Goal: Information Seeking & Learning: Understand process/instructions

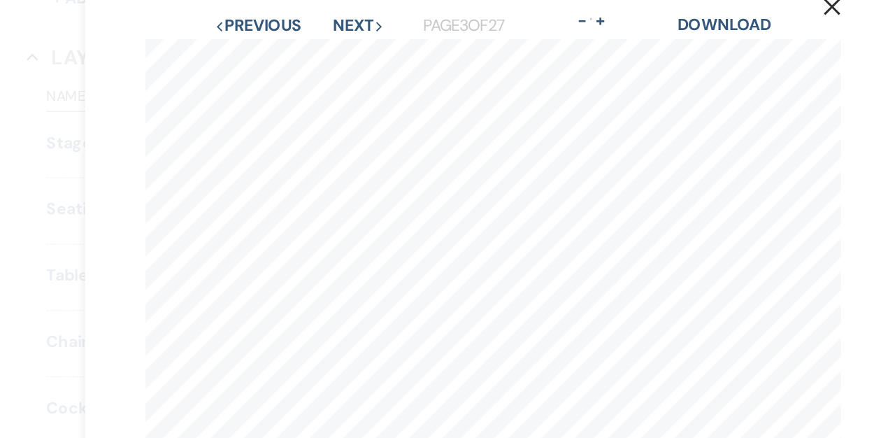
click at [278, 53] on button "Previous Previous" at bounding box center [277, 50] width 61 height 11
click at [284, 50] on button "Previous Previous" at bounding box center [277, 50] width 61 height 11
click at [348, 47] on button "Next Next" at bounding box center [347, 50] width 36 height 11
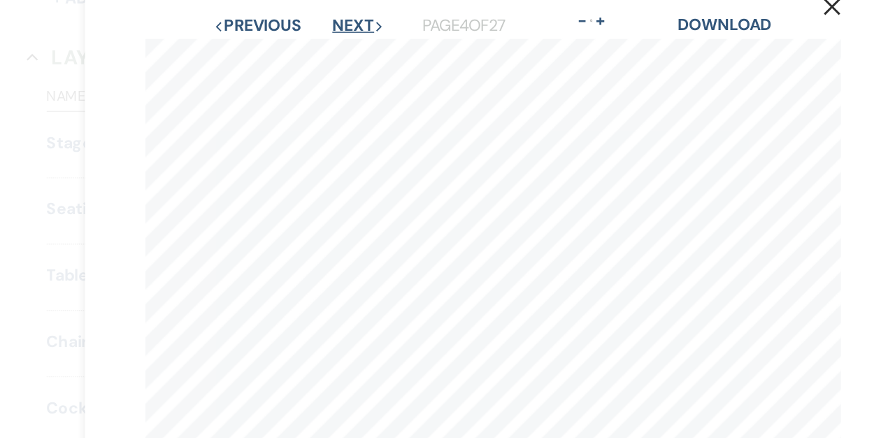
click at [348, 47] on button "Next Next" at bounding box center [347, 50] width 36 height 11
click at [341, 50] on button "Next Next" at bounding box center [347, 50] width 36 height 11
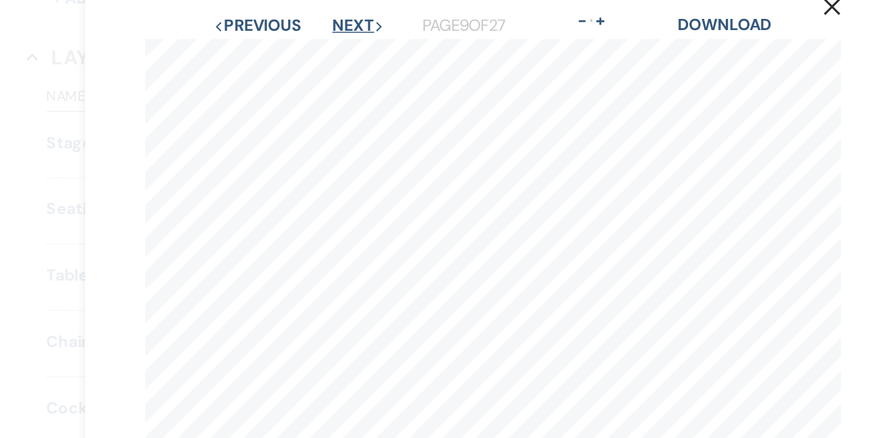
click at [341, 50] on button "Next Next" at bounding box center [347, 50] width 36 height 11
click at [341, 50] on button "Next Next" at bounding box center [346, 50] width 36 height 11
click at [341, 50] on button "Next Next" at bounding box center [347, 50] width 36 height 11
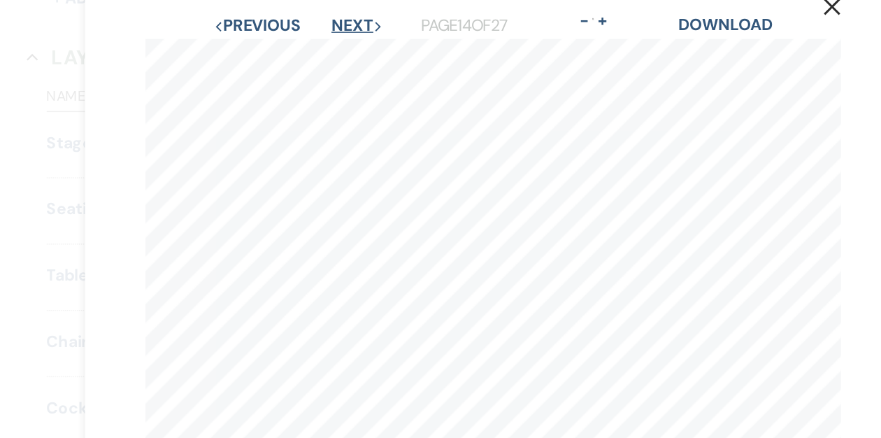
click at [341, 50] on button "Next Next" at bounding box center [346, 50] width 36 height 11
click at [341, 50] on button "Next Next" at bounding box center [347, 50] width 36 height 11
click at [341, 50] on button "Next Next" at bounding box center [346, 50] width 36 height 11
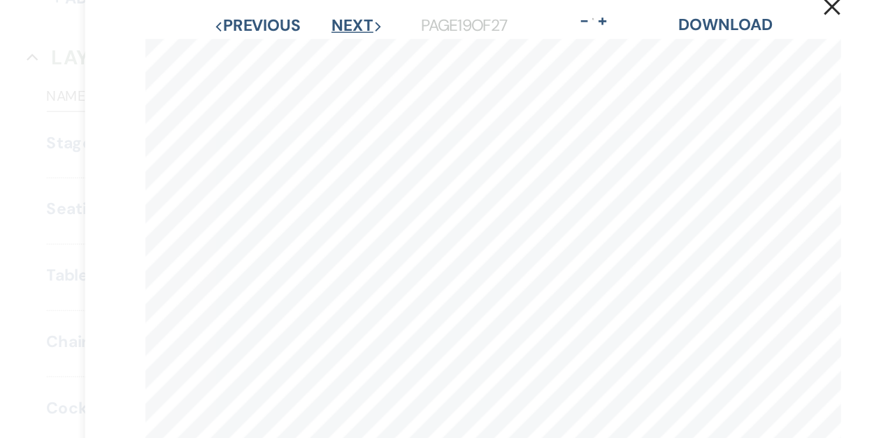
click at [341, 50] on button "Next Next" at bounding box center [346, 50] width 36 height 11
click at [341, 50] on button "Next Next" at bounding box center [345, 50] width 36 height 11
click at [341, 50] on button "Next Next" at bounding box center [347, 50] width 36 height 11
click at [341, 50] on button "Next Next" at bounding box center [346, 50] width 36 height 11
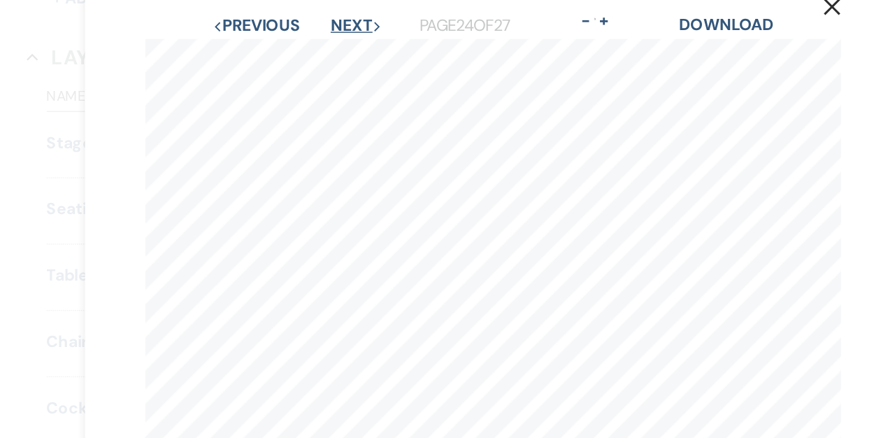
click at [341, 50] on button "Next Next" at bounding box center [346, 50] width 36 height 11
click at [342, 50] on button "Next Next" at bounding box center [346, 50] width 36 height 11
click at [298, 49] on button "Previous Previous" at bounding box center [275, 50] width 61 height 11
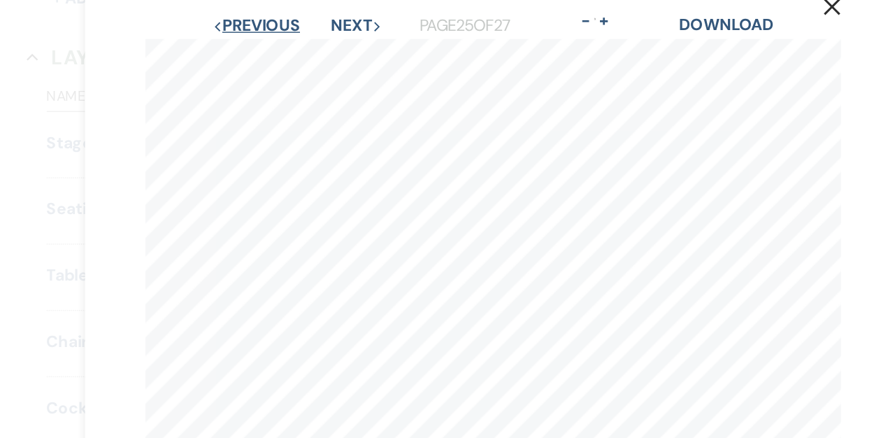
click at [298, 49] on button "Previous Previous" at bounding box center [275, 50] width 61 height 11
click at [298, 49] on button "Previous Previous" at bounding box center [276, 50] width 61 height 11
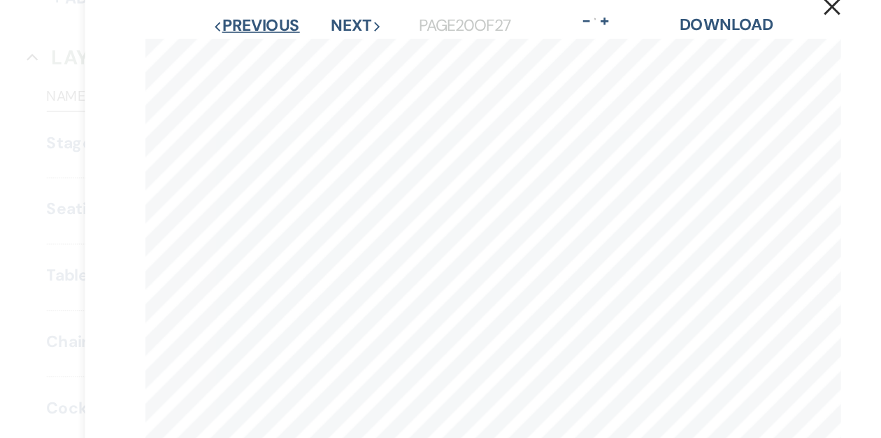
click at [298, 49] on button "Previous Previous" at bounding box center [275, 50] width 61 height 11
click at [298, 49] on button "Previous Previous" at bounding box center [276, 50] width 61 height 11
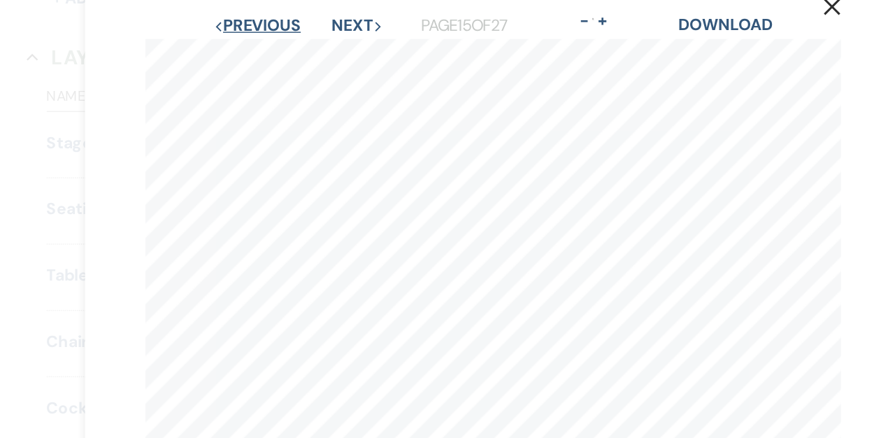
click at [298, 49] on button "Previous Previous" at bounding box center [276, 50] width 61 height 11
click at [298, 49] on button "Previous Previous" at bounding box center [277, 50] width 61 height 11
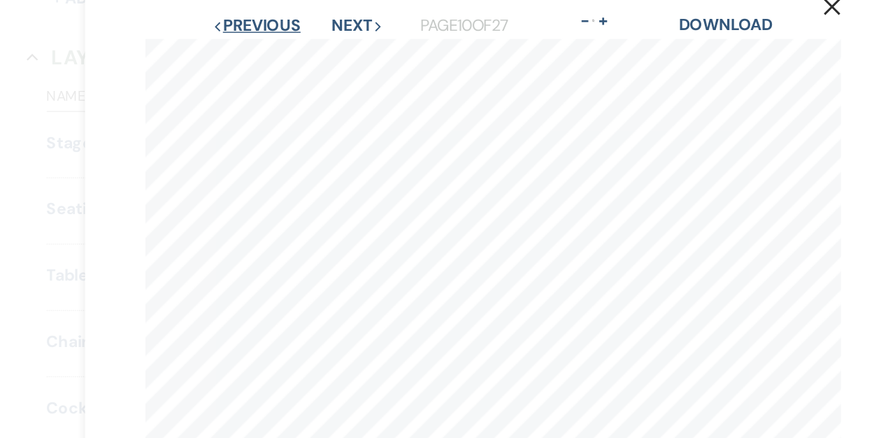
click at [298, 49] on button "Previous Previous" at bounding box center [275, 50] width 61 height 11
click at [298, 49] on button "Previous Previous" at bounding box center [276, 50] width 61 height 11
click at [298, 49] on button "Previous Previous" at bounding box center [277, 50] width 61 height 11
click at [298, 49] on button "Previous Previous" at bounding box center [276, 50] width 61 height 11
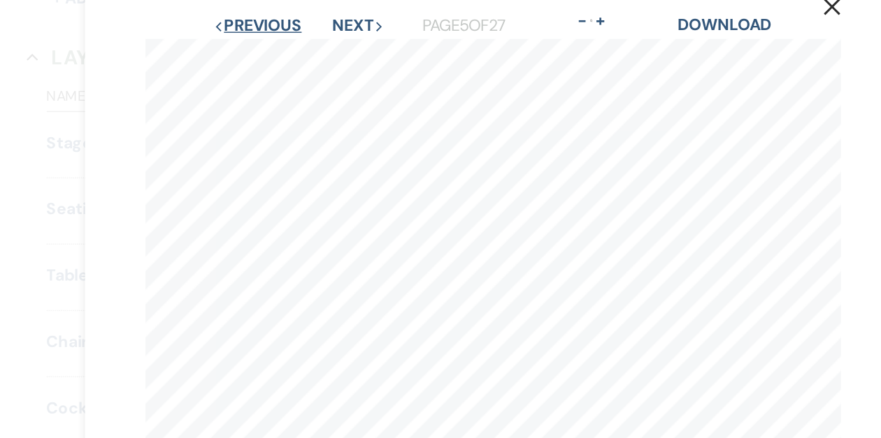
click at [298, 49] on button "Previous Previous" at bounding box center [276, 50] width 61 height 11
click at [298, 49] on button "Previous Previous" at bounding box center [277, 50] width 61 height 11
click at [351, 57] on button "Next Next" at bounding box center [347, 50] width 36 height 11
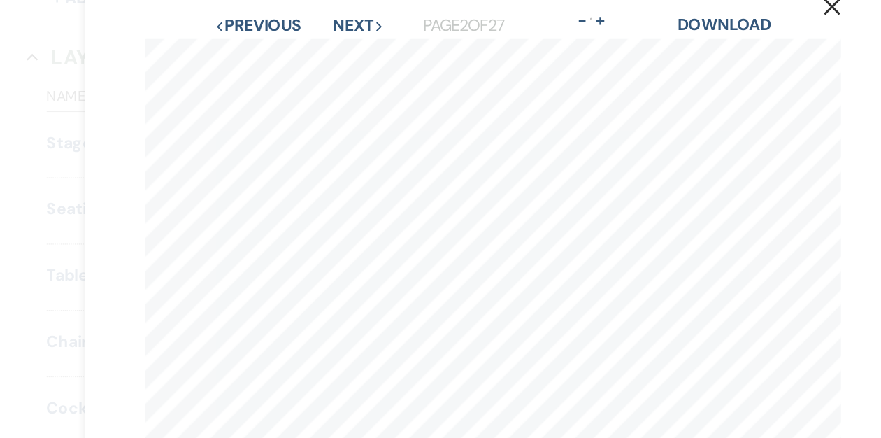
click at [351, 58] on div "Previous Previous Next Next Page 2 of 27 - Zoom + Download" at bounding box center [441, 51] width 485 height 18
click at [348, 52] on button "Next Next" at bounding box center [347, 50] width 36 height 11
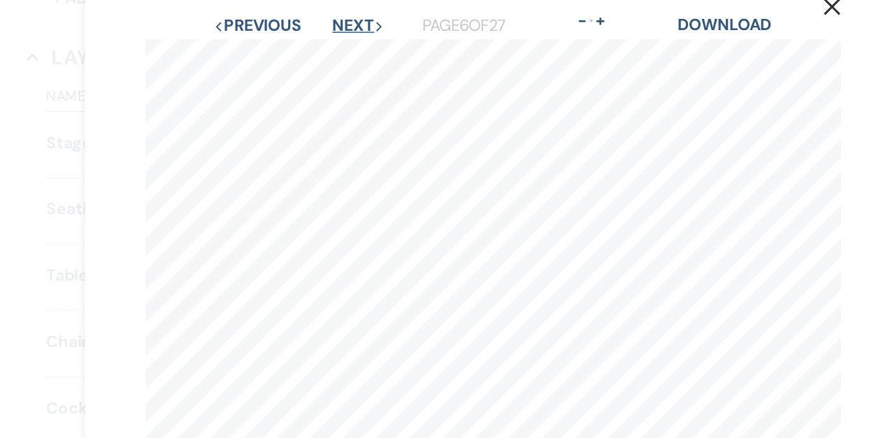
click at [348, 52] on button "Next Next" at bounding box center [347, 50] width 36 height 11
click at [348, 52] on button "Next Next" at bounding box center [346, 50] width 36 height 11
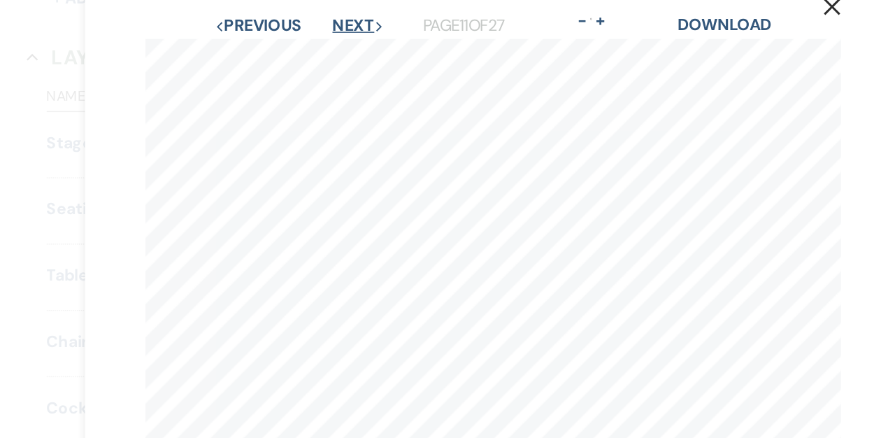
click at [348, 52] on button "Next Next" at bounding box center [347, 50] width 36 height 11
click at [337, 53] on button "Next Next" at bounding box center [346, 50] width 36 height 11
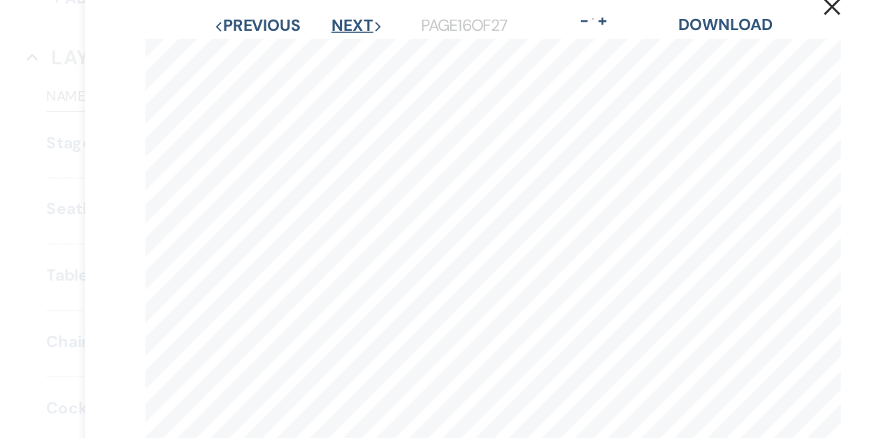
click at [337, 53] on button "Next Next" at bounding box center [346, 50] width 36 height 11
click at [337, 53] on button "Next Next" at bounding box center [347, 50] width 36 height 11
click at [337, 53] on button "Next Next" at bounding box center [346, 50] width 36 height 11
click at [337, 53] on button "Next Next" at bounding box center [345, 50] width 36 height 11
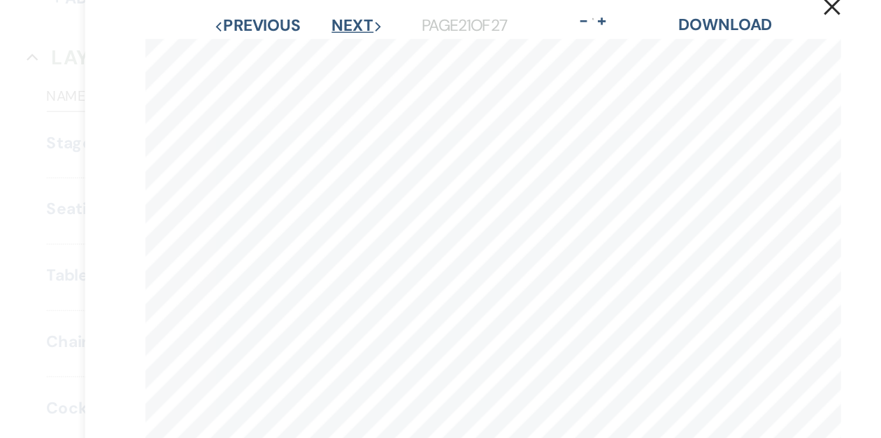
click at [337, 53] on button "Next Next" at bounding box center [347, 50] width 36 height 11
click at [337, 53] on button "Next Next" at bounding box center [346, 50] width 36 height 11
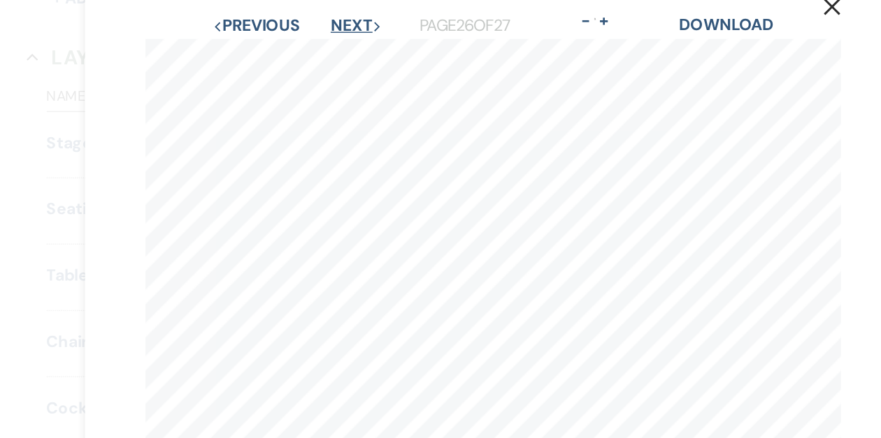
click at [337, 53] on button "Next Next" at bounding box center [346, 50] width 36 height 11
click at [292, 51] on button "Previous Previous" at bounding box center [275, 50] width 61 height 11
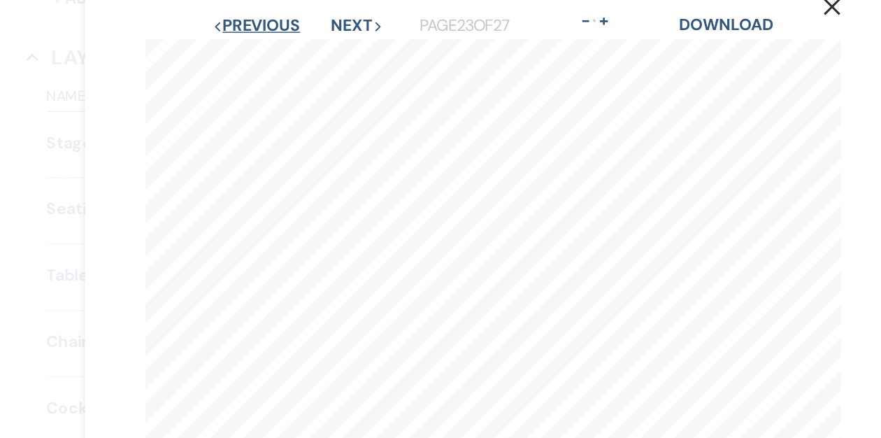
click at [292, 51] on button "Previous Previous" at bounding box center [275, 50] width 61 height 11
click at [292, 51] on button "Previous Previous" at bounding box center [276, 50] width 61 height 11
click at [292, 51] on button "Previous Previous" at bounding box center [275, 50] width 61 height 11
click at [292, 51] on button "Previous Previous" at bounding box center [276, 50] width 61 height 11
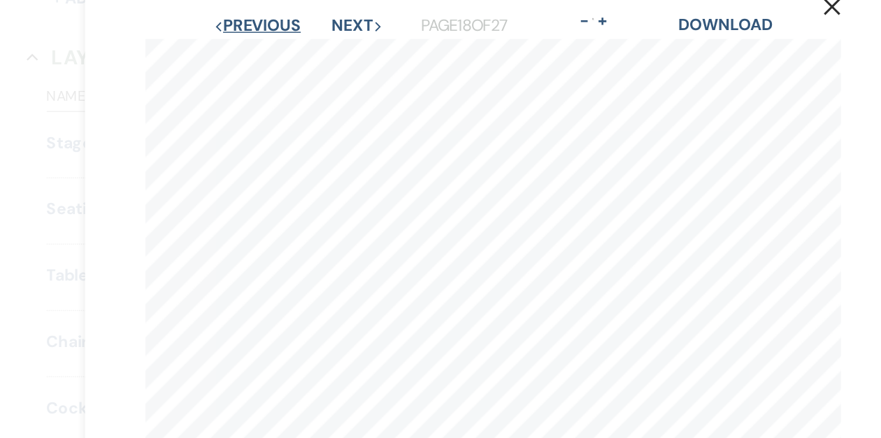
click at [292, 51] on button "Previous Previous" at bounding box center [276, 50] width 61 height 11
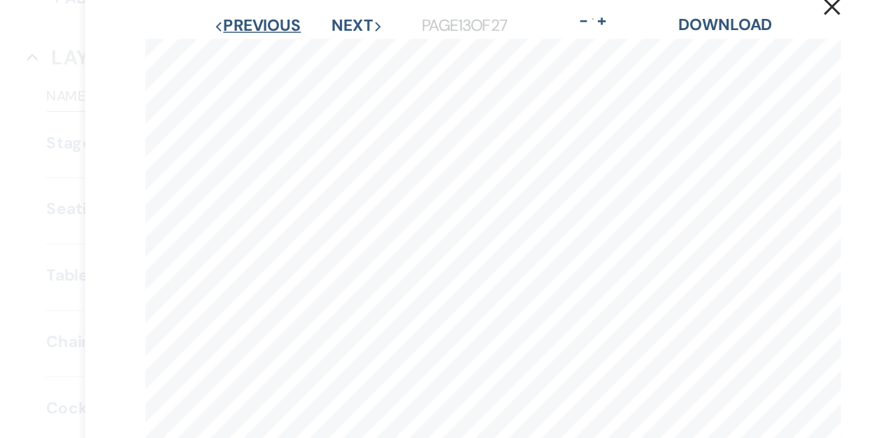
click at [292, 51] on button "Previous Previous" at bounding box center [276, 50] width 61 height 11
click at [292, 51] on button "Previous Previous" at bounding box center [277, 50] width 61 height 11
click at [292, 51] on button "Previous Previous" at bounding box center [275, 50] width 61 height 11
click at [292, 51] on button "Previous Previous" at bounding box center [276, 50] width 61 height 11
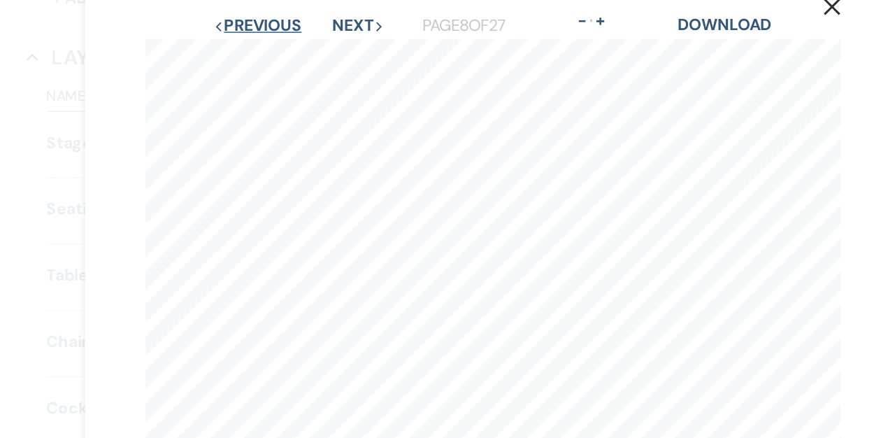
click at [292, 51] on button "Previous Previous" at bounding box center [276, 50] width 61 height 11
click at [292, 51] on button "Previous Previous" at bounding box center [277, 50] width 61 height 11
click at [283, 50] on button "Previous Previous" at bounding box center [276, 50] width 61 height 11
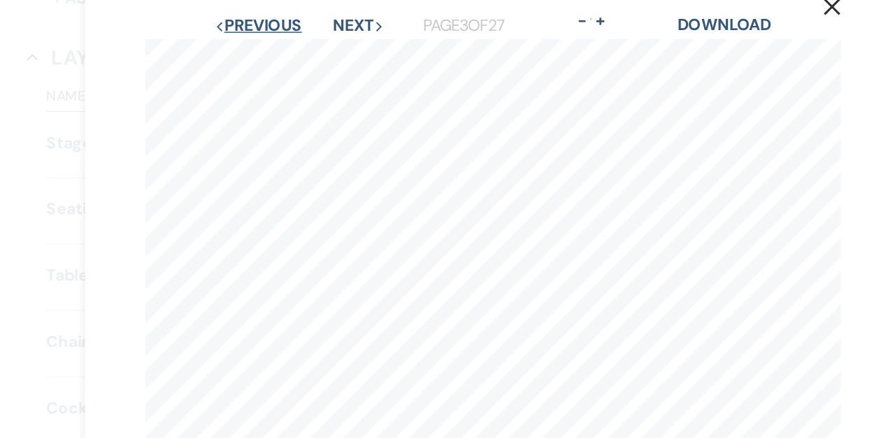
click at [283, 50] on button "Previous Previous" at bounding box center [277, 50] width 61 height 11
click at [290, 55] on button "Previous Previous" at bounding box center [277, 50] width 61 height 11
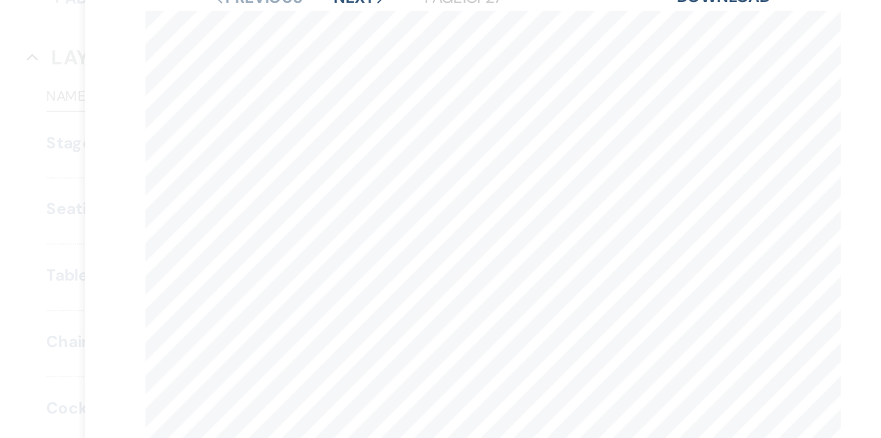
scroll to position [9, 0]
click at [350, 41] on button "Next Next" at bounding box center [347, 41] width 36 height 11
click at [350, 44] on button "Next Next" at bounding box center [347, 41] width 36 height 11
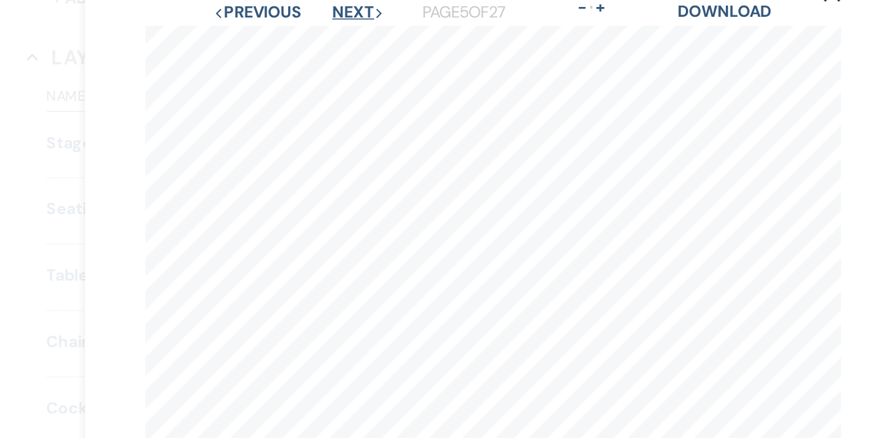
click at [350, 44] on button "Next Next" at bounding box center [347, 41] width 36 height 11
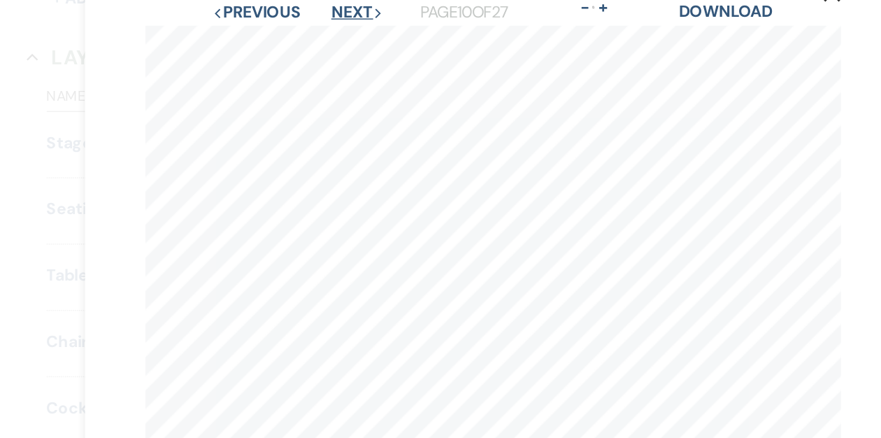
click at [350, 44] on button "Next Next" at bounding box center [346, 41] width 36 height 11
click at [350, 44] on button "Next Next" at bounding box center [347, 41] width 36 height 11
click at [350, 44] on button "Next Next" at bounding box center [346, 41] width 36 height 11
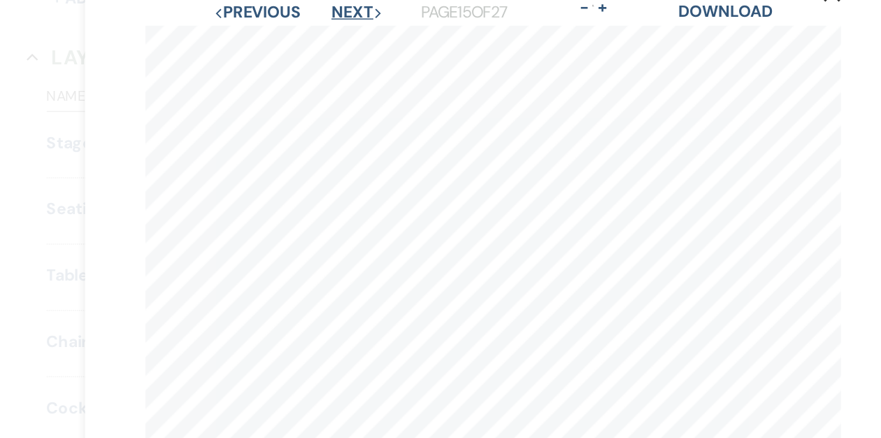
click at [350, 44] on button "Next Next" at bounding box center [346, 41] width 36 height 11
click at [350, 44] on button "Next Next" at bounding box center [347, 41] width 36 height 11
click at [350, 44] on button "Next Next" at bounding box center [346, 41] width 36 height 11
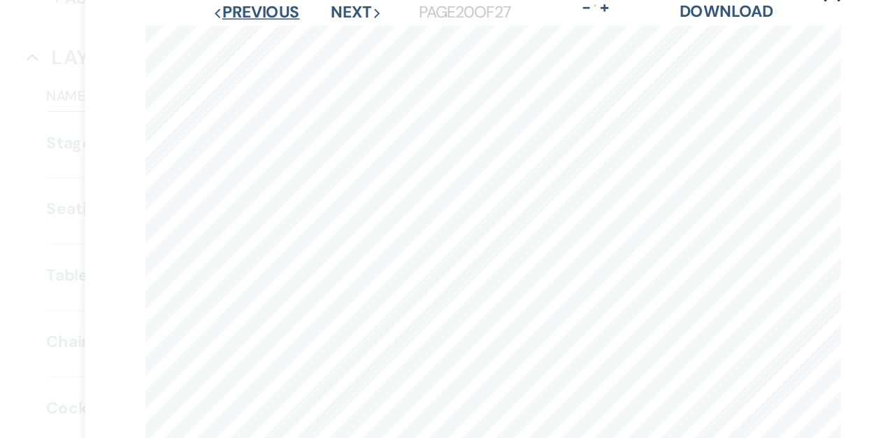
click at [288, 47] on button "Previous Previous" at bounding box center [275, 41] width 61 height 11
click at [288, 47] on button "Previous Previous" at bounding box center [276, 41] width 61 height 11
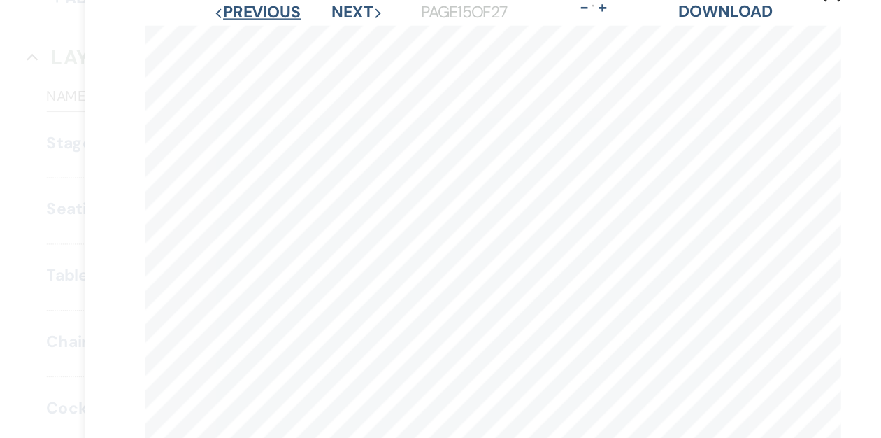
click at [288, 47] on button "Previous Previous" at bounding box center [276, 41] width 61 height 11
click at [288, 47] on button "Previous Previous" at bounding box center [277, 41] width 61 height 11
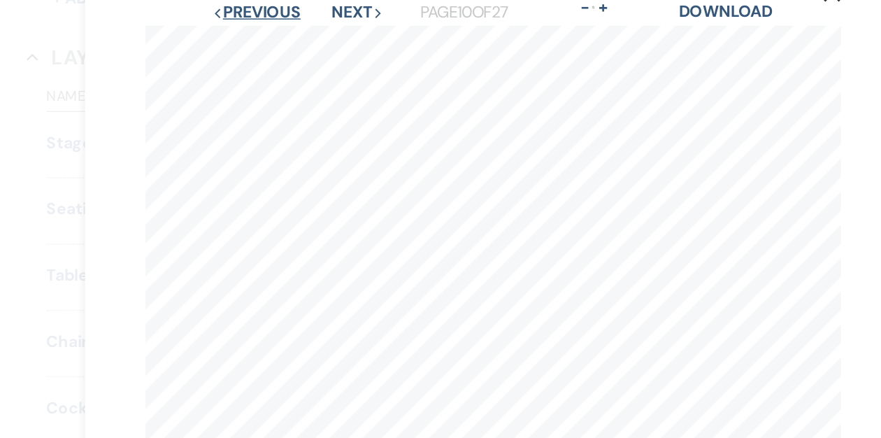
click at [288, 47] on button "Previous Previous" at bounding box center [275, 41] width 61 height 11
click at [288, 47] on button "Previous Previous" at bounding box center [276, 41] width 61 height 11
click at [268, 46] on button "Previous Previous" at bounding box center [276, 41] width 61 height 11
click at [268, 46] on button "Previous Previous" at bounding box center [277, 41] width 61 height 11
click at [268, 46] on button "Previous Previous" at bounding box center [276, 41] width 61 height 11
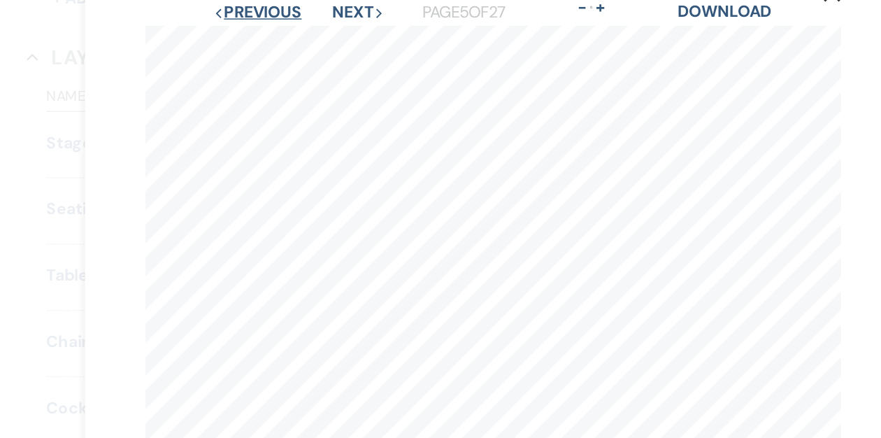
click at [268, 46] on button "Previous Previous" at bounding box center [276, 41] width 61 height 11
click at [268, 46] on button "Previous Previous" at bounding box center [277, 41] width 61 height 11
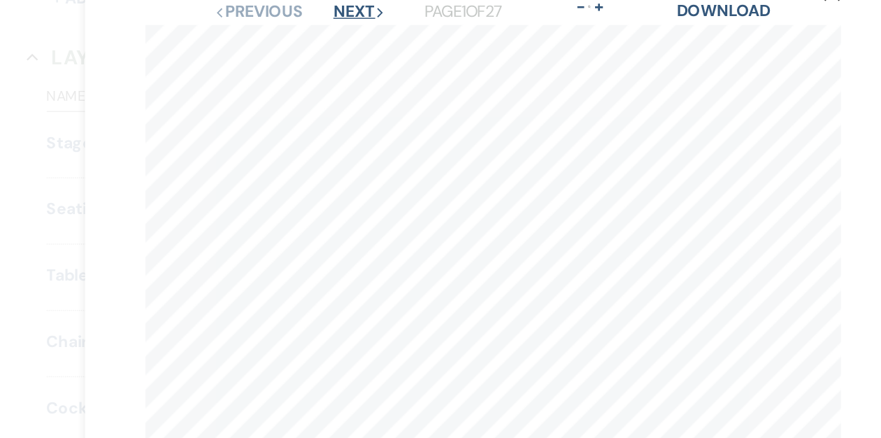
click at [343, 46] on button "Next Next" at bounding box center [347, 41] width 36 height 11
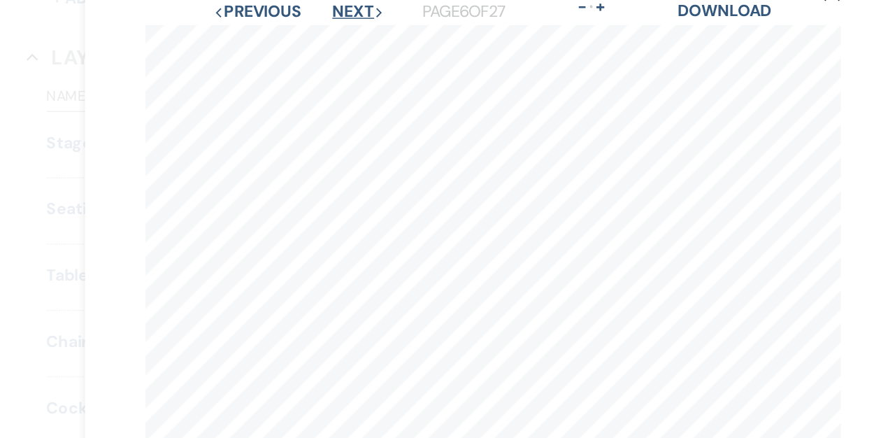
click at [343, 46] on button "Next Next" at bounding box center [347, 41] width 36 height 11
click at [271, 43] on button "Previous Previous" at bounding box center [276, 41] width 61 height 11
click at [271, 43] on button "Previous Previous" at bounding box center [277, 41] width 61 height 11
click at [271, 43] on button "Previous Previous" at bounding box center [276, 41] width 61 height 11
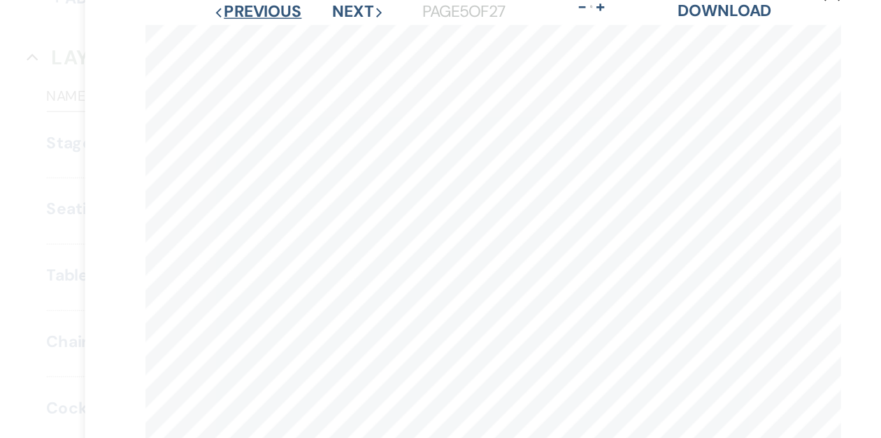
click at [271, 43] on button "Previous Previous" at bounding box center [276, 41] width 61 height 11
click at [345, 39] on button "Next Next" at bounding box center [347, 41] width 36 height 11
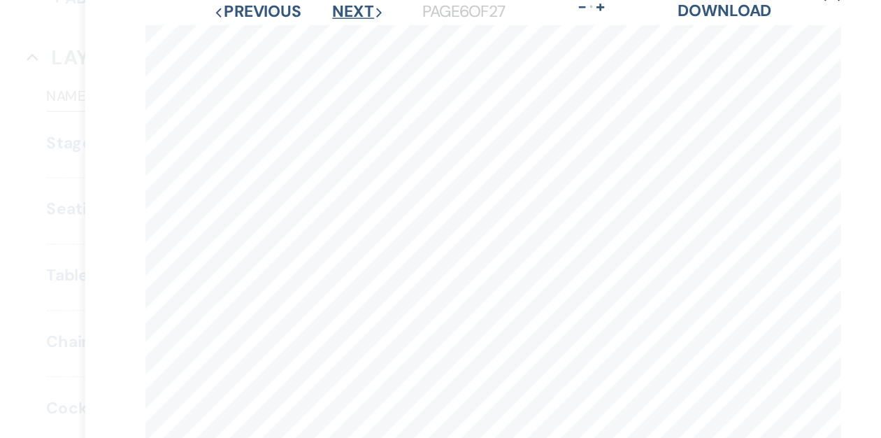
click at [345, 39] on button "Next Next" at bounding box center [347, 41] width 36 height 11
click at [345, 39] on button "Next Next" at bounding box center [346, 41] width 36 height 11
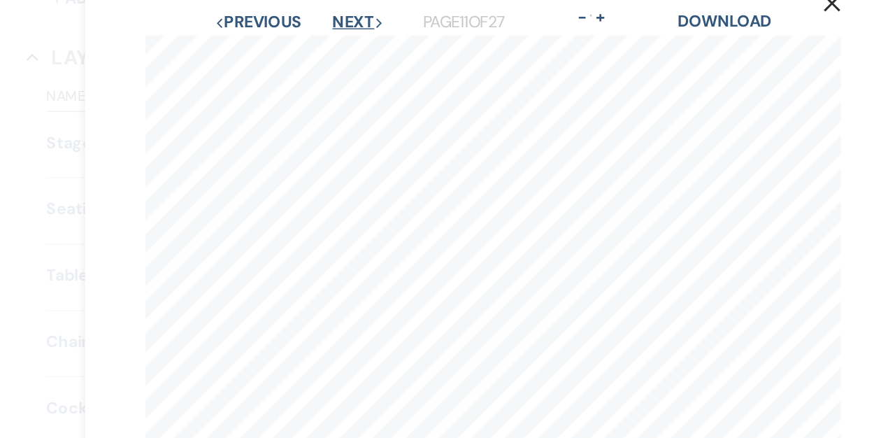
scroll to position [0, 0]
click at [270, 50] on button "Previous Previous" at bounding box center [277, 50] width 61 height 11
click at [270, 50] on button "Previous Previous" at bounding box center [275, 50] width 61 height 11
click at [270, 50] on button "Previous Previous" at bounding box center [276, 50] width 61 height 11
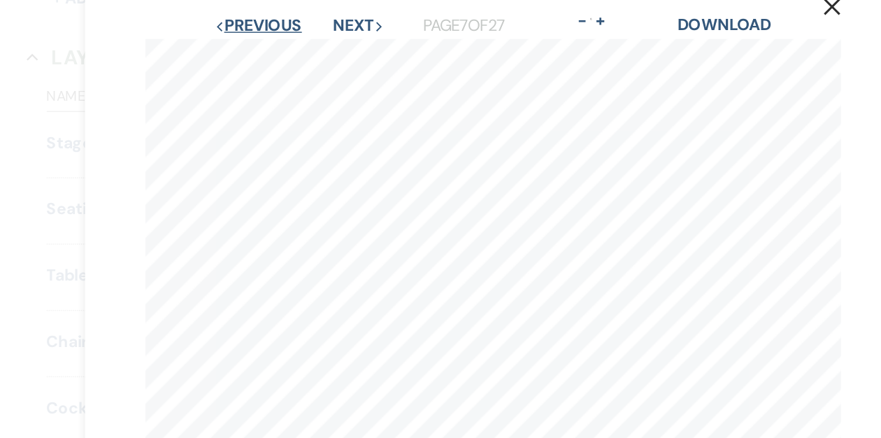
click at [270, 50] on button "Previous Previous" at bounding box center [277, 50] width 61 height 11
click at [270, 50] on button "Previous Previous" at bounding box center [276, 50] width 61 height 11
click at [270, 50] on button "Previous Previous" at bounding box center [277, 50] width 61 height 11
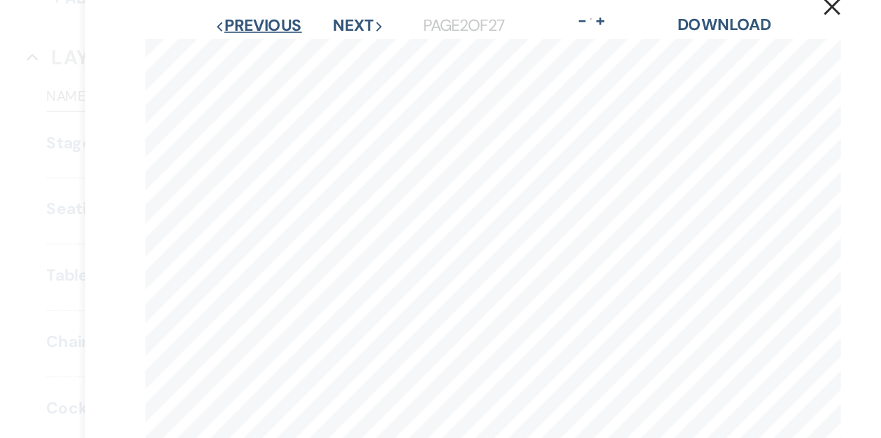
click at [288, 55] on button "Previous Previous" at bounding box center [277, 50] width 61 height 11
click at [341, 47] on button "Next Next" at bounding box center [347, 50] width 36 height 11
click at [341, 50] on button "Next Next" at bounding box center [347, 50] width 36 height 11
click at [290, 52] on button "Previous Previous" at bounding box center [276, 50] width 61 height 11
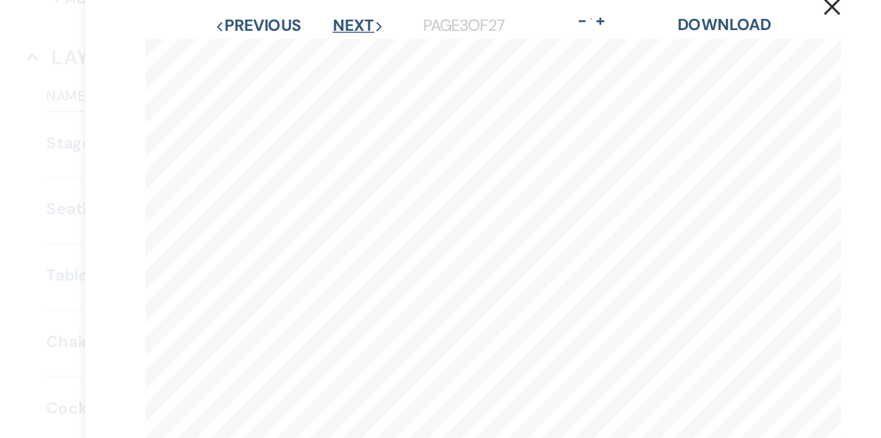
click at [337, 48] on button "Next Next" at bounding box center [347, 50] width 36 height 11
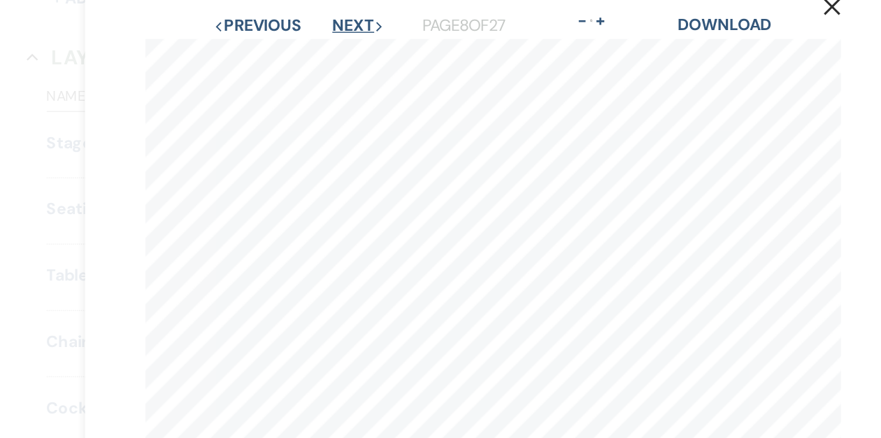
click at [335, 48] on button "Next Next" at bounding box center [347, 50] width 36 height 11
click at [335, 48] on button "Next Next" at bounding box center [346, 50] width 36 height 11
click at [335, 48] on button "Next Next" at bounding box center [347, 50] width 36 height 11
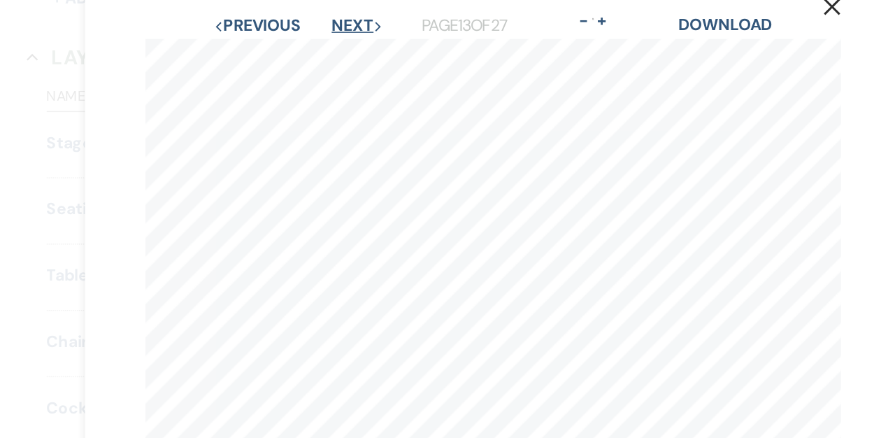
click at [335, 48] on button "Next Next" at bounding box center [347, 50] width 36 height 11
click at [335, 48] on button "Next Next" at bounding box center [346, 50] width 36 height 11
click at [335, 48] on button "Next Next" at bounding box center [347, 50] width 36 height 11
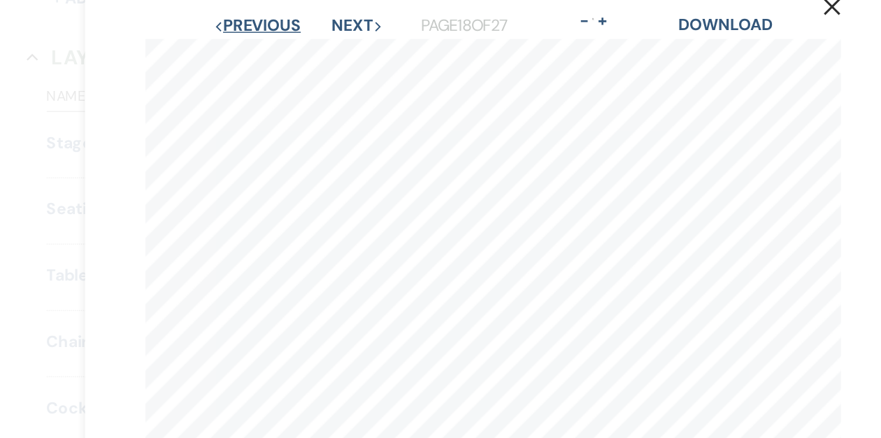
click at [286, 51] on button "Previous Previous" at bounding box center [276, 50] width 61 height 11
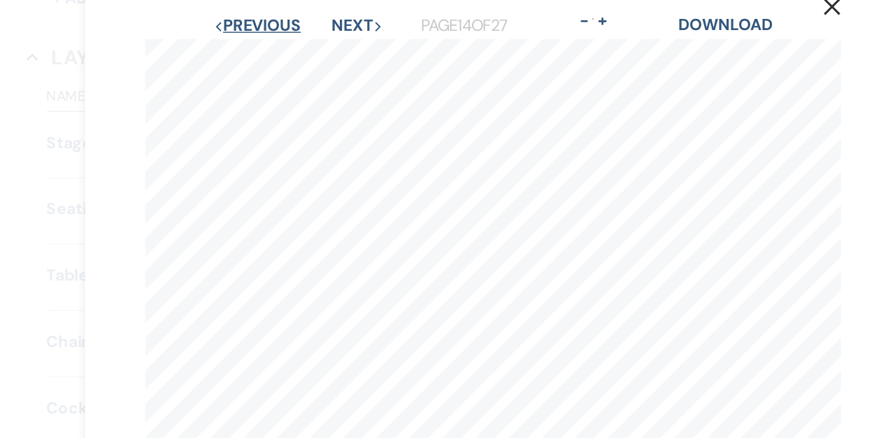
click at [286, 51] on button "Previous Previous" at bounding box center [276, 50] width 61 height 11
click at [286, 51] on button "Previous Previous" at bounding box center [277, 50] width 61 height 11
click at [286, 51] on button "Previous Previous" at bounding box center [275, 50] width 61 height 11
click at [286, 51] on button "Previous Previous" at bounding box center [276, 50] width 61 height 11
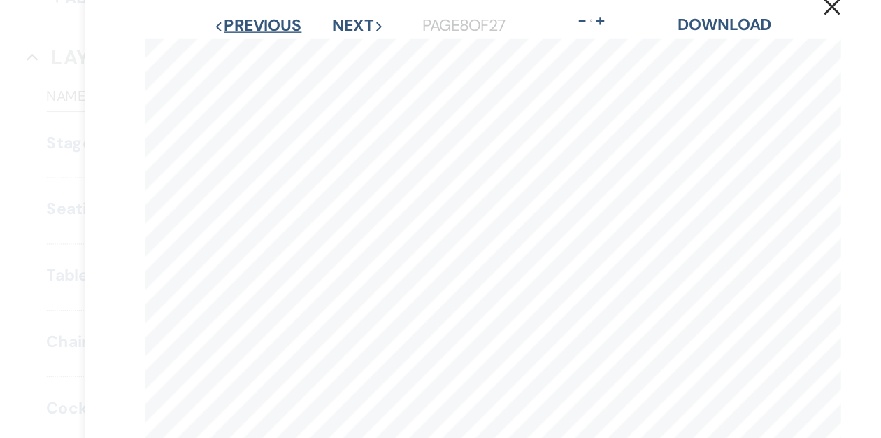
click at [286, 51] on button "Previous Previous" at bounding box center [276, 50] width 61 height 11
click at [286, 51] on button "Previous Previous" at bounding box center [277, 50] width 61 height 11
click at [286, 51] on button "Previous Previous" at bounding box center [276, 50] width 61 height 11
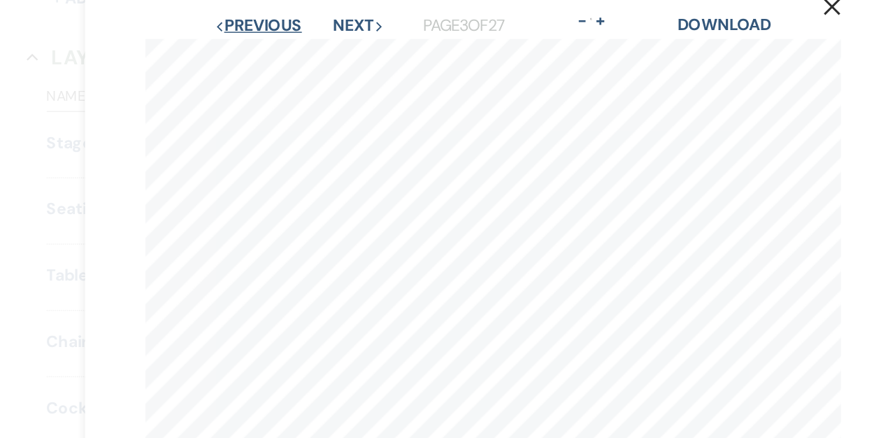
click at [286, 51] on button "Previous Previous" at bounding box center [277, 50] width 61 height 11
click at [291, 54] on button "Previous Previous" at bounding box center [277, 50] width 61 height 11
click at [347, 53] on button "Next Next" at bounding box center [347, 50] width 36 height 11
click at [342, 53] on button "Next Next" at bounding box center [347, 50] width 36 height 11
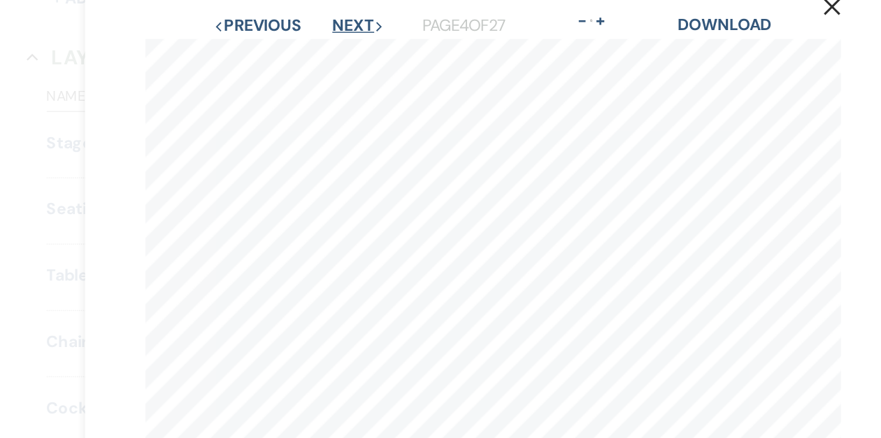
click at [342, 53] on button "Next Next" at bounding box center [347, 50] width 36 height 11
click at [343, 50] on button "Next Next" at bounding box center [347, 50] width 36 height 11
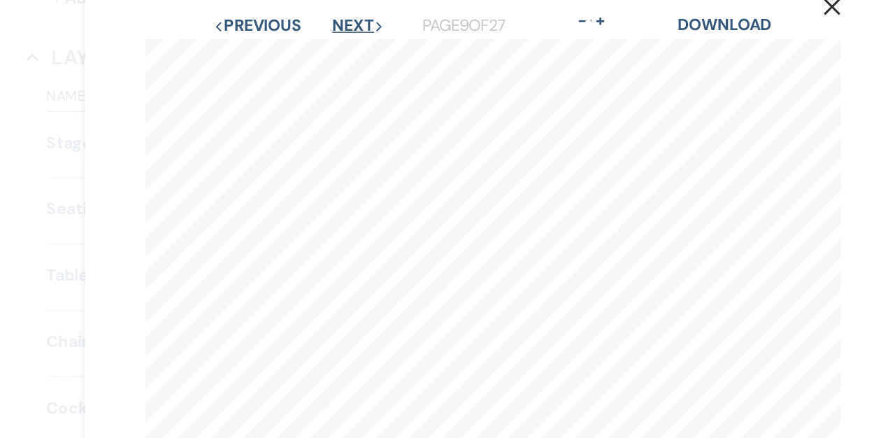
click at [342, 52] on button "Next Next" at bounding box center [347, 50] width 36 height 11
click at [342, 52] on button "Next Next" at bounding box center [346, 50] width 36 height 11
click at [337, 54] on button "Next Next" at bounding box center [347, 50] width 36 height 11
click at [336, 54] on button "Next Next" at bounding box center [347, 50] width 36 height 11
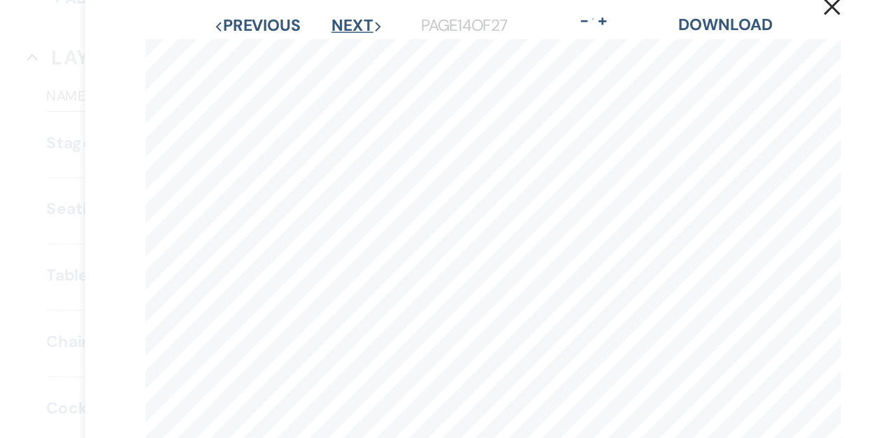
click at [336, 54] on button "Next Next" at bounding box center [346, 50] width 36 height 11
click at [336, 54] on button "Next Next" at bounding box center [347, 50] width 36 height 11
click at [336, 54] on button "Next Next" at bounding box center [346, 50] width 36 height 11
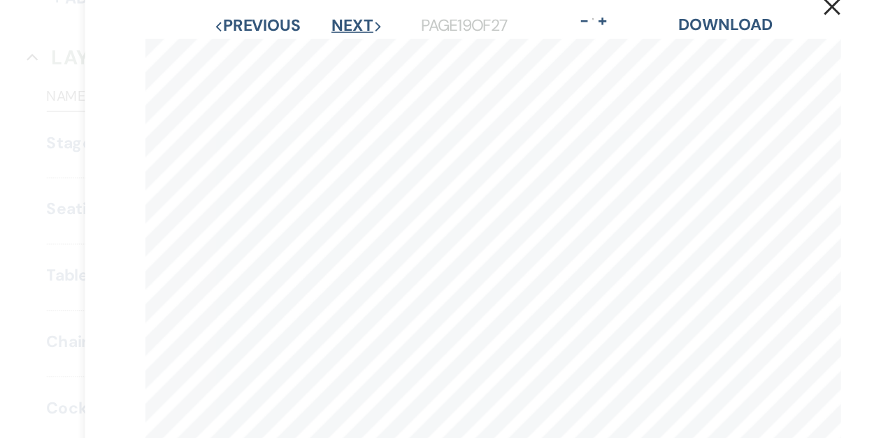
click at [336, 54] on button "Next Next" at bounding box center [346, 50] width 36 height 11
click at [336, 54] on button "Next Next" at bounding box center [345, 50] width 36 height 11
click at [336, 54] on button "Next Next" at bounding box center [347, 50] width 36 height 11
click at [336, 54] on button "Next Next" at bounding box center [346, 50] width 36 height 11
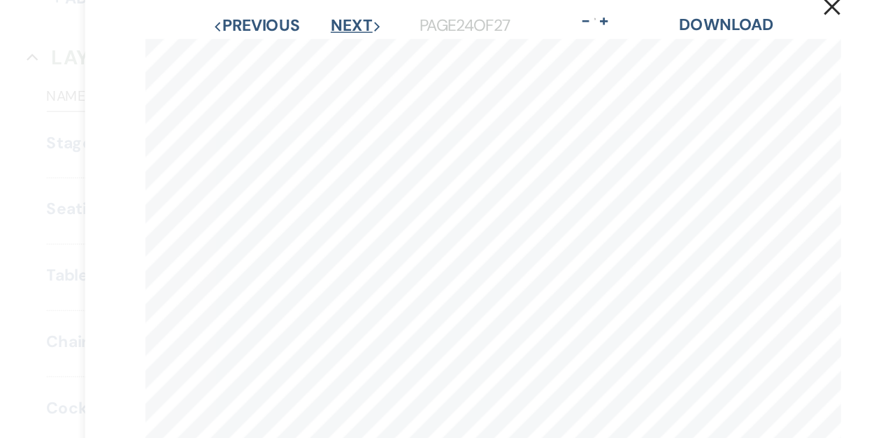
click at [336, 54] on button "Next Next" at bounding box center [346, 50] width 36 height 11
click at [294, 48] on button "Previous Previous" at bounding box center [275, 50] width 61 height 11
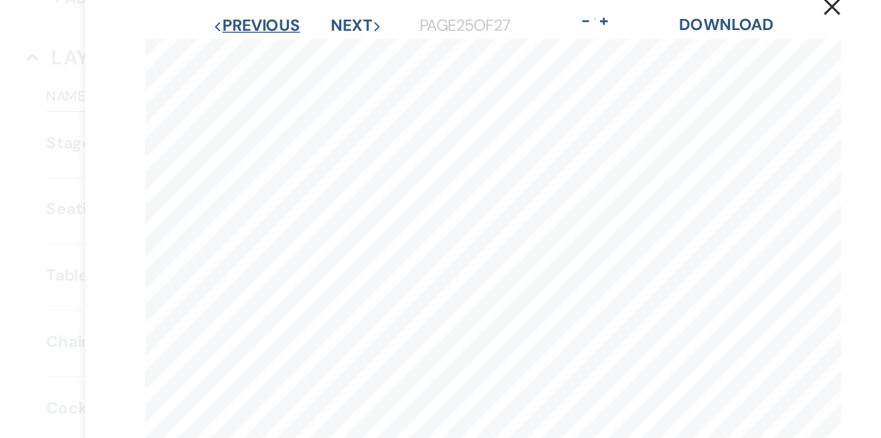
click at [294, 48] on button "Previous Previous" at bounding box center [275, 50] width 61 height 11
click at [294, 48] on button "Previous Previous" at bounding box center [276, 50] width 61 height 11
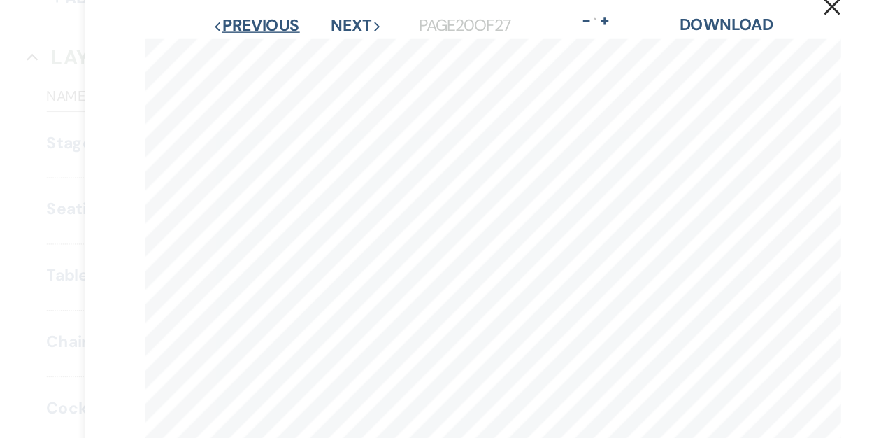
click at [294, 48] on button "Previous Previous" at bounding box center [275, 50] width 61 height 11
click at [294, 48] on button "Previous Previous" at bounding box center [276, 50] width 61 height 11
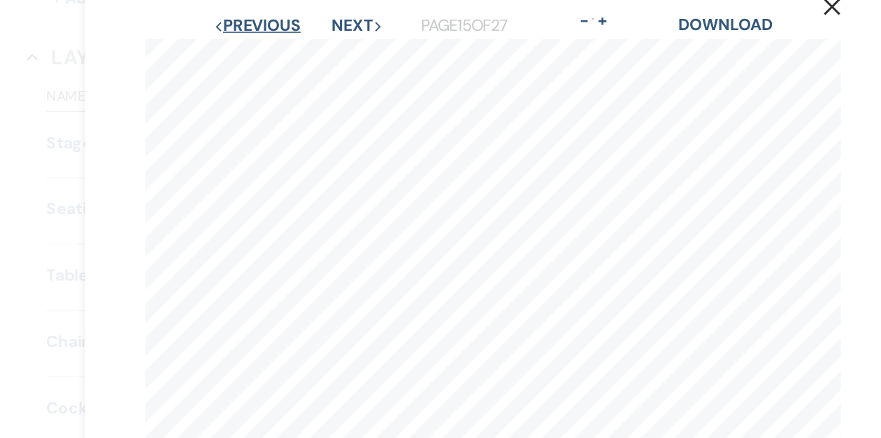
click at [294, 48] on button "Previous Previous" at bounding box center [276, 50] width 61 height 11
click at [294, 48] on button "Previous Previous" at bounding box center [277, 50] width 61 height 11
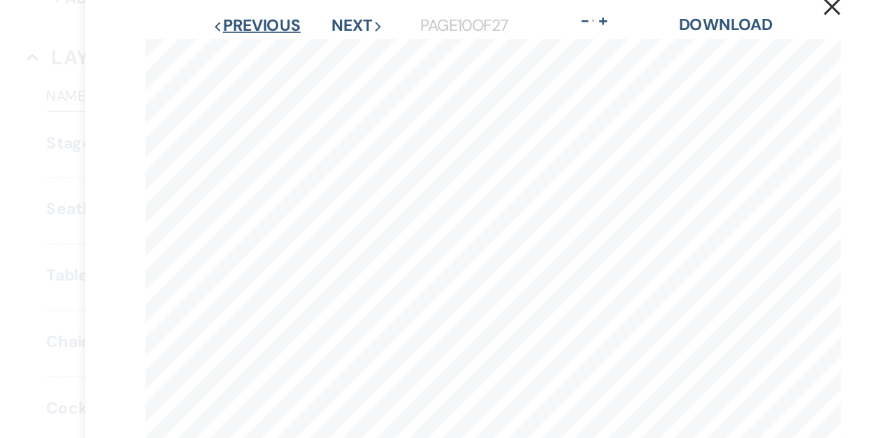
click at [294, 48] on button "Previous Previous" at bounding box center [275, 50] width 61 height 11
click at [294, 48] on button "Previous Previous" at bounding box center [276, 50] width 61 height 11
click at [294, 48] on button "Previous Previous" at bounding box center [277, 50] width 61 height 11
click at [294, 48] on button "Previous Previous" at bounding box center [276, 50] width 61 height 11
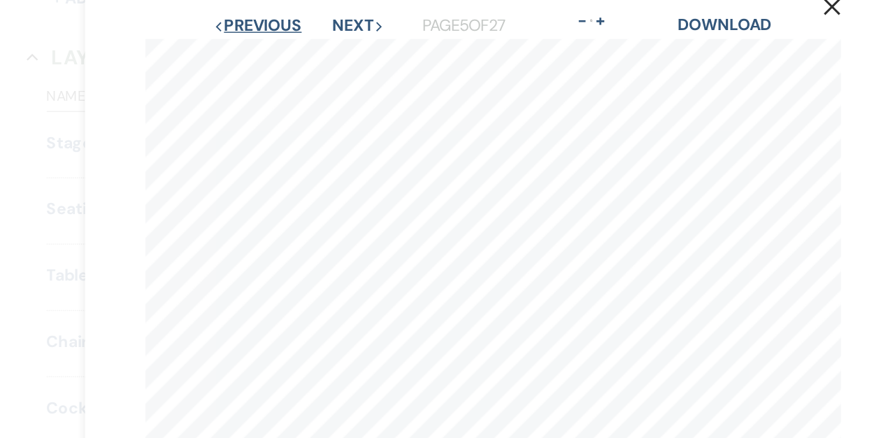
click at [294, 48] on button "Previous Previous" at bounding box center [276, 50] width 61 height 11
click at [278, 52] on button "Previous Previous" at bounding box center [277, 50] width 61 height 11
click at [344, 54] on button "Next Next" at bounding box center [347, 50] width 36 height 11
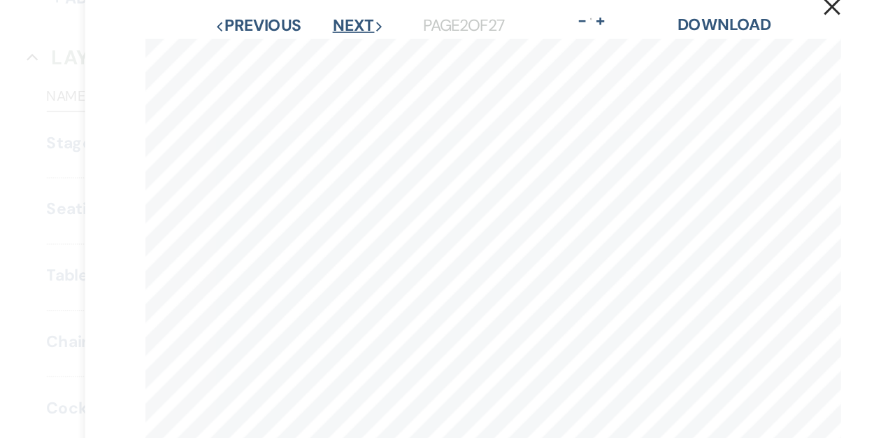
click at [348, 54] on button "Next Next" at bounding box center [347, 50] width 36 height 11
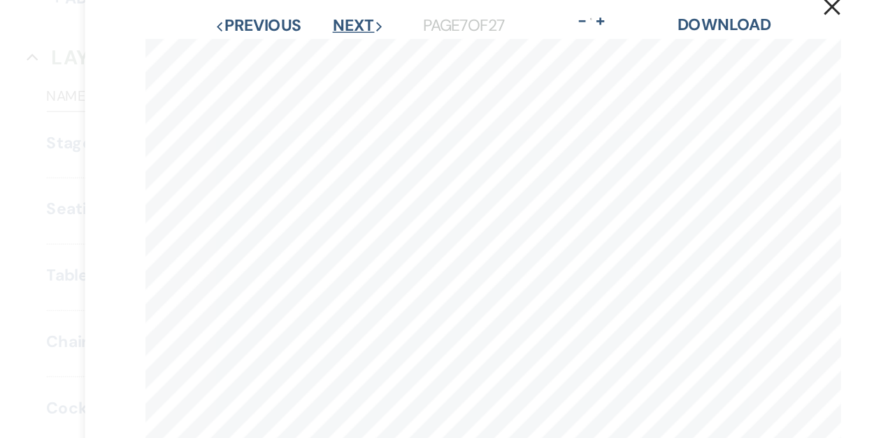
click at [348, 54] on button "Next Next" at bounding box center [347, 50] width 36 height 11
click at [348, 54] on button "Next Next" at bounding box center [346, 50] width 36 height 11
click at [348, 54] on button "Next Next" at bounding box center [347, 50] width 36 height 11
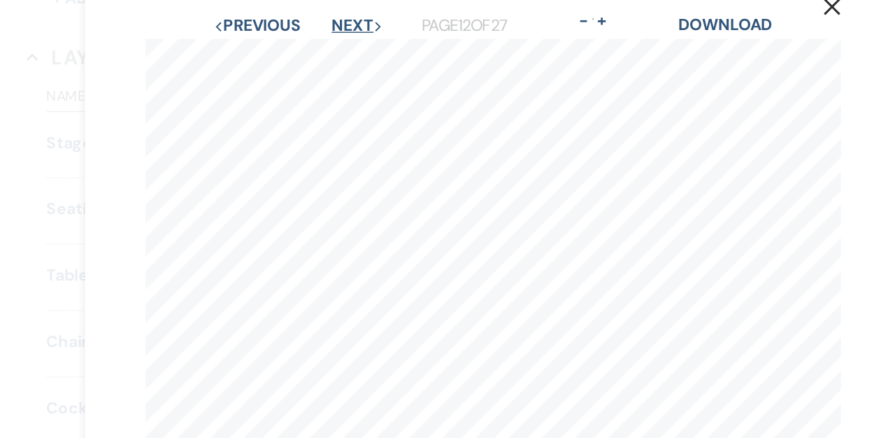
click at [348, 54] on button "Next Next" at bounding box center [347, 50] width 36 height 11
click at [348, 54] on button "Next Next" at bounding box center [346, 50] width 36 height 11
click at [340, 56] on button "Next Next" at bounding box center [346, 50] width 36 height 11
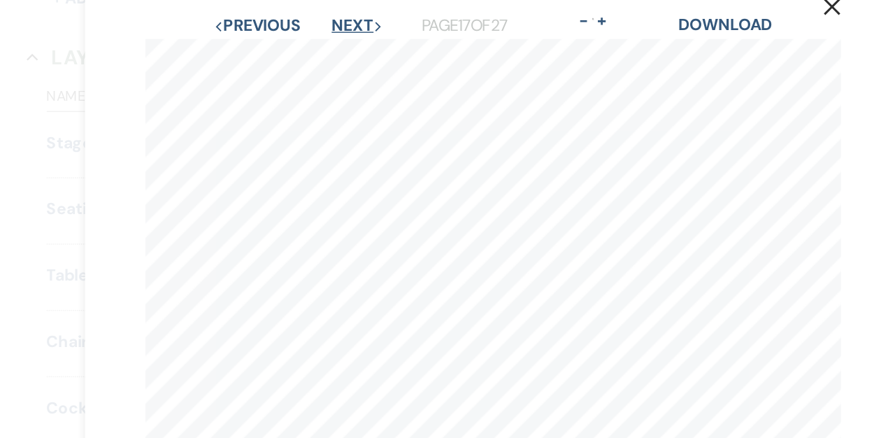
click at [343, 51] on button "Next Next" at bounding box center [347, 50] width 36 height 11
click at [343, 51] on button "Next Next" at bounding box center [346, 50] width 36 height 11
click at [343, 51] on button "Next Next" at bounding box center [345, 50] width 36 height 11
click at [343, 51] on button "Next Next" at bounding box center [347, 50] width 36 height 11
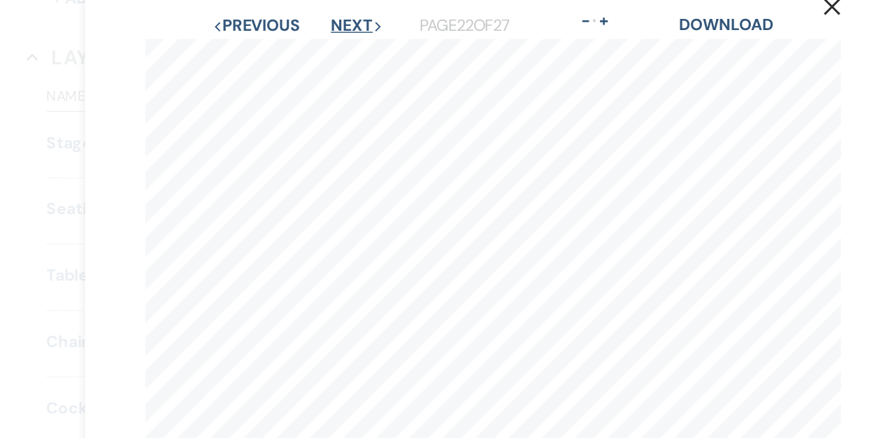
click at [343, 51] on button "Next Next" at bounding box center [346, 50] width 36 height 11
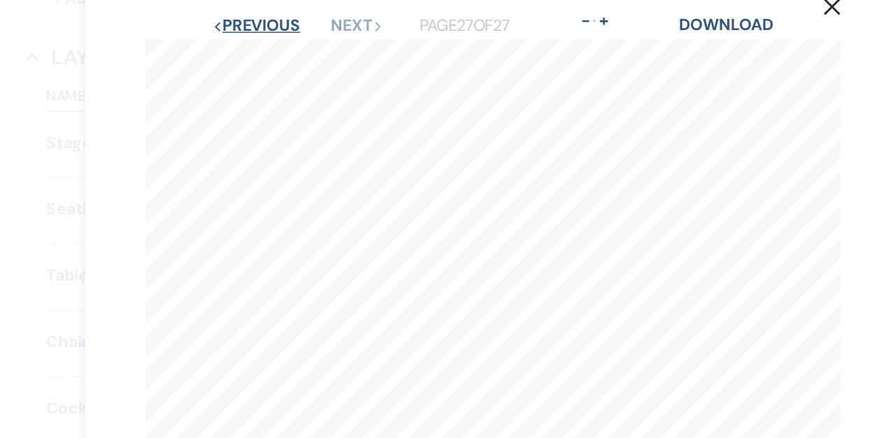
click at [290, 56] on button "Previous Previous" at bounding box center [275, 50] width 61 height 11
click at [290, 55] on button "Previous Previous" at bounding box center [275, 50] width 61 height 11
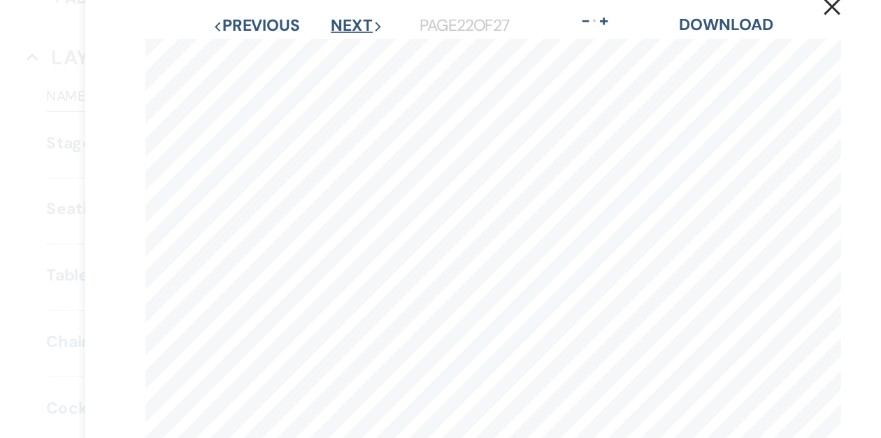
click at [346, 55] on button "Next Next" at bounding box center [346, 50] width 36 height 11
click at [348, 50] on button "Next Next" at bounding box center [346, 50] width 36 height 11
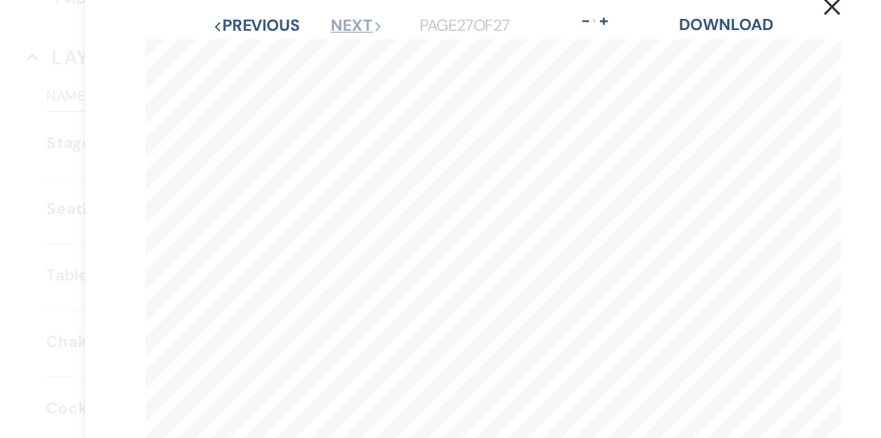
click at [348, 50] on button "Next Next" at bounding box center [346, 50] width 36 height 11
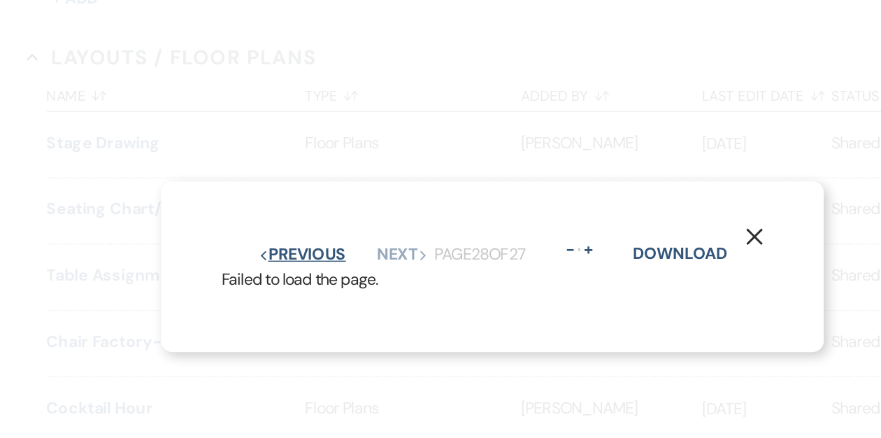
click at [311, 206] on button "Previous Previous" at bounding box center [308, 210] width 61 height 11
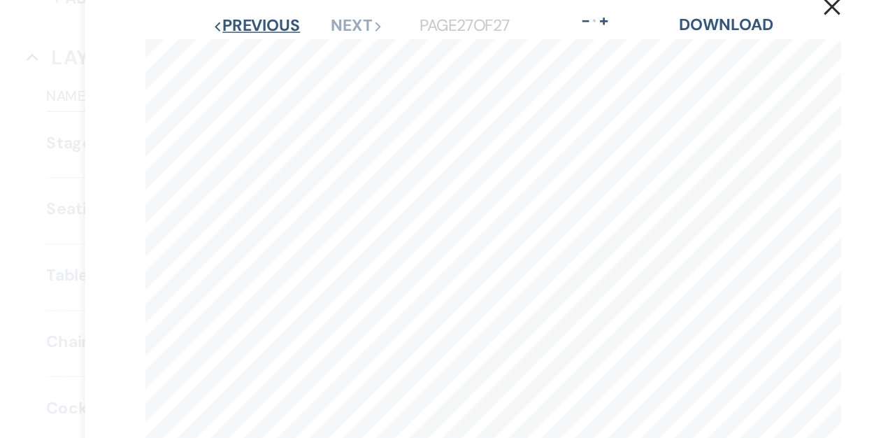
click at [287, 48] on button "Previous Previous" at bounding box center [275, 50] width 61 height 11
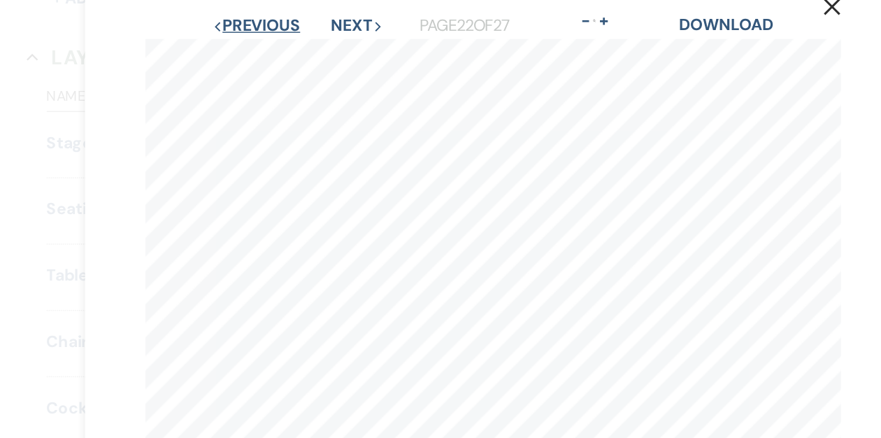
click at [290, 48] on button "Previous Previous" at bounding box center [275, 50] width 61 height 11
click at [290, 48] on button "Previous Previous" at bounding box center [276, 50] width 61 height 11
click at [290, 48] on button "Previous Previous" at bounding box center [275, 50] width 61 height 11
click at [290, 48] on button "Previous Previous" at bounding box center [276, 50] width 61 height 11
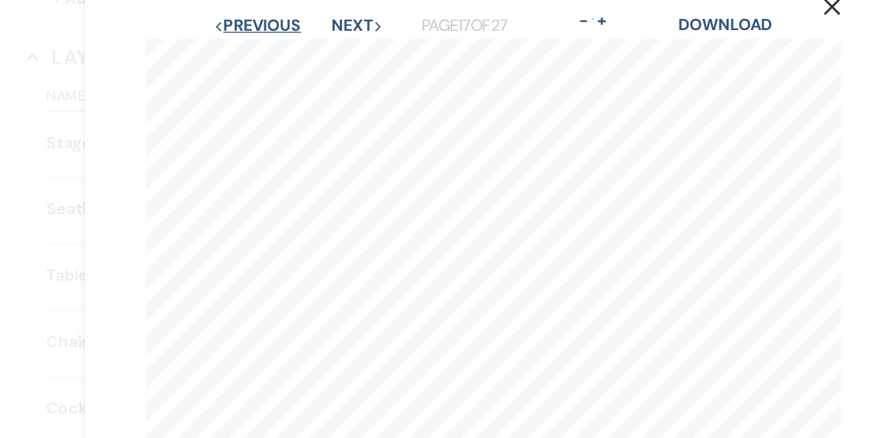
click at [290, 48] on button "Previous Previous" at bounding box center [276, 50] width 61 height 11
click at [271, 51] on button "Previous Previous" at bounding box center [276, 50] width 61 height 11
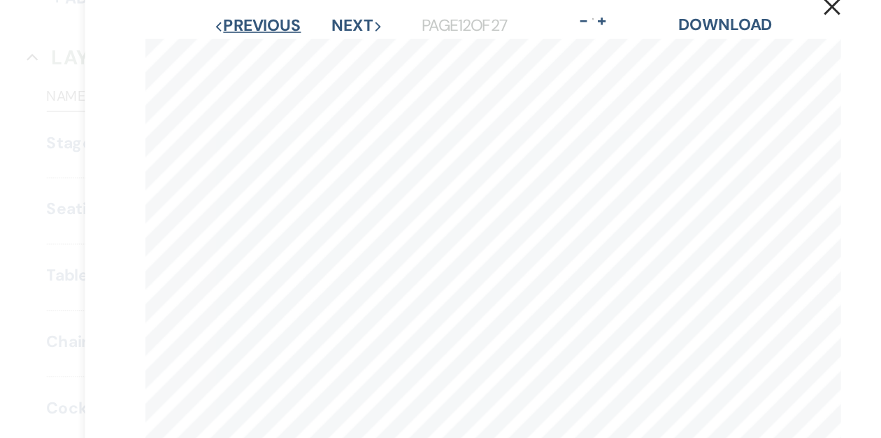
click at [271, 51] on button "Previous Previous" at bounding box center [276, 50] width 61 height 11
click at [271, 51] on button "Previous Previous" at bounding box center [277, 50] width 61 height 11
click at [271, 51] on button "Previous Previous" at bounding box center [275, 50] width 61 height 11
click at [271, 51] on button "Previous Previous" at bounding box center [276, 50] width 61 height 11
click at [269, 52] on button "Previous Previous" at bounding box center [276, 50] width 61 height 11
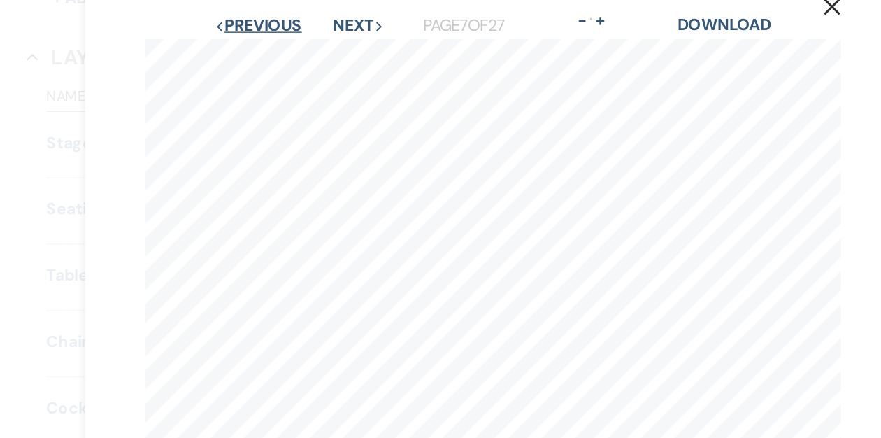
click at [269, 52] on button "Previous Previous" at bounding box center [277, 50] width 61 height 11
click at [269, 52] on button "Previous Previous" at bounding box center [276, 50] width 61 height 11
click at [269, 52] on button "Previous Previous" at bounding box center [277, 50] width 61 height 11
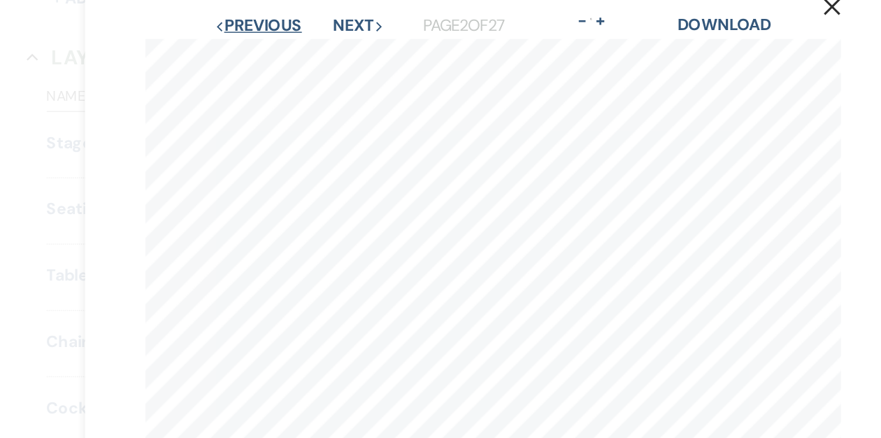
click at [269, 52] on button "Previous Previous" at bounding box center [277, 50] width 61 height 11
click at [338, 49] on button "Next Next" at bounding box center [347, 50] width 36 height 11
click at [338, 48] on button "Next Next" at bounding box center [347, 50] width 36 height 11
click at [337, 48] on button "Next Next" at bounding box center [347, 50] width 36 height 11
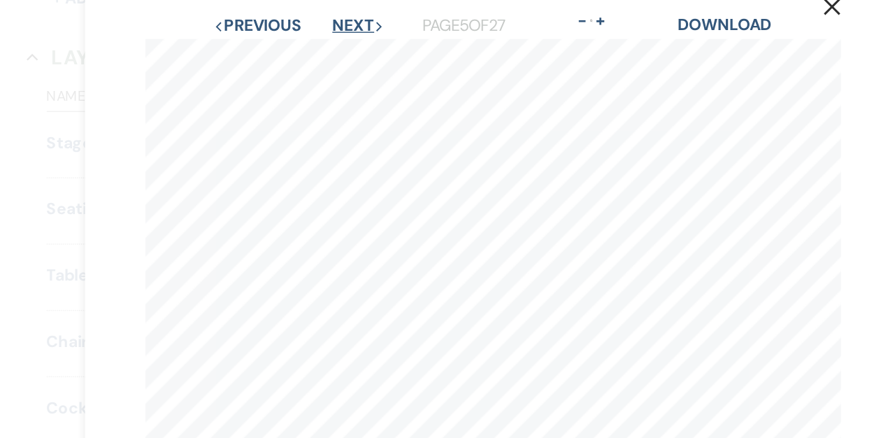
click at [337, 49] on button "Next Next" at bounding box center [347, 50] width 36 height 11
click at [338, 48] on button "Next Next" at bounding box center [347, 50] width 36 height 11
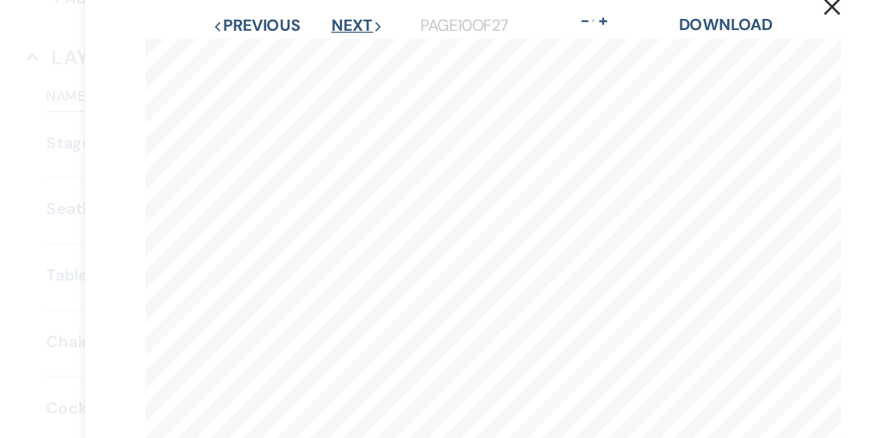
click at [338, 48] on button "Next Next" at bounding box center [346, 50] width 36 height 11
click at [338, 48] on button "Next Next" at bounding box center [347, 50] width 36 height 11
click at [338, 48] on button "Next Next" at bounding box center [346, 50] width 36 height 11
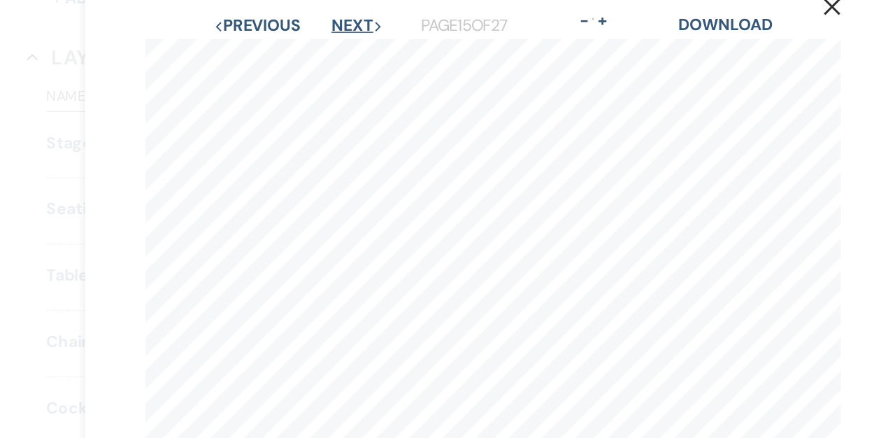
click at [338, 48] on button "Next Next" at bounding box center [346, 50] width 36 height 11
click at [338, 48] on button "Next Next" at bounding box center [347, 50] width 36 height 11
click at [338, 48] on button "Next Next" at bounding box center [346, 50] width 36 height 11
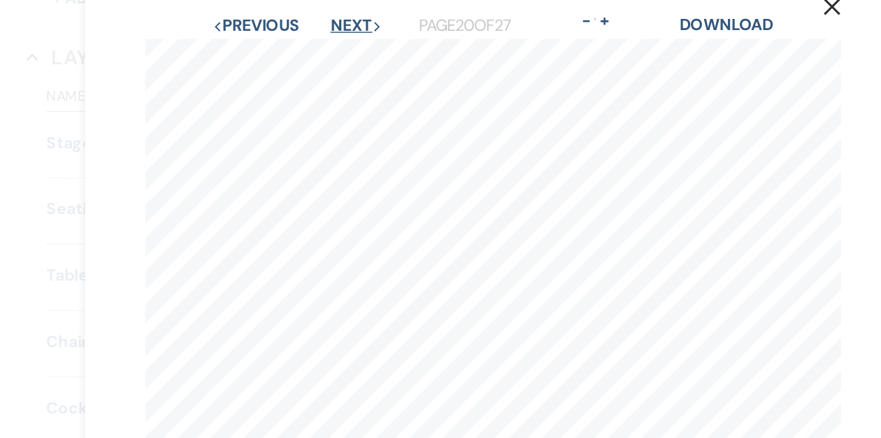
click at [338, 48] on button "Next Next" at bounding box center [345, 50] width 36 height 11
click at [338, 48] on button "Next Next" at bounding box center [347, 50] width 36 height 11
click at [338, 48] on button "Next Next" at bounding box center [346, 50] width 36 height 11
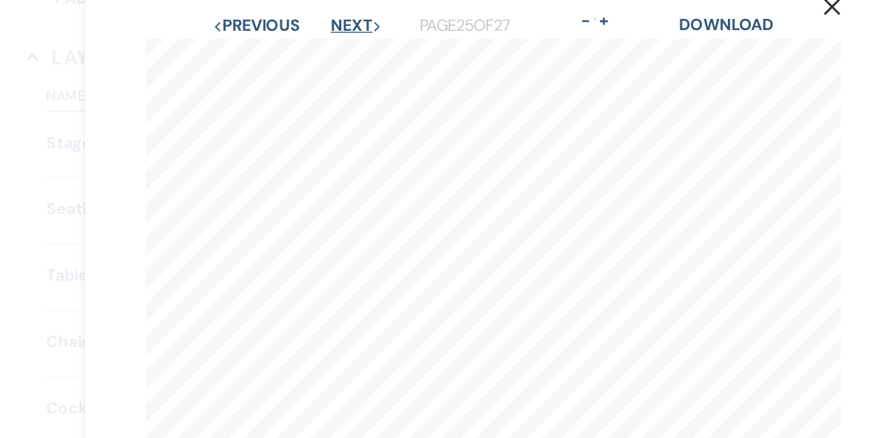
click at [338, 48] on button "Next Next" at bounding box center [346, 50] width 36 height 11
click at [295, 45] on button "Previous Previous" at bounding box center [275, 50] width 61 height 11
click at [293, 46] on button "Previous Previous" at bounding box center [275, 50] width 61 height 11
click at [292, 47] on button "Previous Previous" at bounding box center [275, 50] width 61 height 11
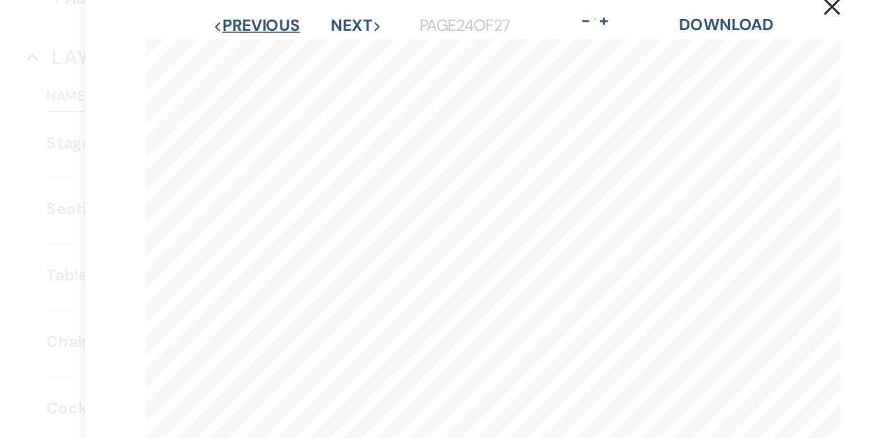
click at [292, 47] on button "Previous Previous" at bounding box center [275, 50] width 61 height 11
click at [292, 47] on button "Previous Previous" at bounding box center [276, 50] width 61 height 11
click at [292, 47] on button "Previous Previous" at bounding box center [275, 50] width 61 height 11
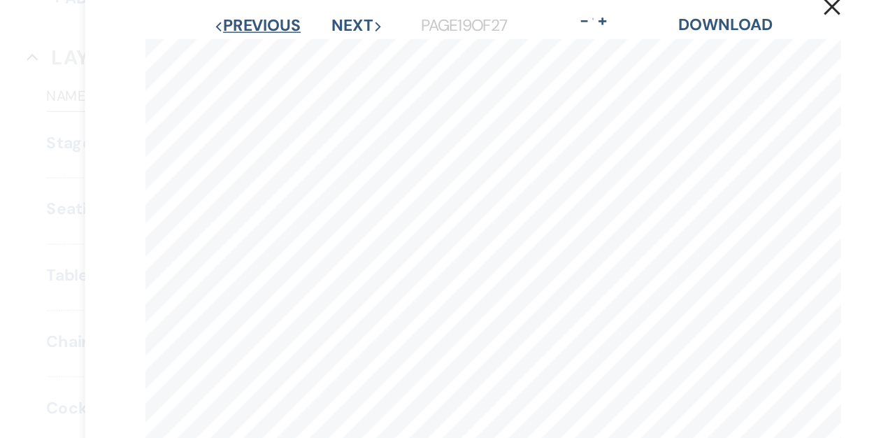
click at [292, 47] on button "Previous Previous" at bounding box center [276, 50] width 61 height 11
click at [292, 48] on button "Previous Previous" at bounding box center [276, 50] width 61 height 11
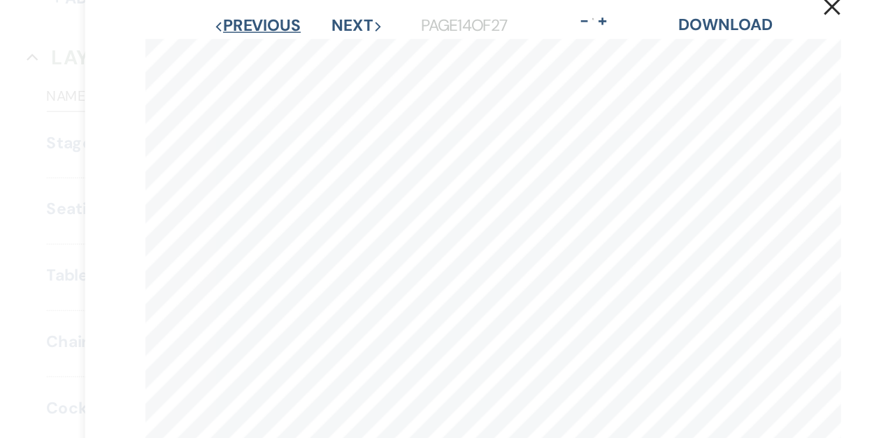
click at [292, 48] on button "Previous Previous" at bounding box center [276, 50] width 61 height 11
click at [292, 48] on button "Previous Previous" at bounding box center [277, 50] width 61 height 11
click at [292, 48] on button "Previous Previous" at bounding box center [275, 50] width 61 height 11
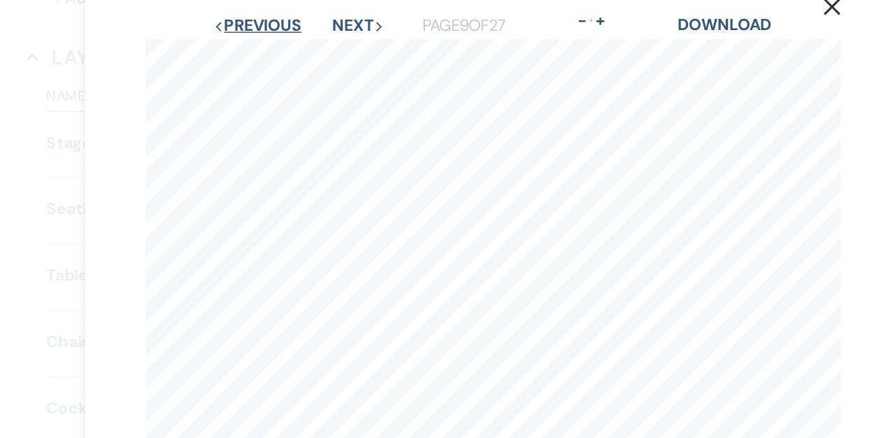
click at [292, 48] on button "Previous Previous" at bounding box center [276, 50] width 61 height 11
click at [292, 48] on button "Previous Previous" at bounding box center [277, 50] width 61 height 11
click at [292, 48] on button "Previous Previous" at bounding box center [276, 50] width 61 height 11
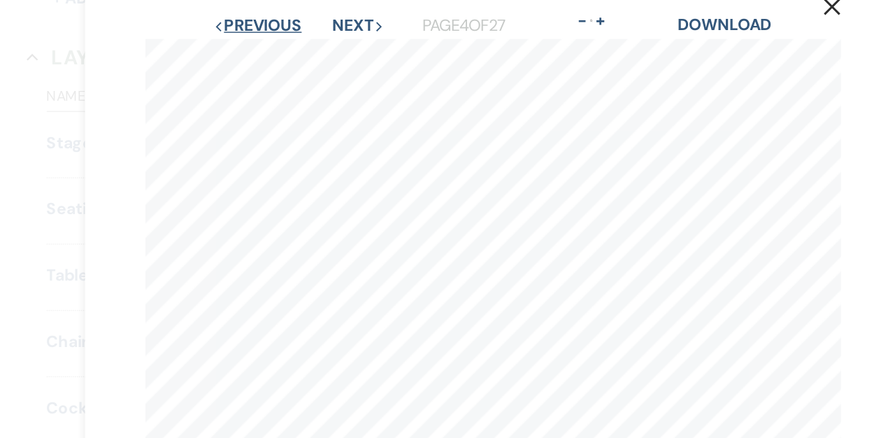
click at [292, 48] on button "Previous Previous" at bounding box center [276, 50] width 61 height 11
click at [292, 48] on button "Previous Previous" at bounding box center [277, 50] width 61 height 11
click at [289, 51] on button "Previous Previous" at bounding box center [277, 50] width 61 height 11
click at [347, 48] on button "Next Next" at bounding box center [347, 50] width 36 height 11
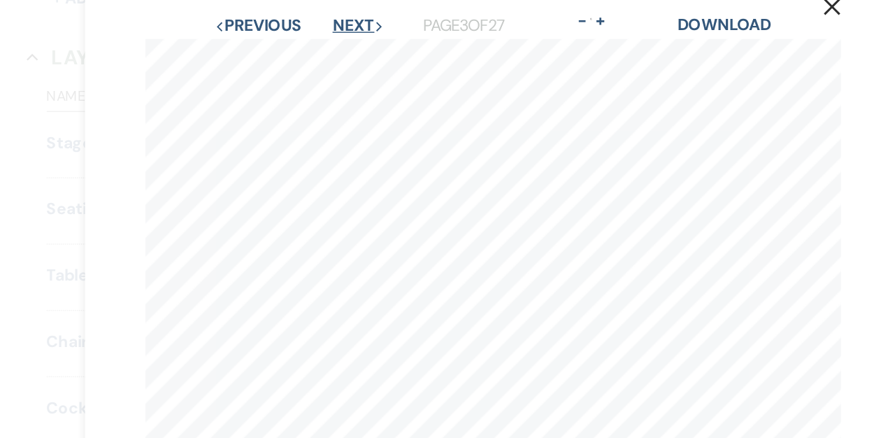
click at [347, 48] on button "Next Next" at bounding box center [347, 50] width 36 height 11
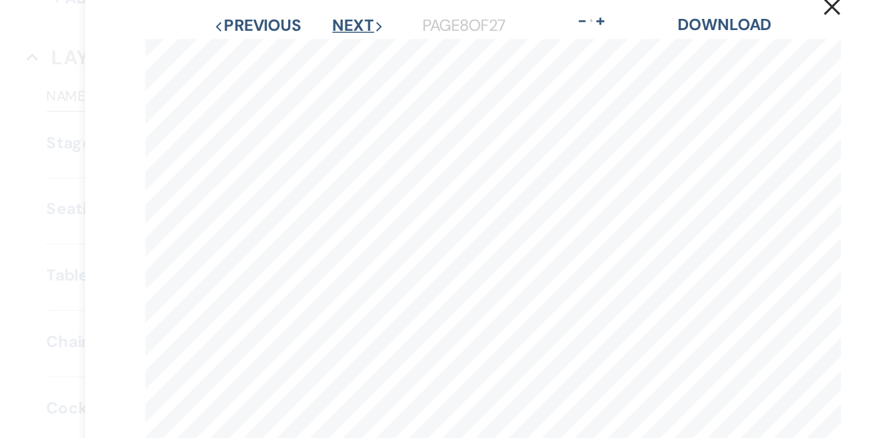
click at [347, 48] on button "Next Next" at bounding box center [347, 50] width 36 height 11
click at [347, 48] on button "Next Next" at bounding box center [346, 50] width 36 height 11
click at [347, 48] on button "Next Next" at bounding box center [347, 50] width 36 height 11
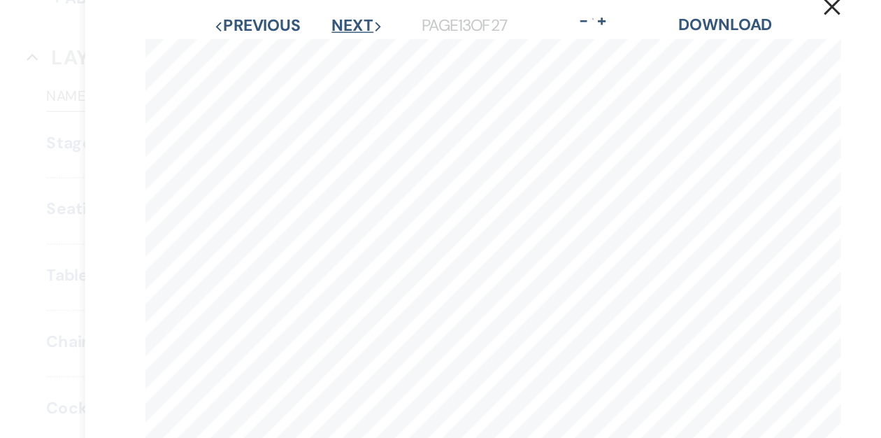
click at [347, 48] on button "Next Next" at bounding box center [347, 50] width 36 height 11
click at [347, 48] on button "Next Next" at bounding box center [346, 50] width 36 height 11
click at [347, 48] on button "Next Next" at bounding box center [347, 50] width 36 height 11
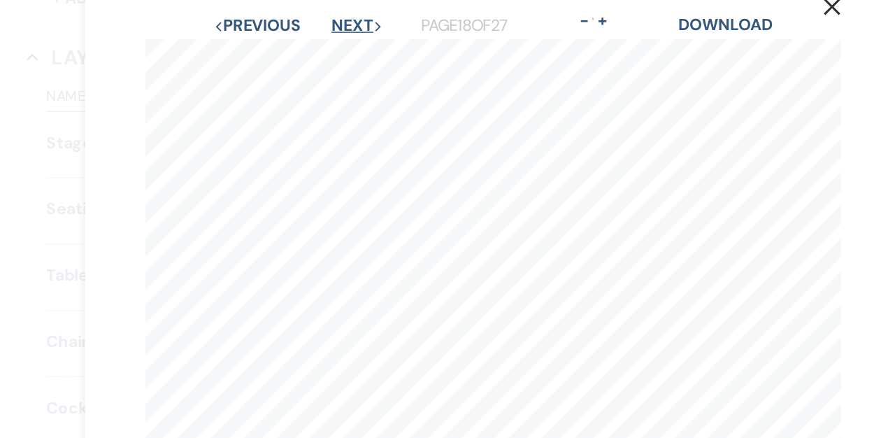
click at [347, 48] on button "Next Next" at bounding box center [346, 50] width 36 height 11
click at [347, 48] on button "Next Next" at bounding box center [345, 50] width 36 height 11
click at [342, 50] on button "Next Next" at bounding box center [347, 50] width 36 height 11
click at [342, 50] on button "Next Next" at bounding box center [346, 50] width 36 height 11
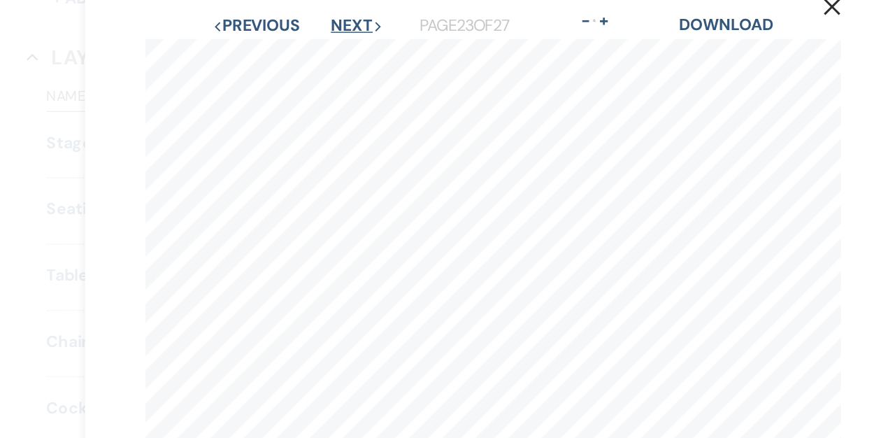
click at [342, 50] on button "Next Next" at bounding box center [346, 50] width 36 height 11
click at [295, 53] on button "Previous Previous" at bounding box center [275, 50] width 61 height 11
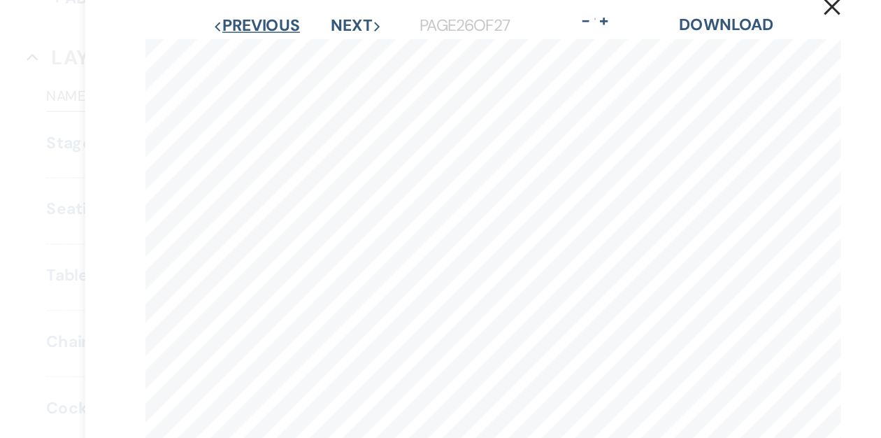
click at [295, 53] on button "Previous Previous" at bounding box center [275, 50] width 61 height 11
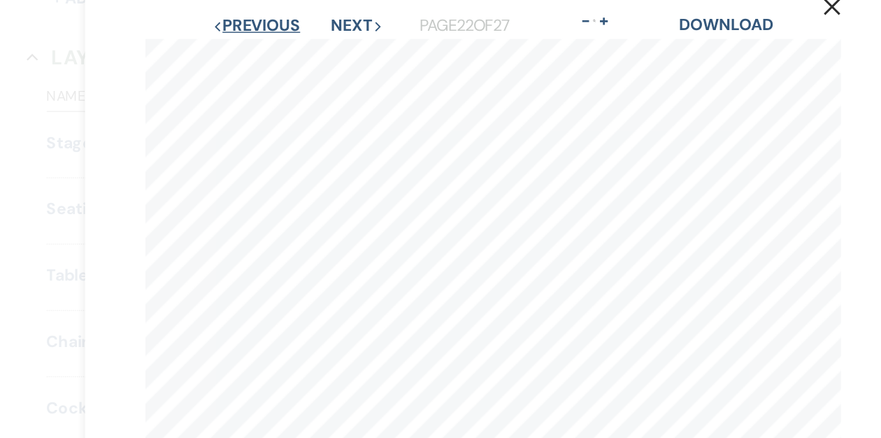
click at [295, 53] on button "Previous Previous" at bounding box center [275, 50] width 61 height 11
click at [295, 53] on button "Previous Previous" at bounding box center [276, 50] width 61 height 11
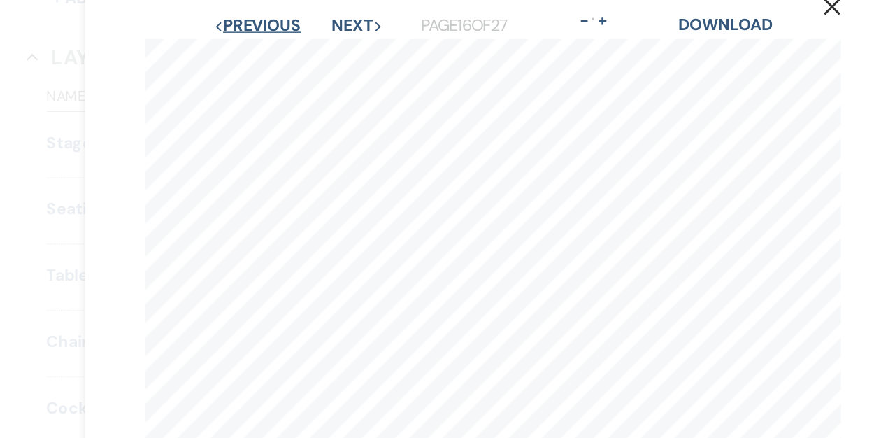
click at [295, 53] on button "Previous Previous" at bounding box center [276, 50] width 61 height 11
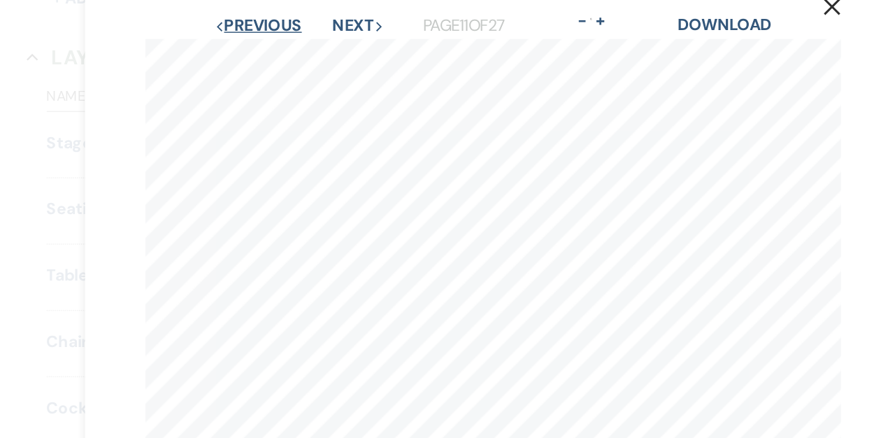
click at [295, 53] on button "Previous Previous" at bounding box center [277, 50] width 61 height 11
click at [295, 53] on button "Previous Previous" at bounding box center [276, 50] width 61 height 11
click at [295, 53] on button "Previous Previous" at bounding box center [277, 50] width 61 height 11
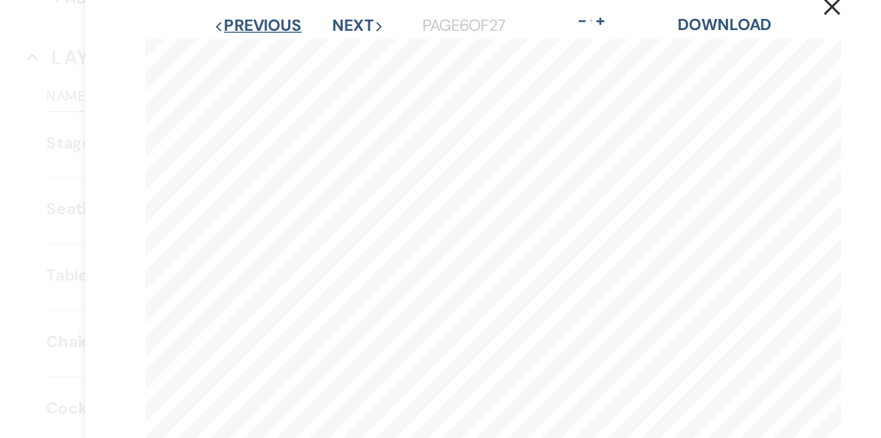
click at [295, 53] on button "Previous Previous" at bounding box center [276, 50] width 61 height 11
click at [295, 53] on button "Previous Previous" at bounding box center [277, 50] width 61 height 11
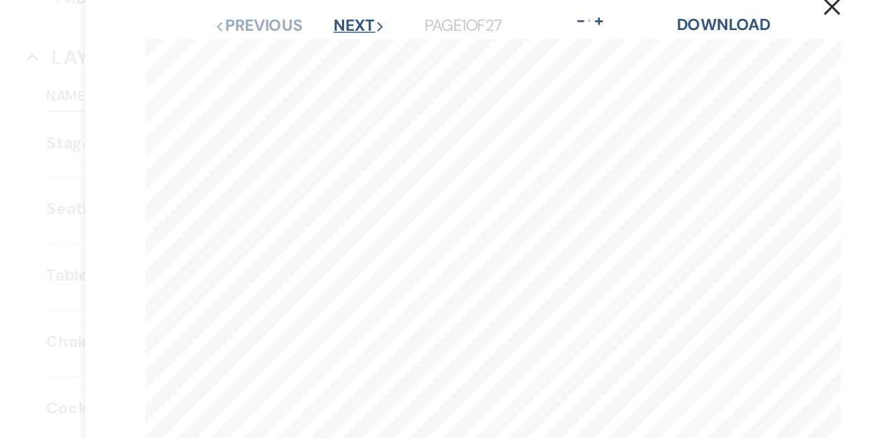
click at [351, 52] on button "Next Next" at bounding box center [347, 50] width 36 height 11
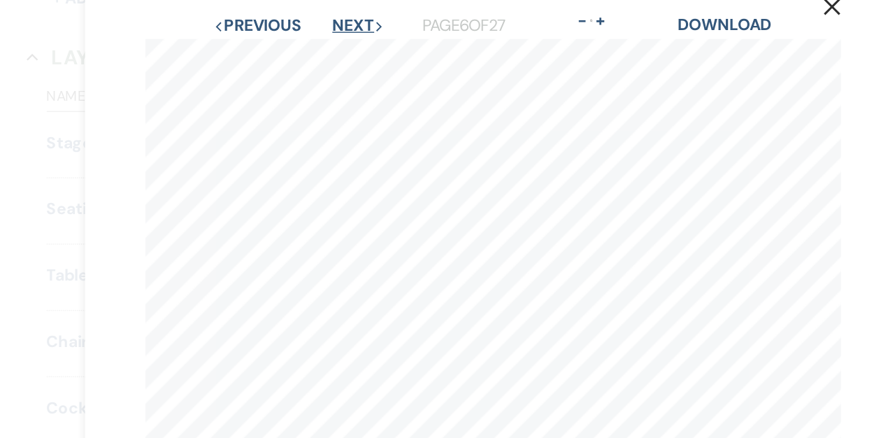
click at [351, 52] on button "Next Next" at bounding box center [347, 50] width 36 height 11
click at [351, 52] on button "Next Next" at bounding box center [346, 50] width 36 height 11
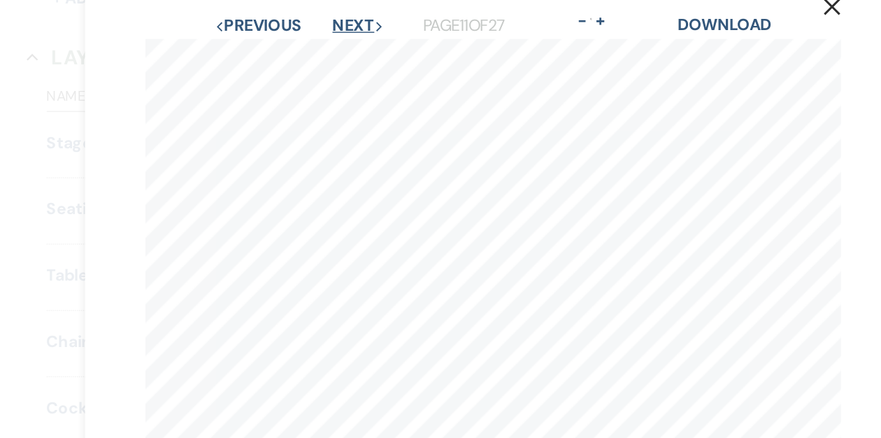
click at [351, 52] on button "Next Next" at bounding box center [347, 50] width 36 height 11
click at [350, 52] on button "Next Next" at bounding box center [347, 50] width 36 height 11
click at [350, 52] on button "Next Next" at bounding box center [346, 50] width 36 height 11
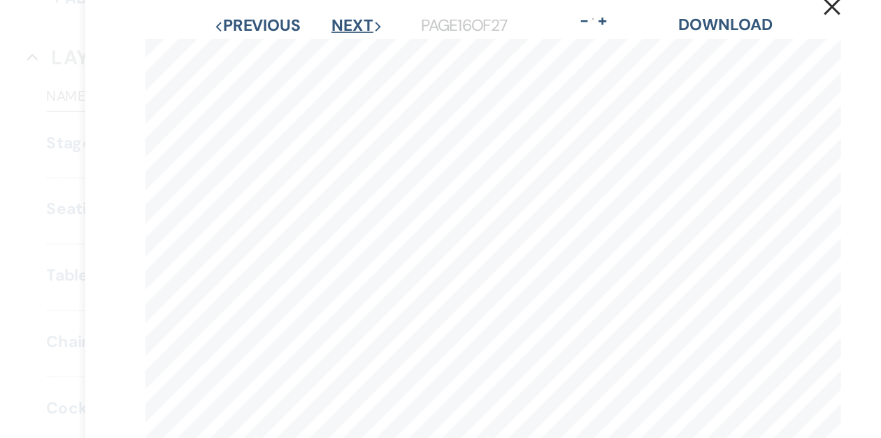
click at [350, 52] on button "Next Next" at bounding box center [346, 50] width 36 height 11
click at [350, 52] on button "Next Next" at bounding box center [347, 50] width 36 height 11
click at [350, 52] on button "Next Next" at bounding box center [346, 50] width 36 height 11
click at [350, 52] on button "Next Next" at bounding box center [345, 50] width 36 height 11
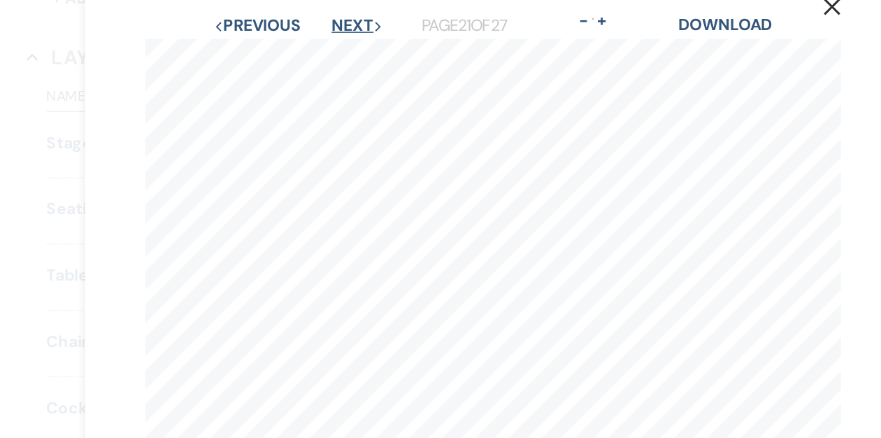
click at [350, 52] on button "Next Next" at bounding box center [347, 50] width 36 height 11
click at [292, 51] on button "Previous Previous" at bounding box center [275, 50] width 61 height 11
click at [336, 48] on button "Next Next" at bounding box center [347, 50] width 36 height 11
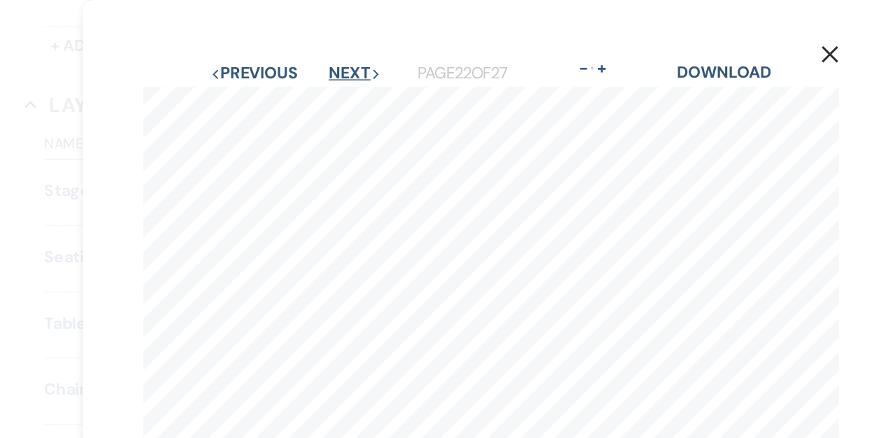
click at [344, 53] on button "Next Next" at bounding box center [346, 50] width 36 height 11
click at [343, 52] on button "Next Next" at bounding box center [346, 50] width 36 height 11
click at [343, 49] on button "Next Next" at bounding box center [346, 50] width 36 height 11
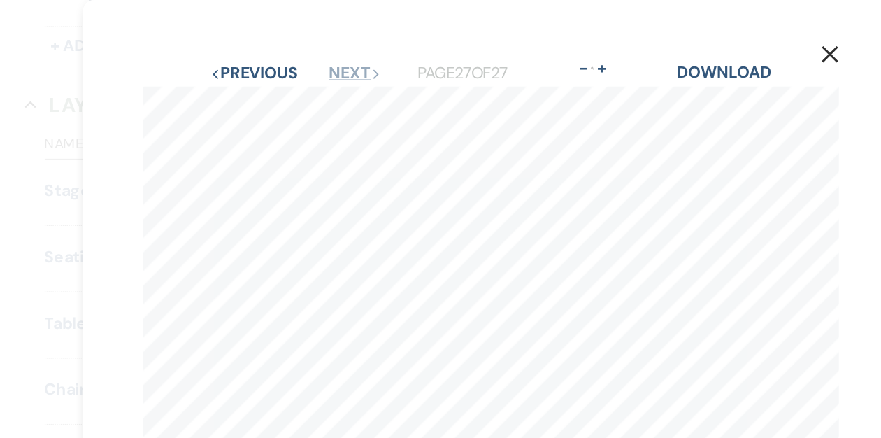
click at [351, 54] on button "Next Next" at bounding box center [346, 50] width 36 height 11
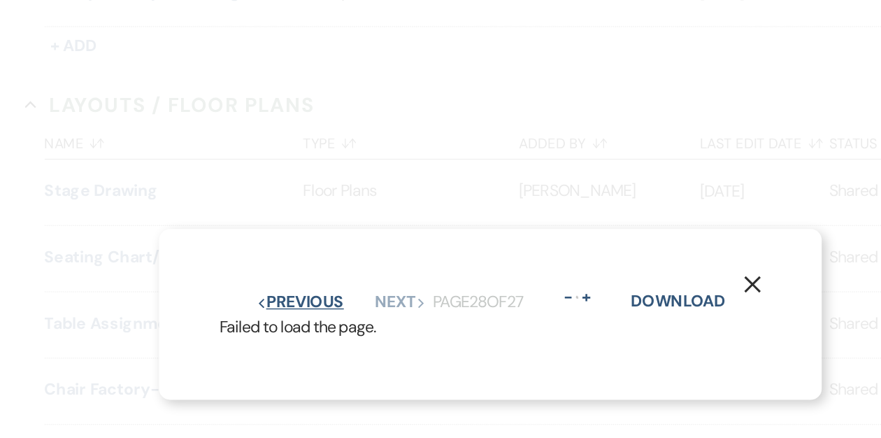
click at [325, 208] on button "Previous Previous" at bounding box center [308, 210] width 61 height 11
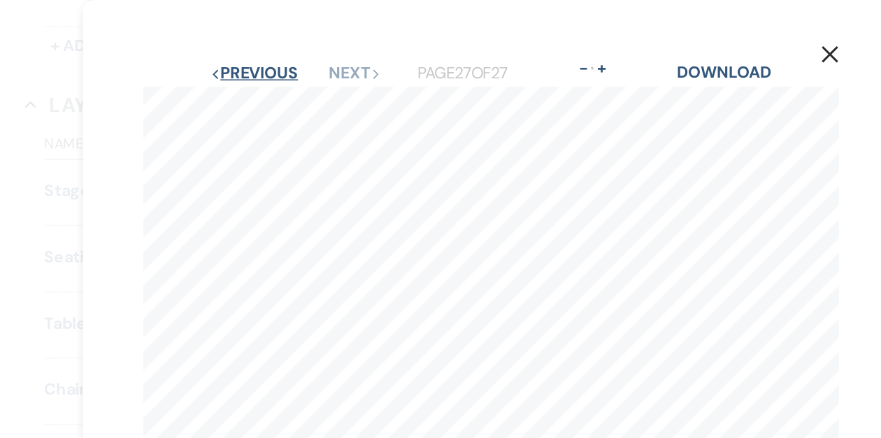
click at [280, 48] on button "Previous Previous" at bounding box center [275, 50] width 61 height 11
click at [280, 49] on button "Previous Previous" at bounding box center [275, 50] width 61 height 11
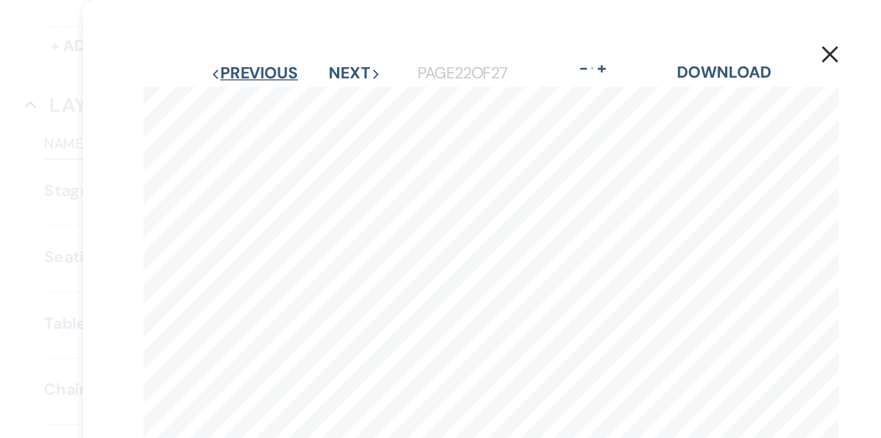
click at [280, 49] on button "Previous Previous" at bounding box center [275, 50] width 61 height 11
click at [280, 49] on button "Previous Previous" at bounding box center [276, 50] width 61 height 11
click at [280, 49] on button "Previous Previous" at bounding box center [275, 50] width 61 height 11
click at [280, 49] on button "Previous Previous" at bounding box center [276, 50] width 61 height 11
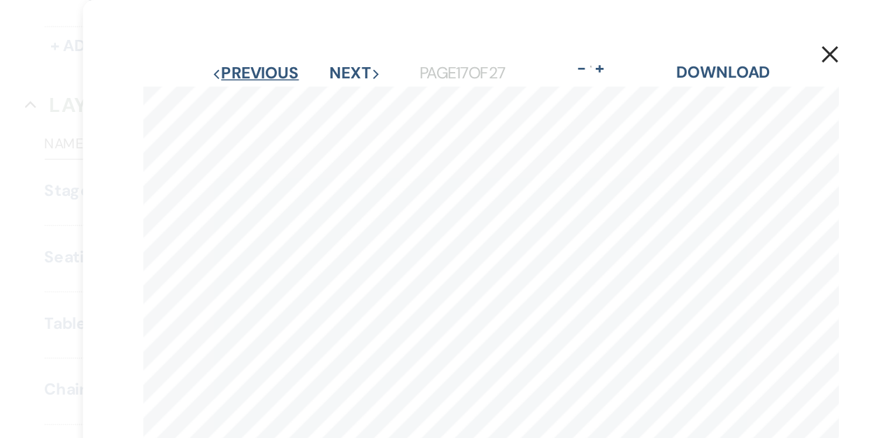
click at [280, 49] on button "Previous Previous" at bounding box center [276, 50] width 61 height 11
click at [277, 50] on button "Previous Previous" at bounding box center [276, 50] width 61 height 11
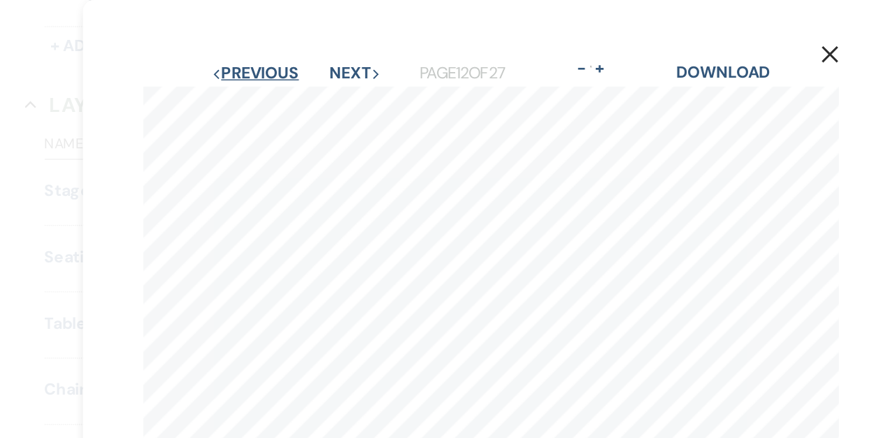
click at [277, 50] on button "Previous Previous" at bounding box center [276, 50] width 61 height 11
click at [277, 50] on button "Previous Previous" at bounding box center [277, 50] width 61 height 11
click at [277, 50] on button "Previous Previous" at bounding box center [275, 50] width 61 height 11
click at [277, 50] on button "Previous Previous" at bounding box center [276, 50] width 61 height 11
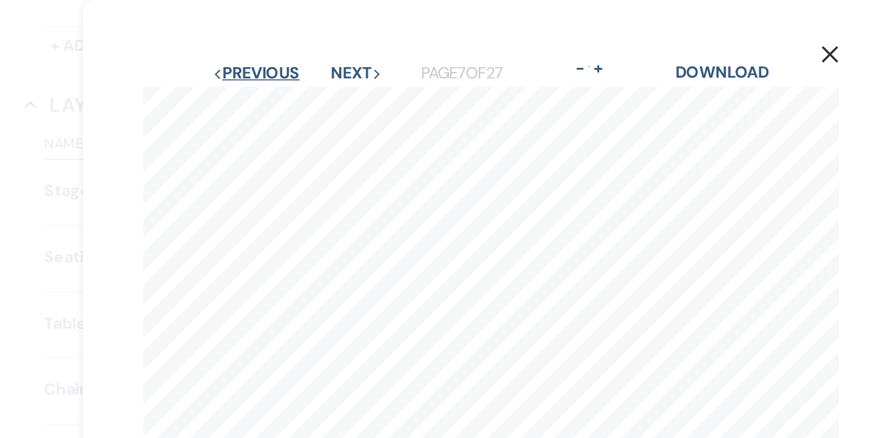
click at [277, 50] on button "Previous Previous" at bounding box center [277, 50] width 61 height 11
click at [271, 48] on button "Previous Previous" at bounding box center [276, 50] width 61 height 11
click at [269, 45] on button "Previous Previous" at bounding box center [276, 50] width 61 height 11
click at [269, 45] on button "Previous Previous" at bounding box center [277, 50] width 61 height 11
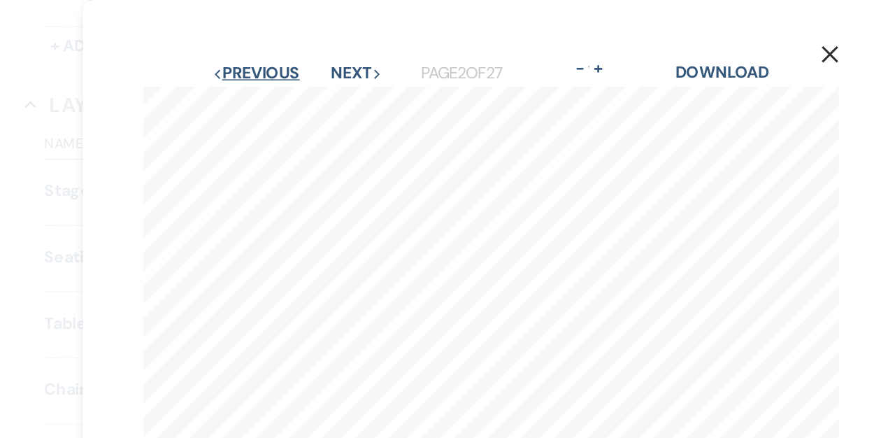
click at [269, 45] on button "Previous Previous" at bounding box center [277, 50] width 61 height 11
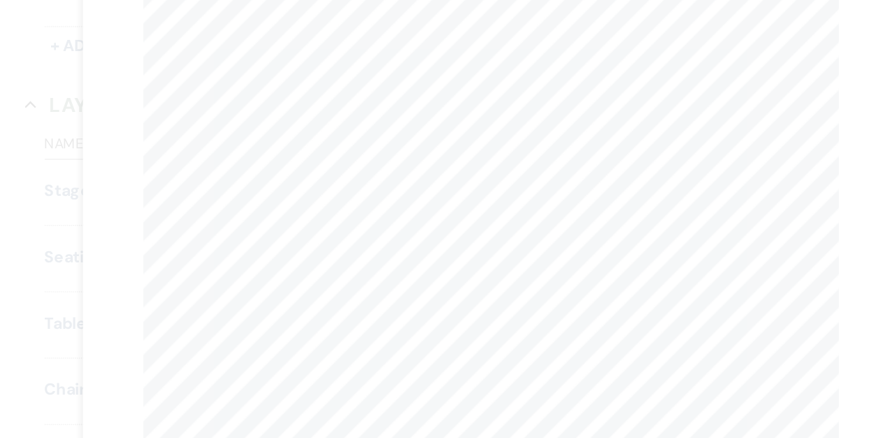
scroll to position [11, 0]
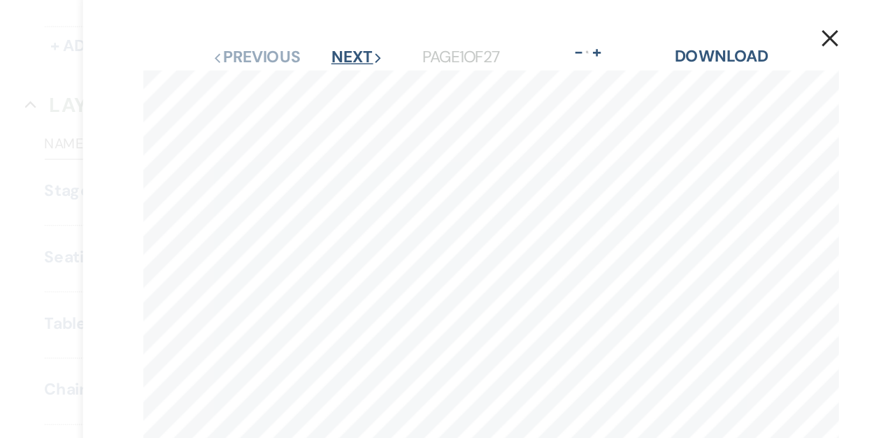
click at [338, 36] on button "Next Next" at bounding box center [347, 39] width 36 height 11
click at [342, 39] on button "Next Next" at bounding box center [347, 39] width 36 height 11
click at [342, 40] on button "Next Next" at bounding box center [347, 39] width 36 height 11
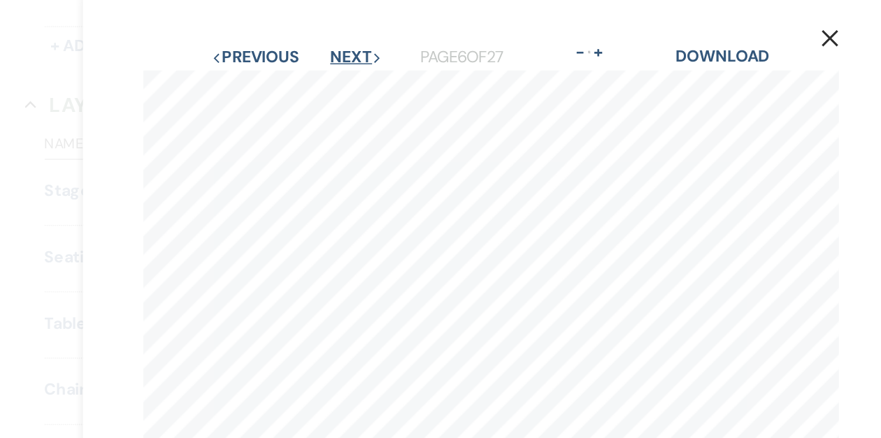
click at [342, 40] on button "Next Next" at bounding box center [347, 39] width 36 height 11
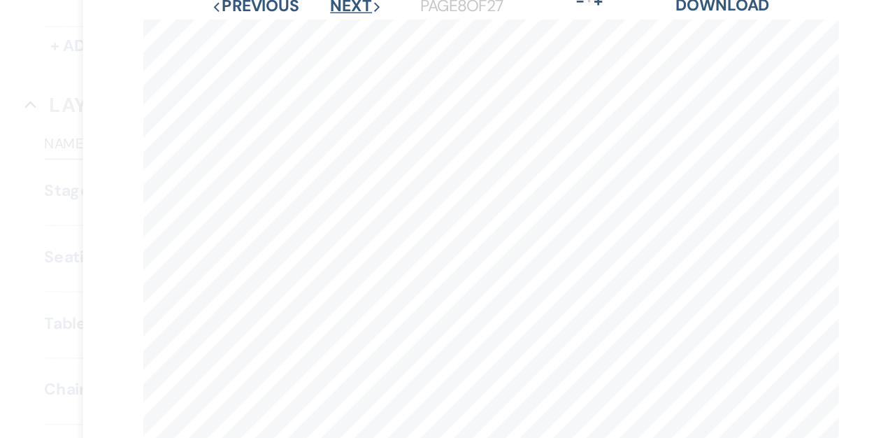
scroll to position [22, 0]
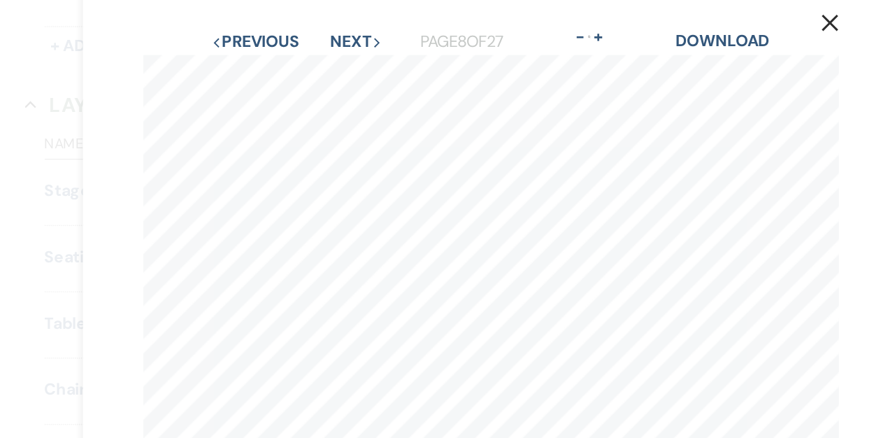
click at [344, 36] on div "Previous Previous Next Next Page 8 of 27 - Zoom + Download" at bounding box center [441, 29] width 485 height 18
click at [341, 33] on button "Next Next" at bounding box center [347, 29] width 36 height 11
click at [340, 33] on button "Next Next" at bounding box center [347, 29] width 36 height 11
click at [340, 33] on button "Next Next" at bounding box center [346, 29] width 36 height 11
click at [340, 33] on button "Next Next" at bounding box center [347, 29] width 36 height 11
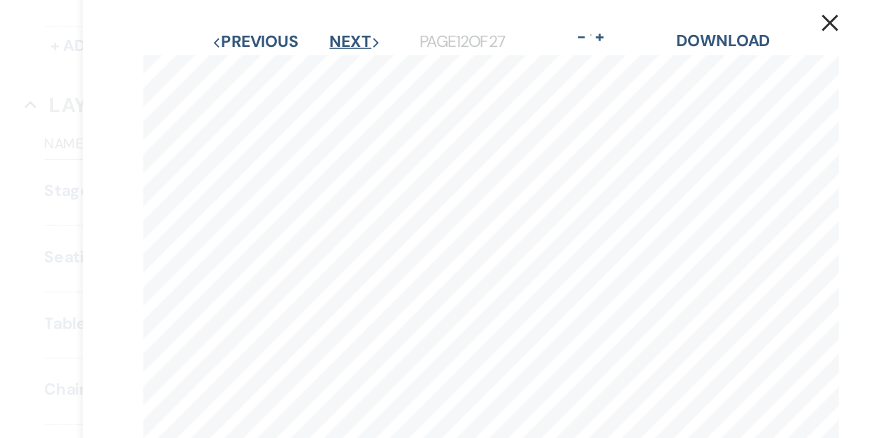
click at [338, 29] on button "Next Next" at bounding box center [347, 29] width 36 height 11
click at [338, 29] on button "Next Next" at bounding box center [346, 29] width 36 height 11
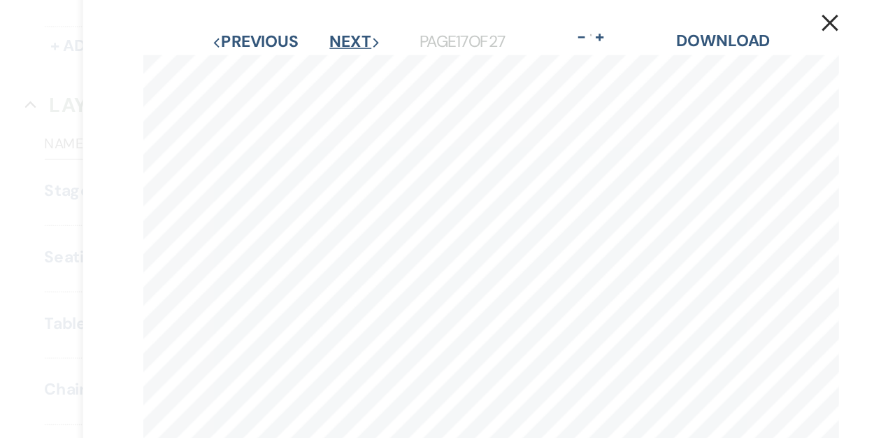
click at [338, 29] on button "Next Next" at bounding box center [347, 29] width 36 height 11
click at [343, 27] on button "Next Next" at bounding box center [346, 29] width 36 height 11
click at [342, 33] on button "Next Next" at bounding box center [346, 29] width 36 height 11
click at [342, 34] on button "Next Next" at bounding box center [345, 29] width 36 height 11
click at [342, 34] on button "Next Next" at bounding box center [347, 29] width 36 height 11
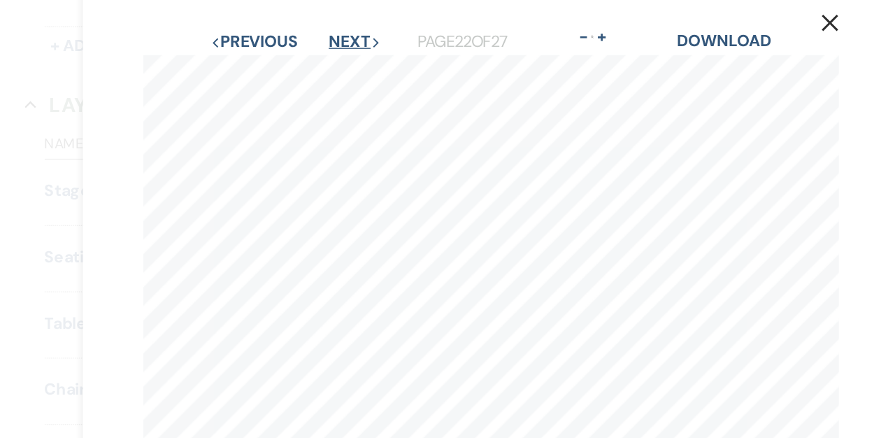
click at [339, 34] on button "Next Next" at bounding box center [346, 29] width 36 height 11
click at [339, 27] on button "Next Next" at bounding box center [346, 29] width 36 height 11
click at [338, 27] on button "Next Next" at bounding box center [346, 29] width 36 height 11
click at [338, 31] on button "Next Next" at bounding box center [346, 29] width 36 height 11
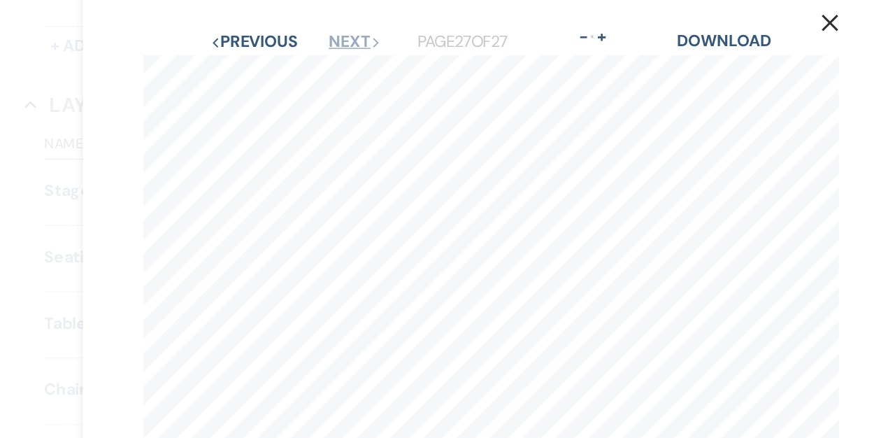
click at [338, 31] on button "Next Next" at bounding box center [346, 29] width 36 height 11
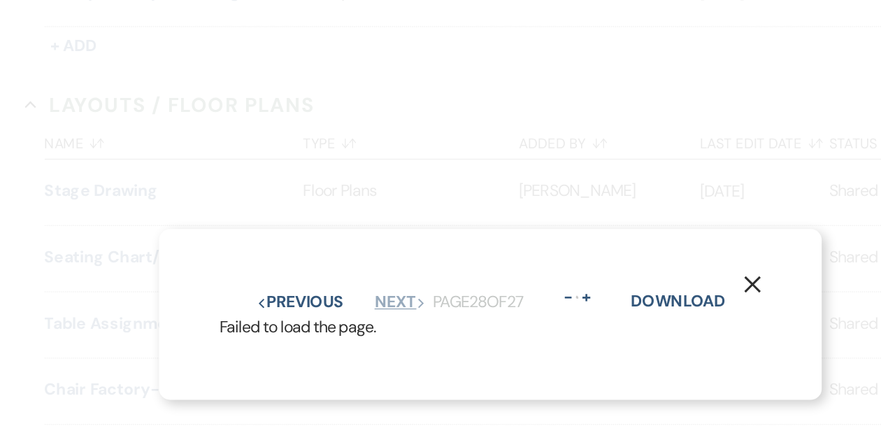
scroll to position [0, 0]
click at [318, 206] on button "Previous Previous" at bounding box center [308, 210] width 61 height 11
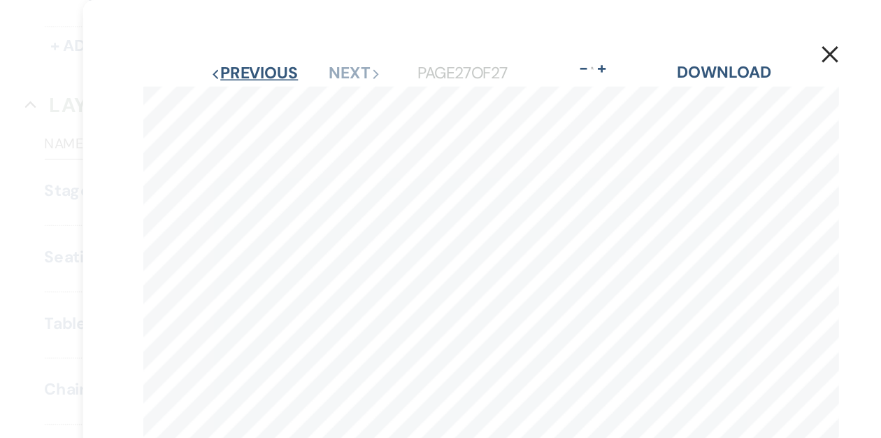
click at [293, 50] on button "Previous Previous" at bounding box center [275, 50] width 61 height 11
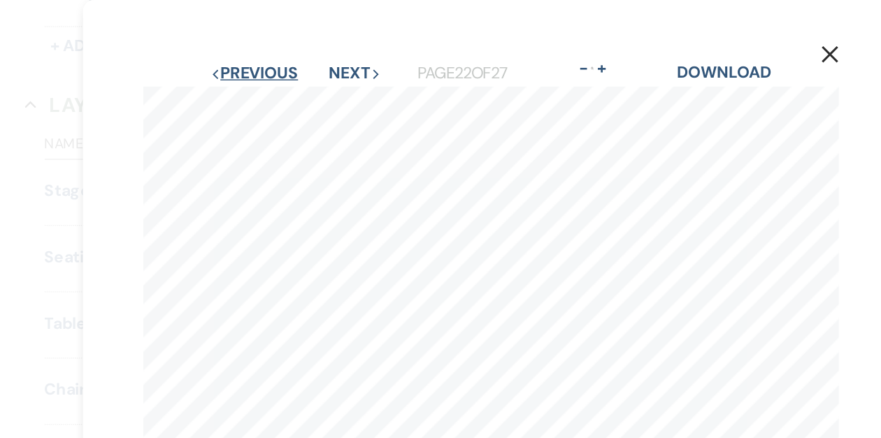
click at [293, 50] on button "Previous Previous" at bounding box center [275, 50] width 61 height 11
click at [293, 50] on button "Previous Previous" at bounding box center [276, 50] width 61 height 11
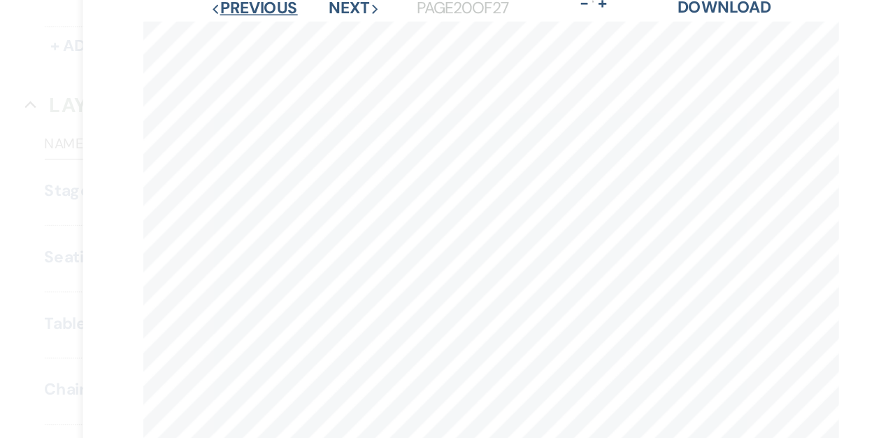
scroll to position [47, 0]
click at [294, 10] on button "Previous Previous" at bounding box center [275, 4] width 61 height 11
click at [294, 10] on button "Previous Previous" at bounding box center [276, 4] width 61 height 11
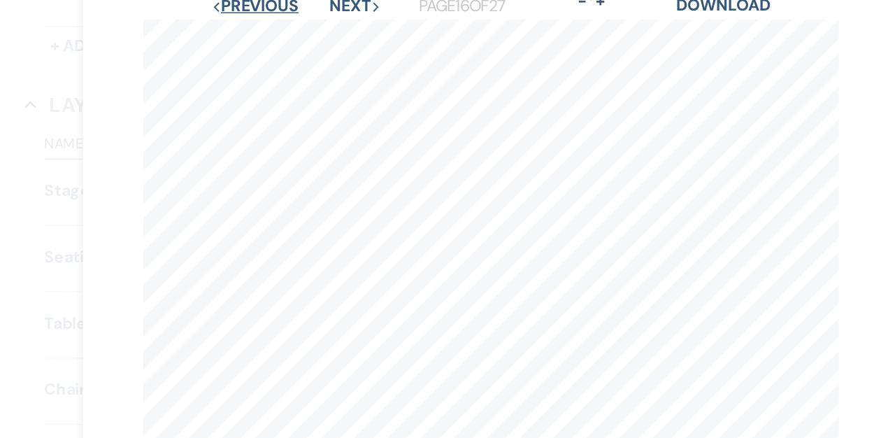
click at [294, 10] on button "Previous Previous" at bounding box center [276, 4] width 61 height 11
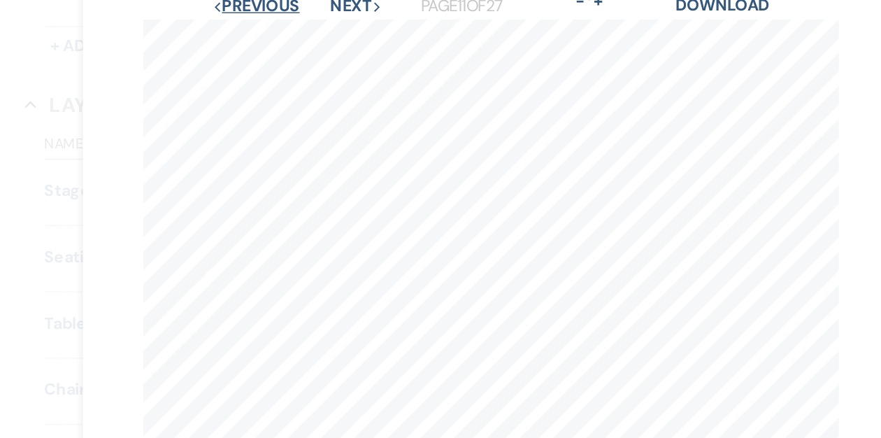
click at [294, 10] on button "Previous Previous" at bounding box center [277, 4] width 61 height 11
click at [294, 10] on button "Previous Previous" at bounding box center [275, 4] width 61 height 11
click at [294, 10] on button "Previous Previous" at bounding box center [276, 4] width 61 height 11
click at [343, 8] on button "Next Next" at bounding box center [347, 4] width 36 height 11
click at [293, 8] on button "Previous Previous" at bounding box center [276, 4] width 61 height 11
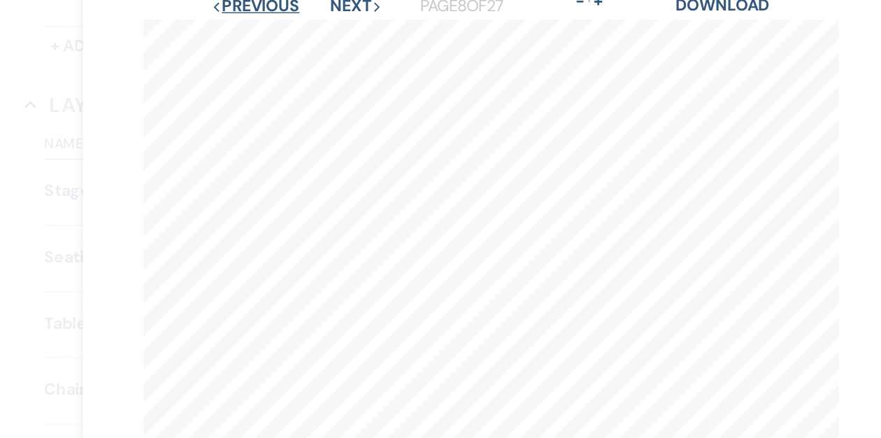
click at [293, 8] on button "Previous Previous" at bounding box center [276, 4] width 61 height 11
click at [293, 8] on button "Previous Previous" at bounding box center [277, 4] width 61 height 11
click at [293, 8] on button "Previous Previous" at bounding box center [276, 4] width 61 height 11
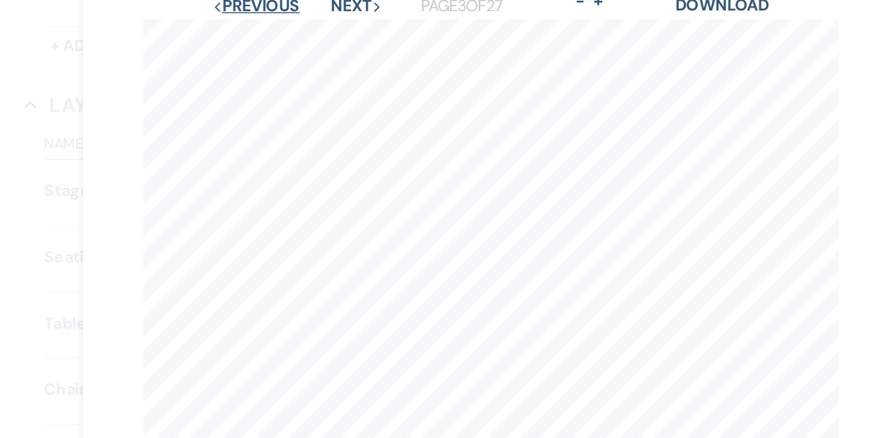
click at [292, 8] on button "Previous Previous" at bounding box center [277, 4] width 61 height 11
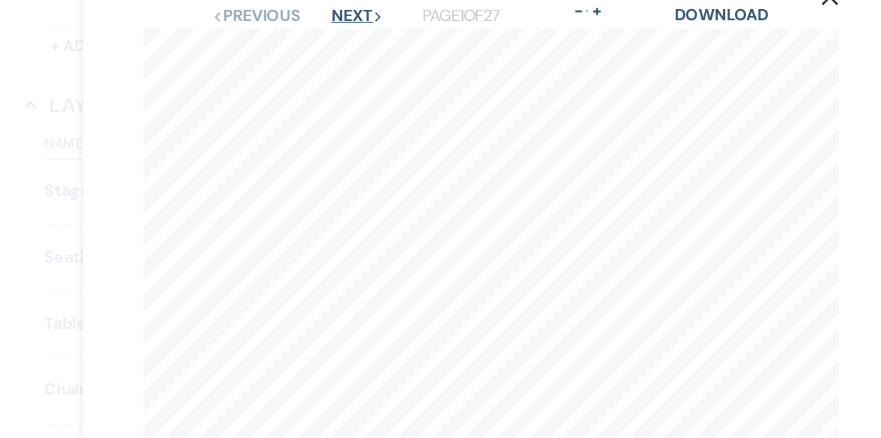
click at [346, 13] on button "Next Next" at bounding box center [347, 11] width 36 height 11
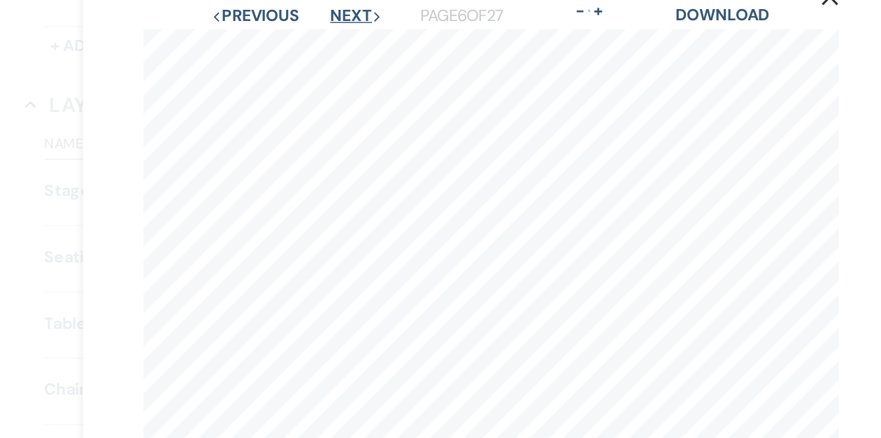
click at [346, 13] on button "Next Next" at bounding box center [347, 11] width 36 height 11
click at [346, 13] on button "Next Next" at bounding box center [346, 11] width 36 height 11
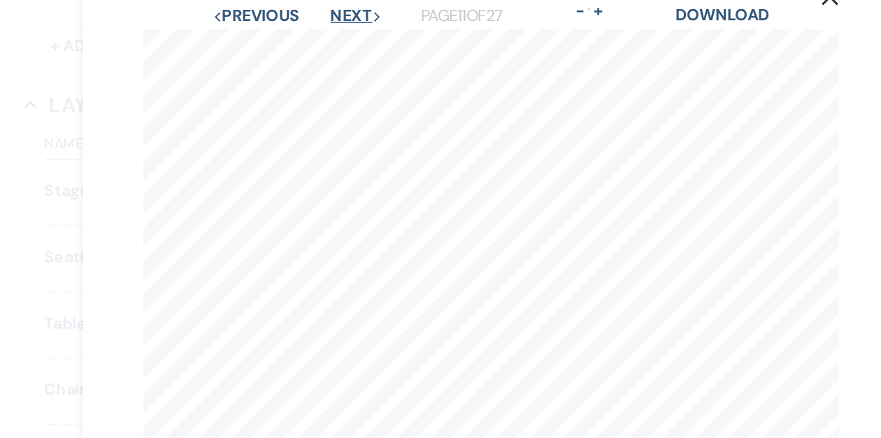
click at [346, 13] on button "Next Next" at bounding box center [347, 11] width 36 height 11
click at [346, 13] on button "Next Next" at bounding box center [346, 11] width 36 height 11
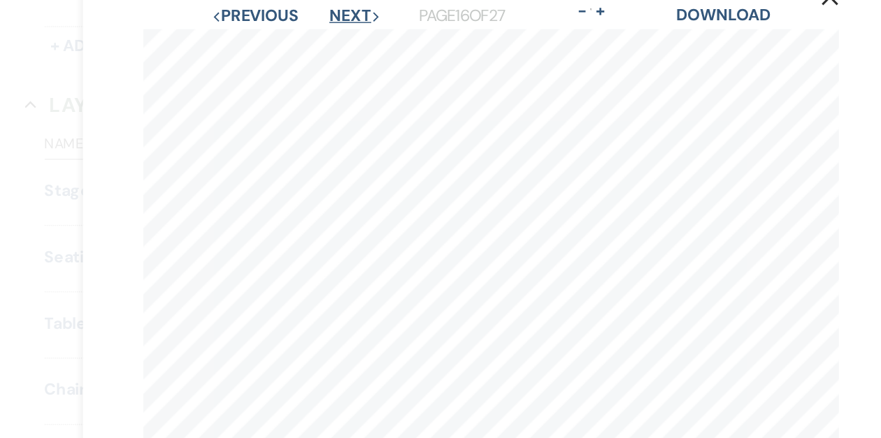
click at [343, 10] on button "Next Next" at bounding box center [346, 11] width 36 height 11
click at [341, 10] on button "Next Next" at bounding box center [347, 11] width 36 height 11
click at [341, 11] on button "Next Next" at bounding box center [346, 11] width 36 height 11
click at [341, 11] on button "Next Next" at bounding box center [345, 11] width 36 height 11
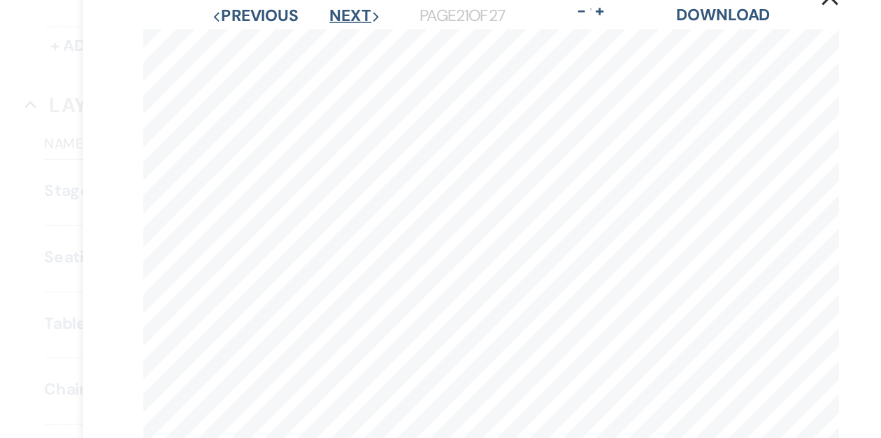
click at [341, 11] on button "Next Next" at bounding box center [347, 11] width 36 height 11
click at [341, 11] on button "Next Next" at bounding box center [346, 11] width 36 height 11
click at [341, 12] on button "Next Next" at bounding box center [346, 11] width 36 height 11
click at [332, 12] on button "Next Next" at bounding box center [346, 11] width 36 height 11
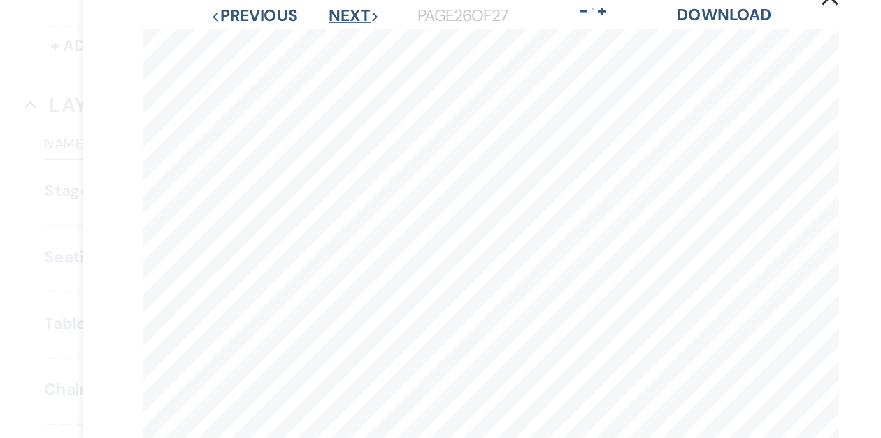
click at [332, 13] on button "Next Next" at bounding box center [346, 11] width 36 height 11
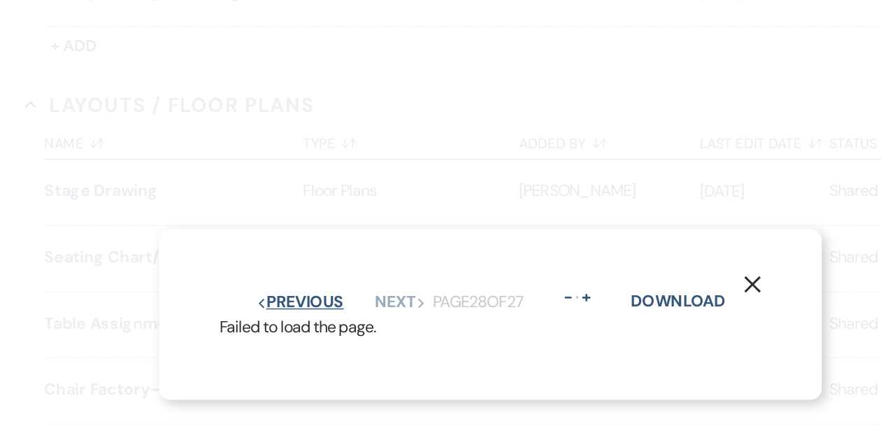
click at [327, 206] on button "Previous Previous" at bounding box center [308, 210] width 61 height 11
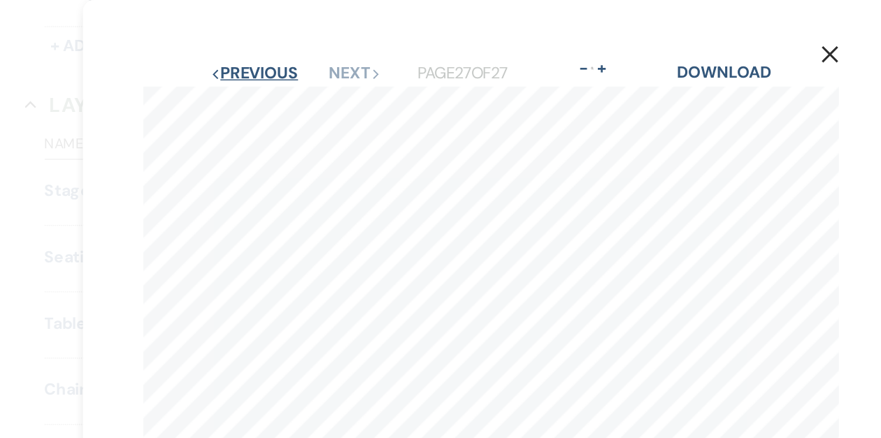
click at [284, 50] on button "Previous Previous" at bounding box center [275, 50] width 61 height 11
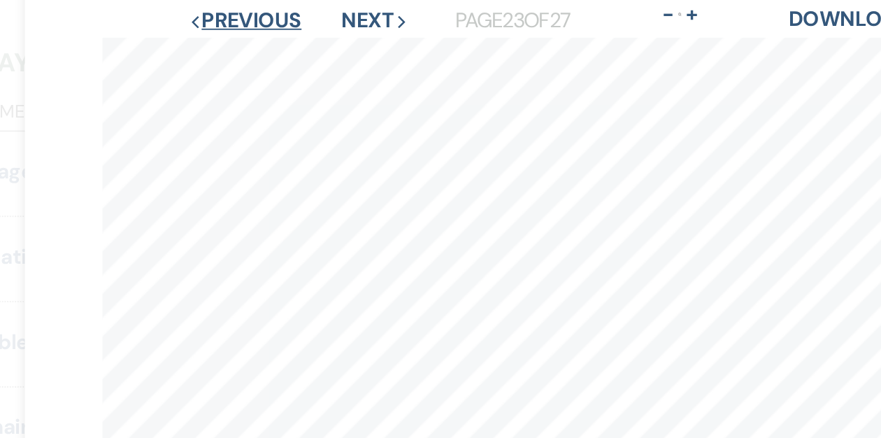
click at [278, 55] on button "Previous Previous" at bounding box center [275, 50] width 61 height 11
click at [278, 55] on button "Previous Previous" at bounding box center [276, 50] width 61 height 11
click at [278, 55] on button "Previous Previous" at bounding box center [275, 50] width 61 height 11
click at [278, 55] on button "Previous Previous" at bounding box center [276, 50] width 61 height 11
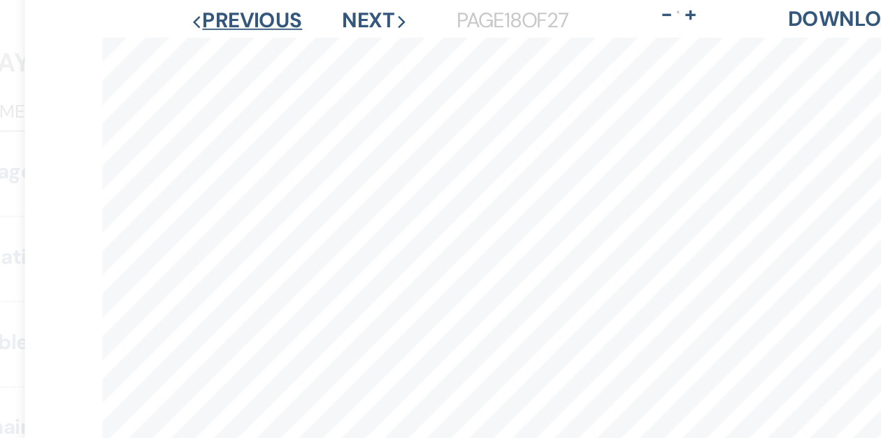
click at [278, 55] on button "Previous Previous" at bounding box center [276, 50] width 61 height 11
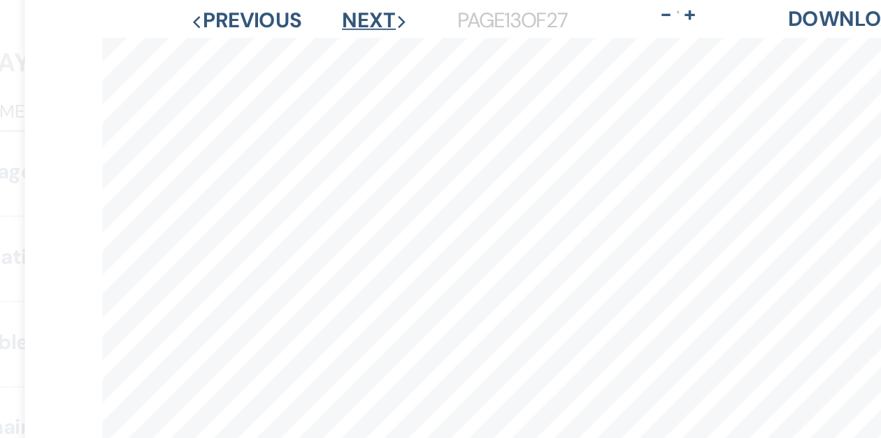
click at [336, 52] on button "Next Next" at bounding box center [347, 50] width 36 height 11
click at [292, 49] on button "Previous Previous" at bounding box center [276, 50] width 61 height 11
click at [292, 50] on button "Previous Previous" at bounding box center [276, 50] width 61 height 11
click at [264, 49] on button "Previous Previous" at bounding box center [276, 50] width 61 height 11
click at [264, 50] on button "Previous Previous" at bounding box center [277, 50] width 61 height 11
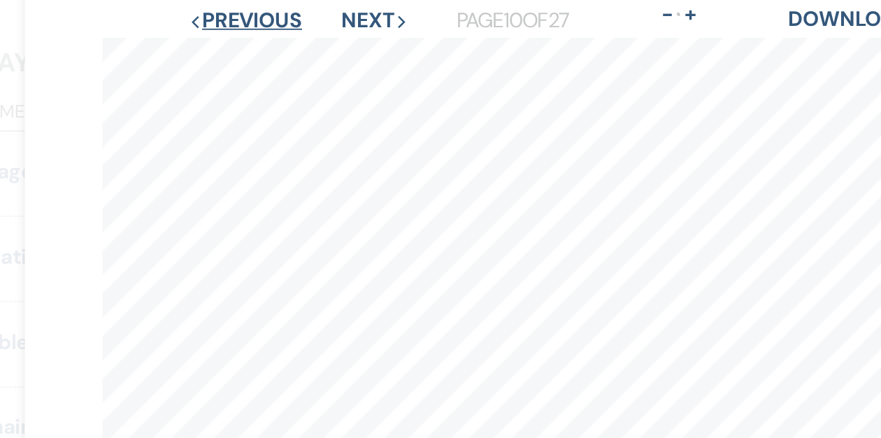
click at [264, 50] on button "Previous Previous" at bounding box center [275, 50] width 61 height 11
click at [264, 50] on button "Previous Previous" at bounding box center [276, 50] width 61 height 11
click at [264, 50] on button "Previous Previous" at bounding box center [277, 50] width 61 height 11
click at [273, 49] on button "Previous Previous" at bounding box center [276, 50] width 61 height 11
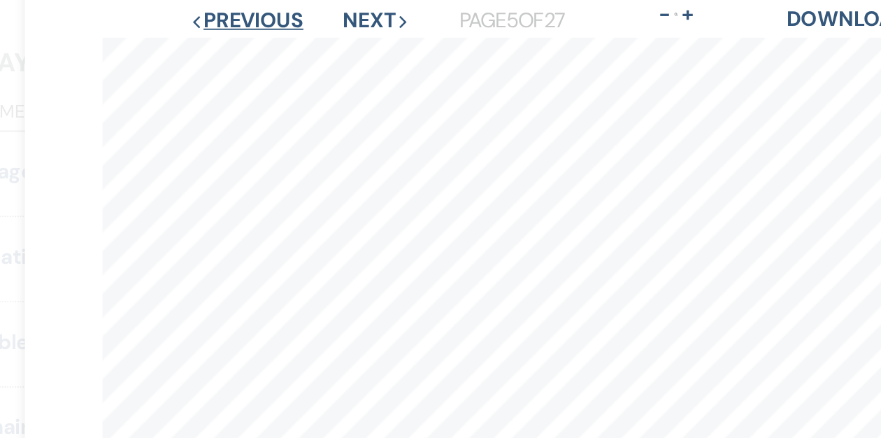
click at [273, 49] on button "Previous Previous" at bounding box center [276, 50] width 61 height 11
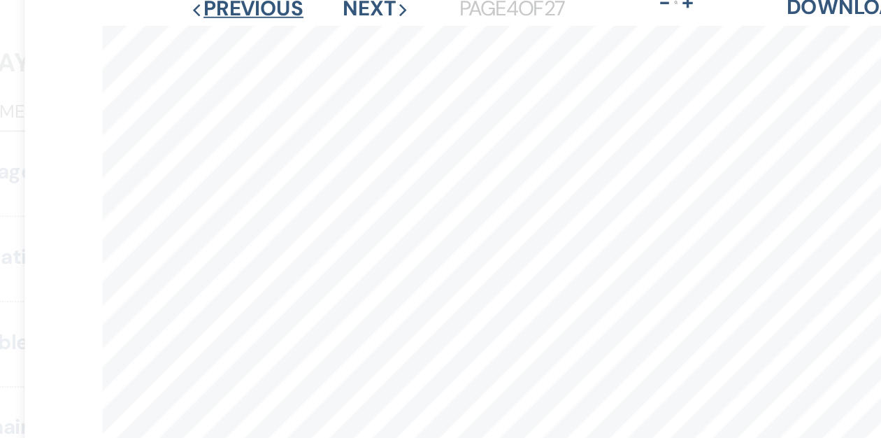
scroll to position [6, 0]
click at [280, 45] on button "Previous Previous" at bounding box center [276, 44] width 61 height 11
click at [281, 44] on button "Previous Previous" at bounding box center [277, 44] width 61 height 11
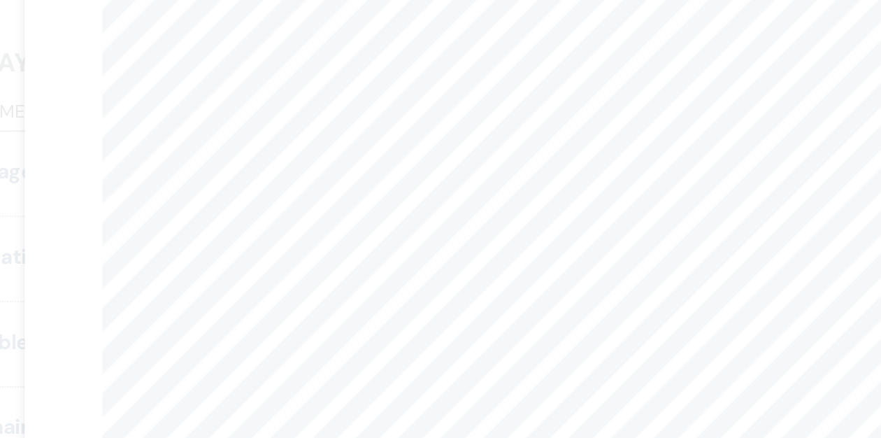
scroll to position [0, 0]
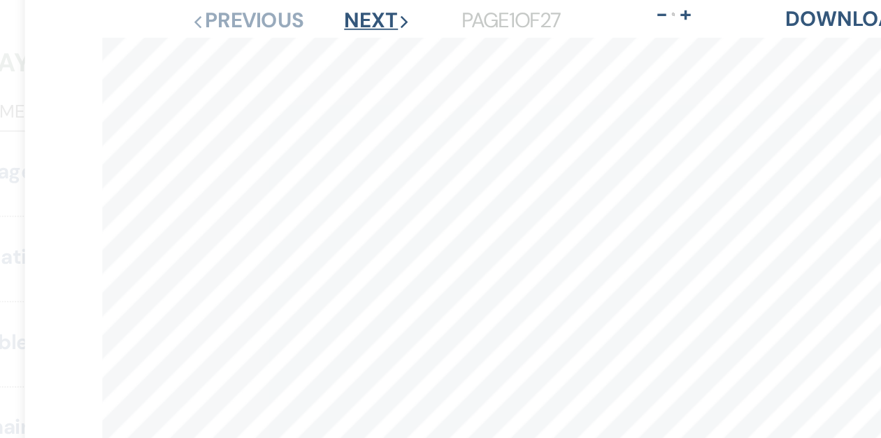
click at [341, 50] on button "Next Next" at bounding box center [347, 50] width 36 height 11
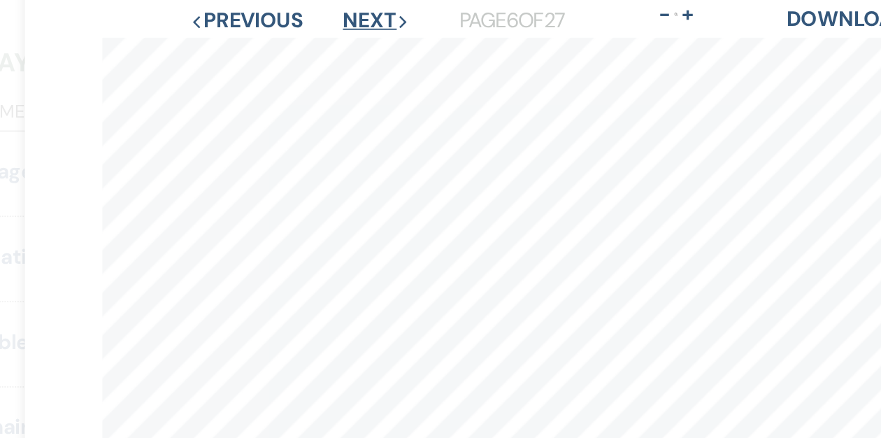
click at [341, 50] on button "Next Next" at bounding box center [347, 50] width 36 height 11
click at [341, 50] on button "Next Next" at bounding box center [346, 50] width 36 height 11
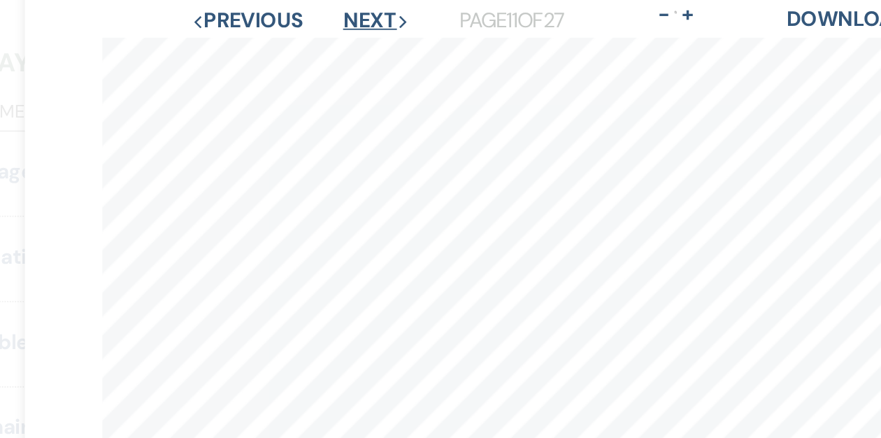
click at [341, 50] on button "Next Next" at bounding box center [347, 50] width 36 height 11
click at [341, 50] on button "Next Next" at bounding box center [346, 50] width 36 height 11
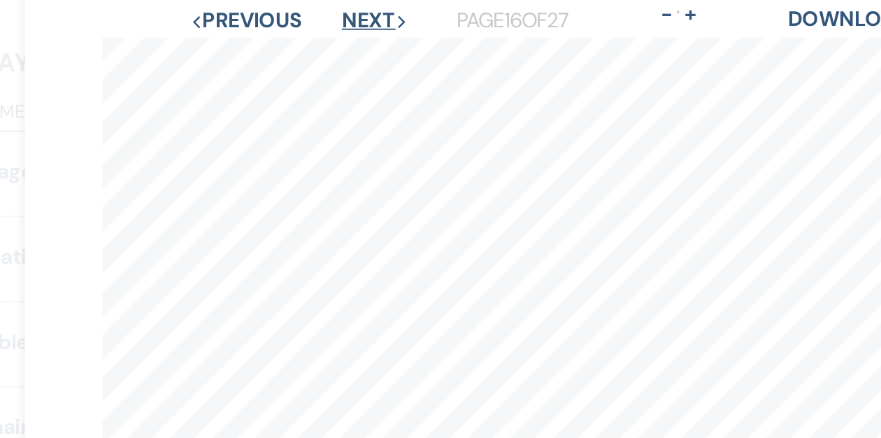
click at [341, 50] on button "Next Next" at bounding box center [346, 50] width 36 height 11
click at [341, 50] on button "Next Next" at bounding box center [347, 50] width 36 height 11
click at [344, 53] on button "Next Next" at bounding box center [346, 50] width 36 height 11
click at [339, 56] on button "Next Next" at bounding box center [346, 50] width 36 height 11
click at [343, 48] on button "Next Next" at bounding box center [345, 50] width 36 height 11
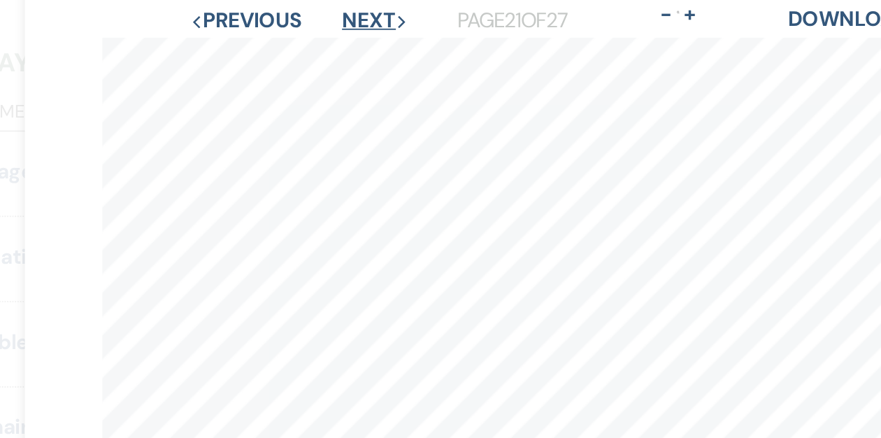
click at [343, 54] on button "Next Next" at bounding box center [347, 50] width 36 height 11
click at [343, 54] on button "Next Next" at bounding box center [346, 50] width 36 height 11
click at [341, 54] on button "Next Next" at bounding box center [346, 50] width 36 height 11
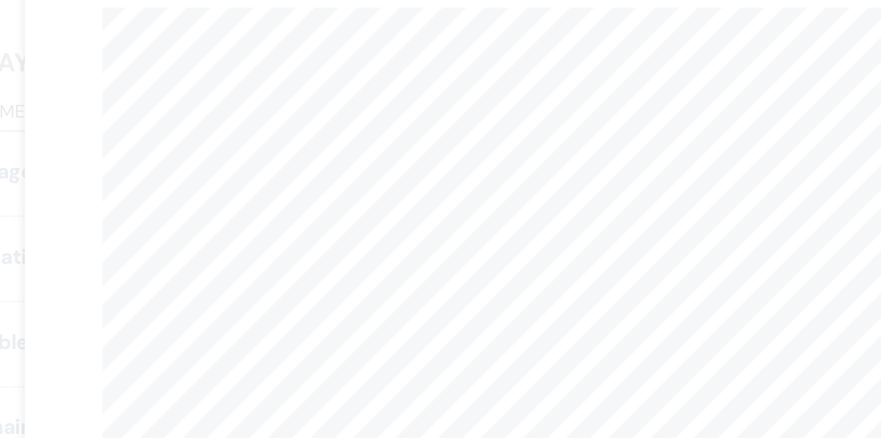
scroll to position [1, 0]
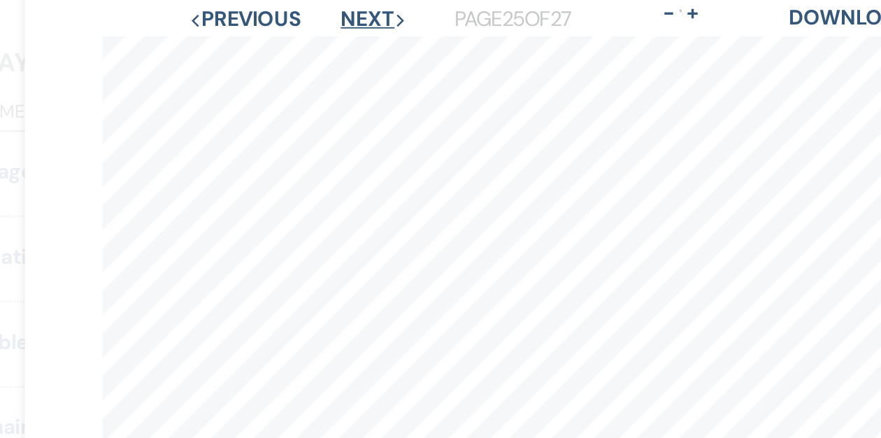
click at [341, 52] on button "Next Next" at bounding box center [346, 50] width 36 height 11
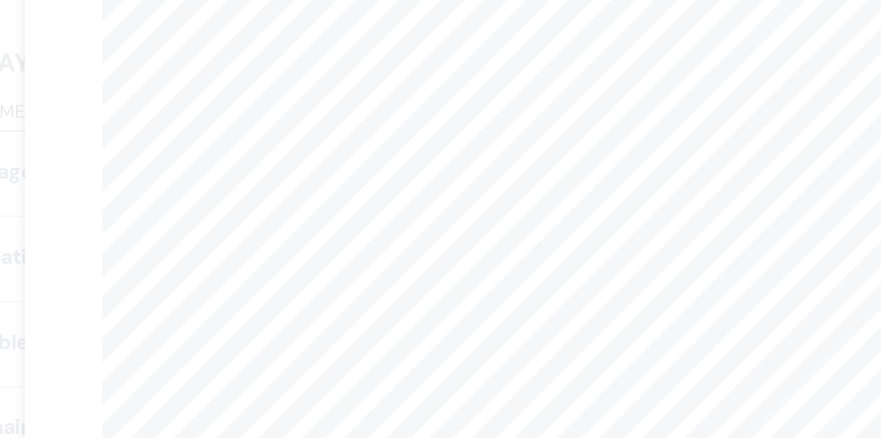
scroll to position [0, 0]
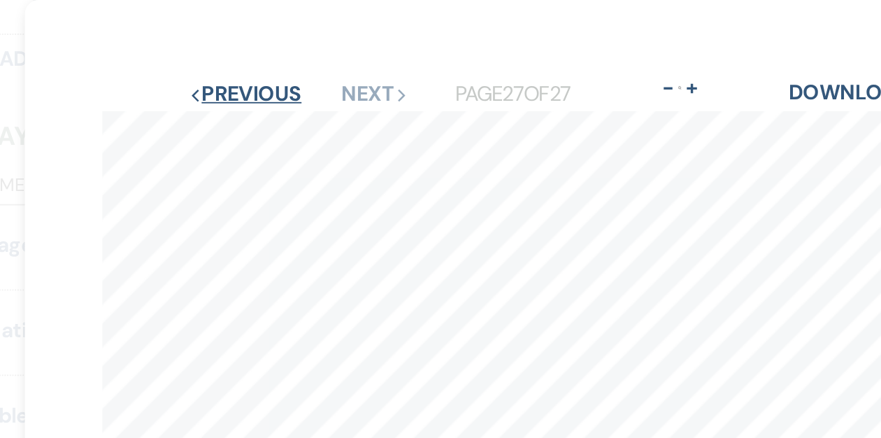
click at [291, 49] on button "Previous Previous" at bounding box center [275, 50] width 61 height 11
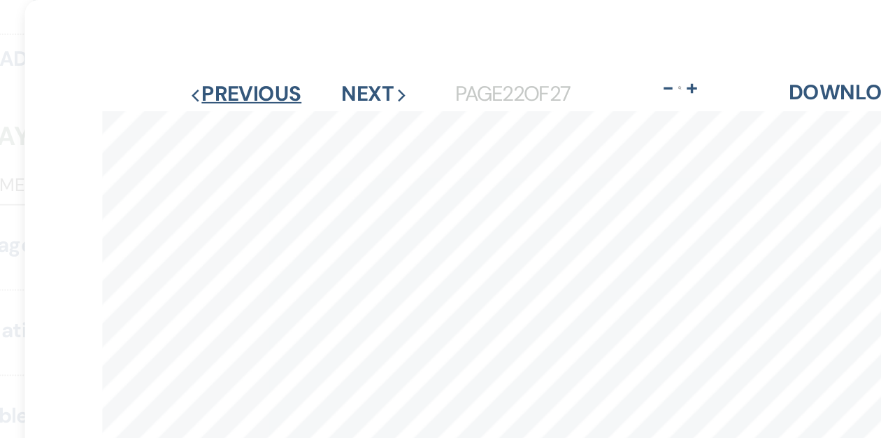
click at [290, 50] on button "Previous Previous" at bounding box center [275, 50] width 61 height 11
click at [290, 50] on button "Previous Previous" at bounding box center [276, 50] width 61 height 11
click at [290, 50] on button "Previous Previous" at bounding box center [275, 50] width 61 height 11
click at [290, 50] on button "Previous Previous" at bounding box center [276, 50] width 61 height 11
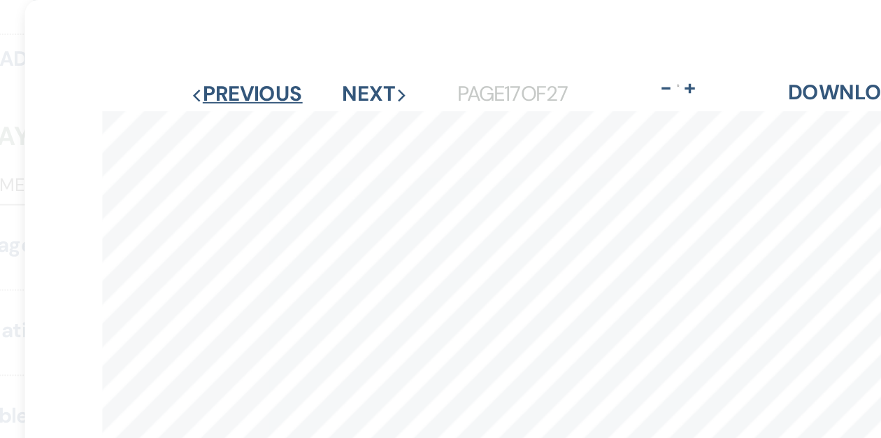
click at [290, 50] on button "Previous Previous" at bounding box center [276, 50] width 61 height 11
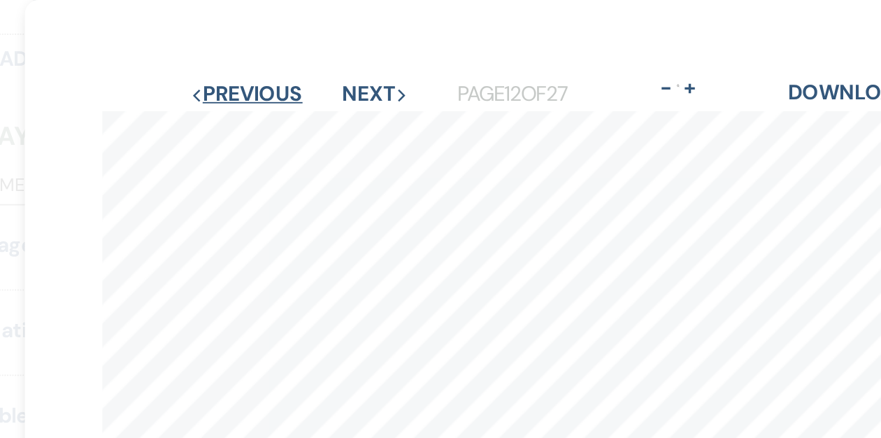
scroll to position [33, 0]
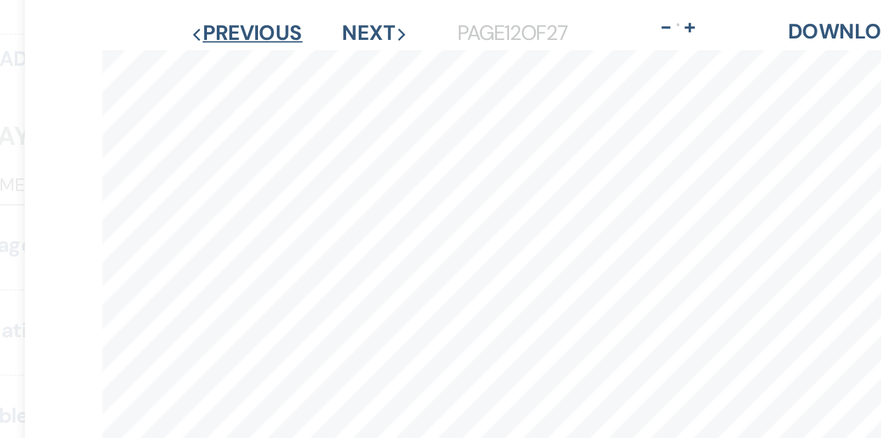
click at [276, 22] on button "Previous Previous" at bounding box center [276, 18] width 61 height 11
click at [276, 22] on button "Previous Previous" at bounding box center [277, 18] width 61 height 11
click at [276, 22] on button "Previous Previous" at bounding box center [275, 18] width 61 height 11
click at [276, 22] on button "Previous Previous" at bounding box center [276, 18] width 61 height 11
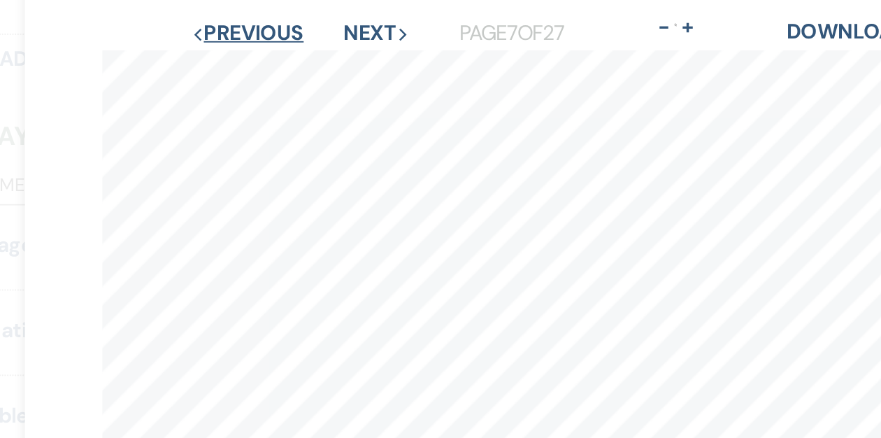
click at [276, 22] on button "Previous Previous" at bounding box center [277, 18] width 61 height 11
click at [276, 22] on button "Previous Previous" at bounding box center [276, 18] width 61 height 11
click at [276, 22] on button "Previous Previous" at bounding box center [277, 18] width 61 height 11
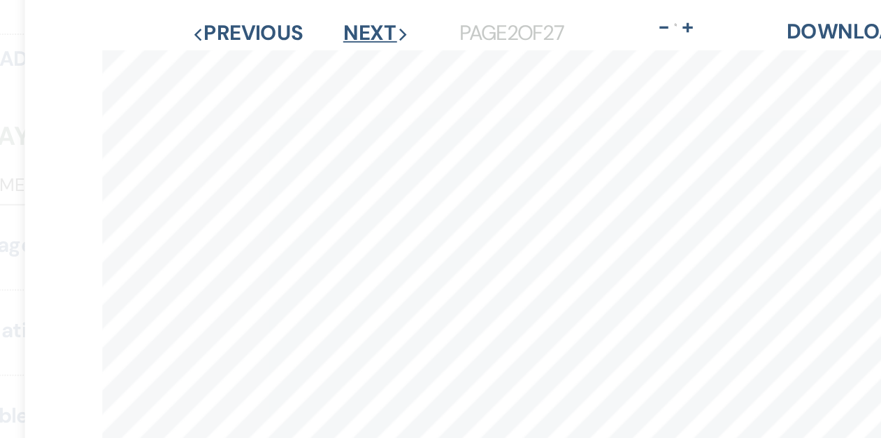
click at [338, 18] on button "Next Next" at bounding box center [347, 18] width 36 height 11
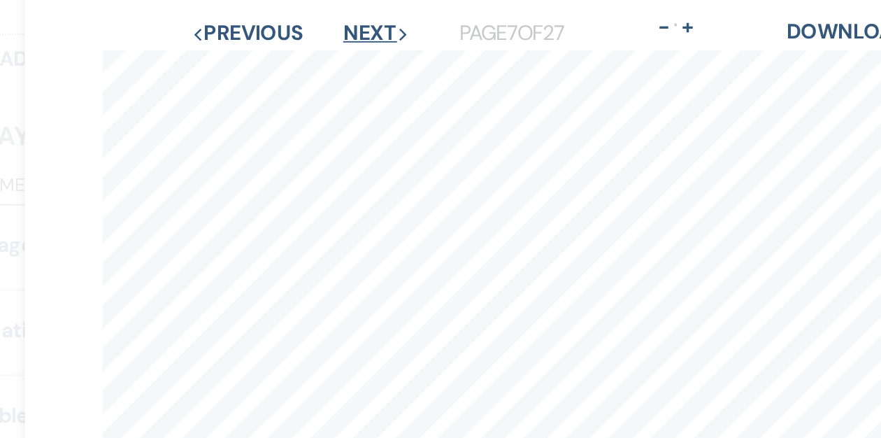
click at [336, 19] on button "Next Next" at bounding box center [347, 18] width 36 height 11
click at [336, 19] on button "Next Next" at bounding box center [346, 18] width 36 height 11
click at [335, 18] on button "Next Next" at bounding box center [347, 18] width 36 height 11
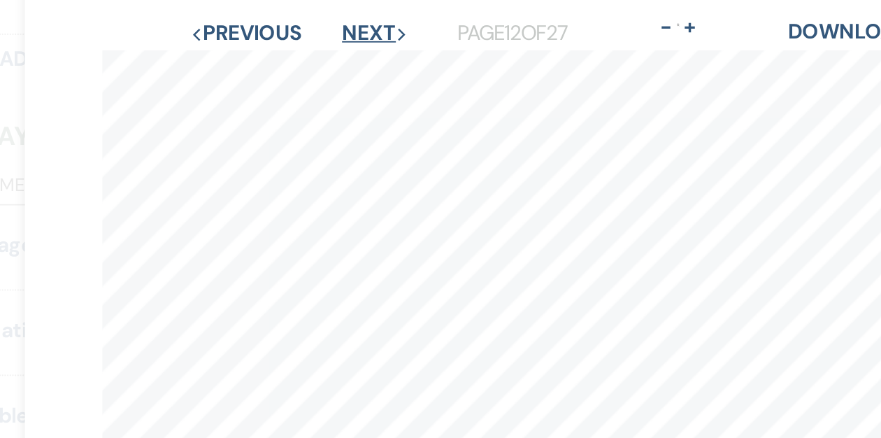
click at [335, 18] on button "Next Next" at bounding box center [347, 18] width 36 height 11
click at [336, 19] on button "Next Next" at bounding box center [347, 18] width 36 height 11
click at [336, 19] on button "Next Next" at bounding box center [346, 18] width 36 height 11
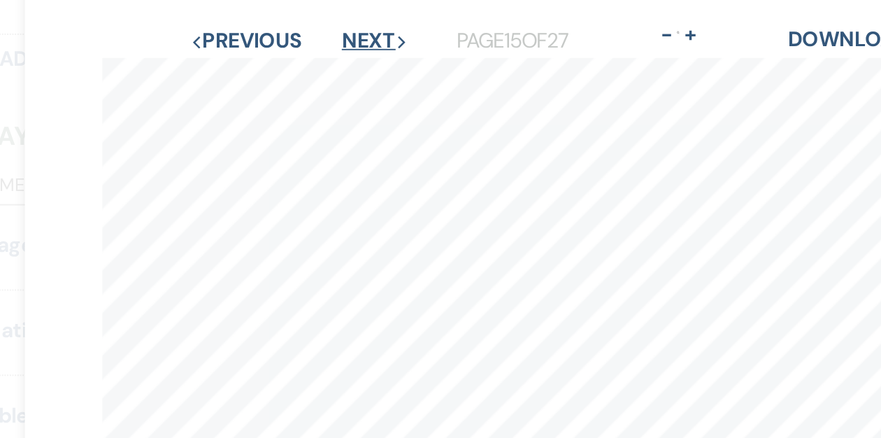
scroll to position [22, 0]
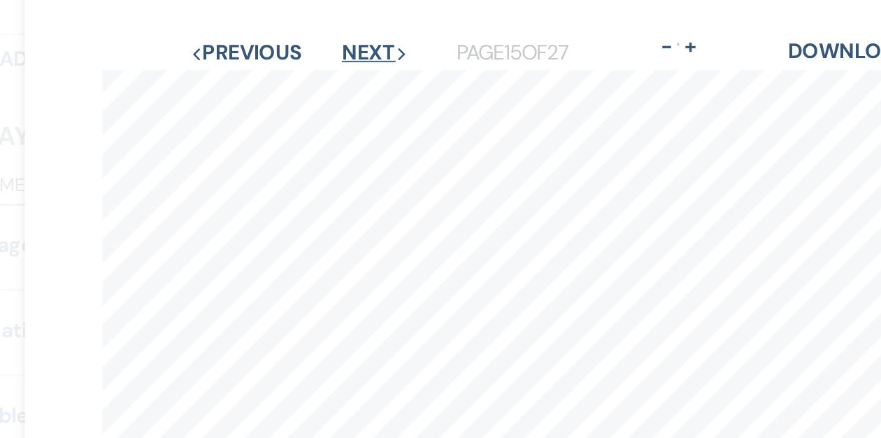
click at [345, 27] on button "Next Next" at bounding box center [346, 28] width 36 height 11
click at [345, 27] on button "Next Next" at bounding box center [347, 28] width 36 height 11
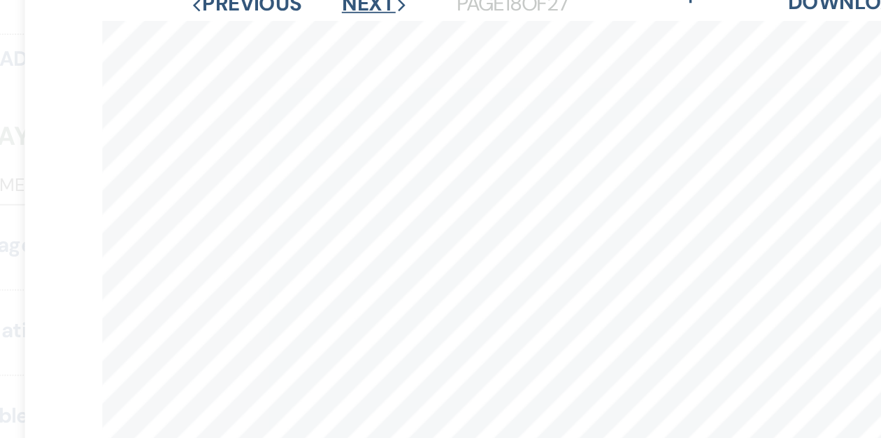
scroll to position [50, 0]
click at [351, 3] on button "Next Next" at bounding box center [346, 0] width 36 height 11
click at [351, 3] on button "Next Next" at bounding box center [345, 0] width 36 height 11
click at [351, 3] on button "Next Next" at bounding box center [347, 0] width 36 height 11
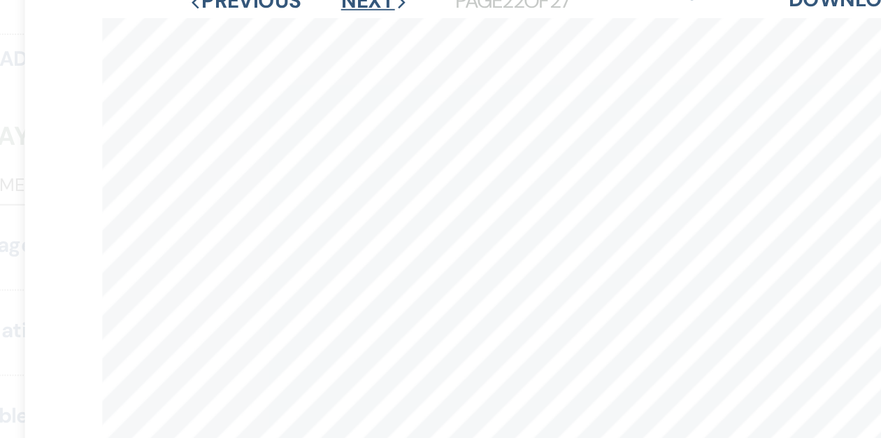
click at [351, 3] on button "Next Next" at bounding box center [346, 0] width 36 height 11
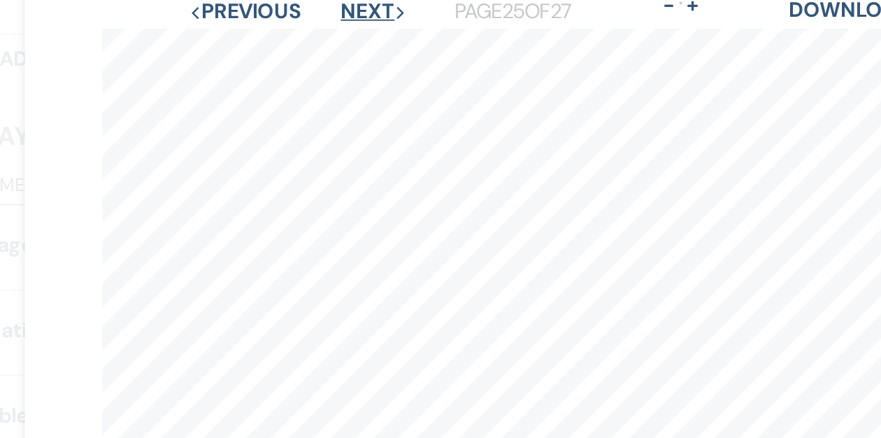
click at [347, 9] on button "Next Next" at bounding box center [346, 6] width 36 height 11
click at [349, 5] on button "Next Next" at bounding box center [346, 6] width 36 height 11
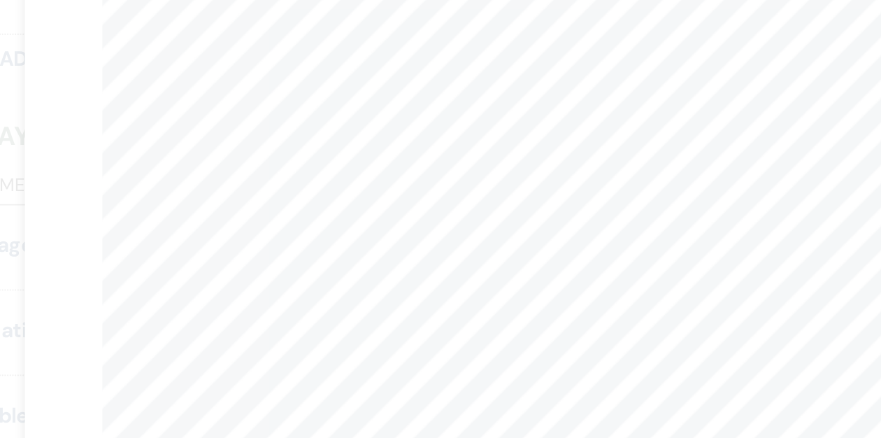
scroll to position [41, 0]
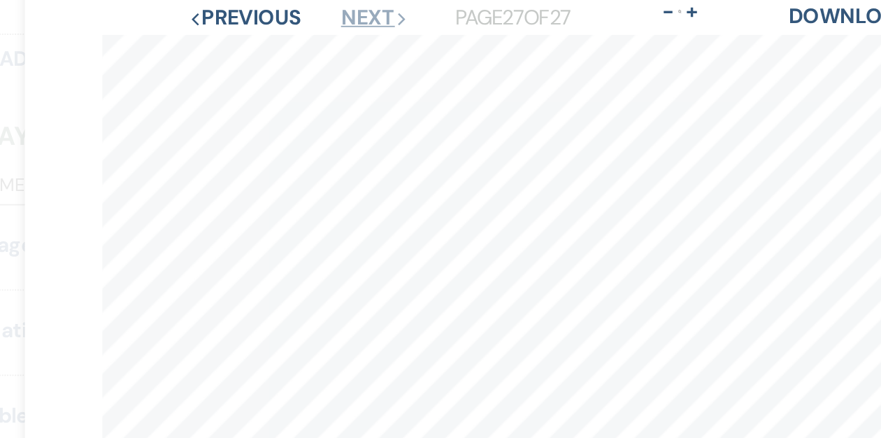
click at [342, 9] on button "Next Next" at bounding box center [346, 9] width 36 height 11
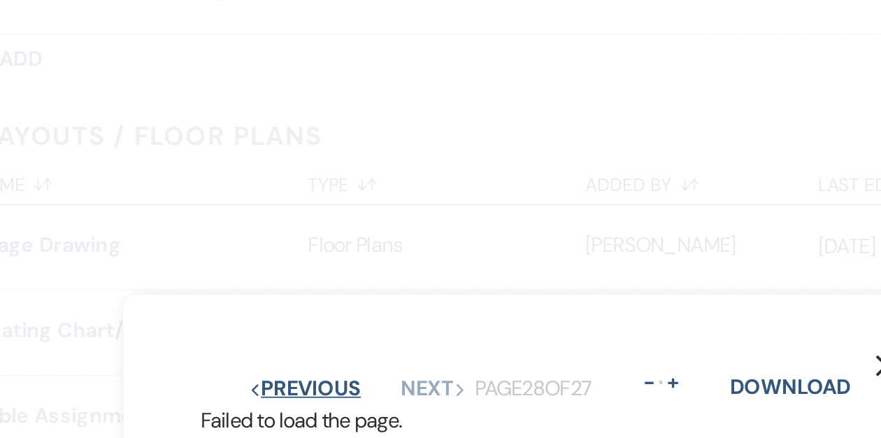
click at [312, 206] on button "Previous Previous" at bounding box center [308, 210] width 61 height 11
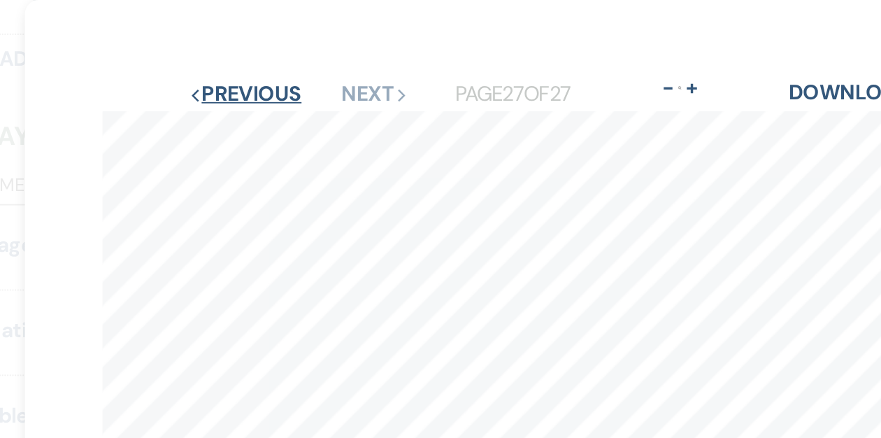
click at [290, 52] on button "Previous Previous" at bounding box center [275, 50] width 61 height 11
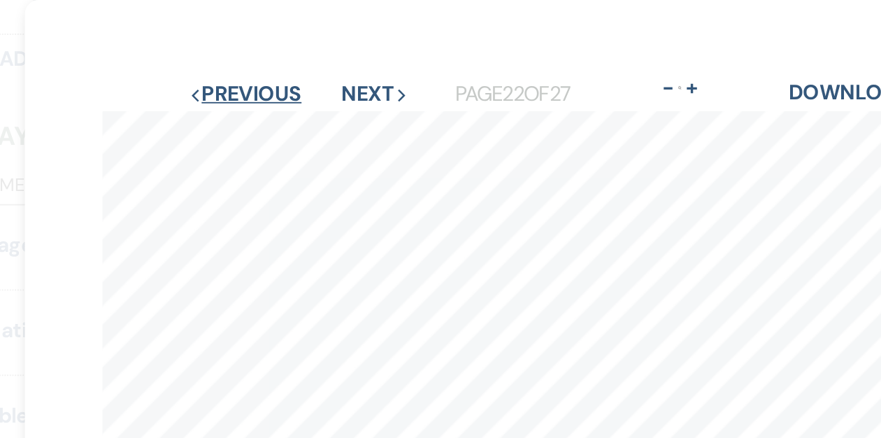
click at [290, 52] on button "Previous Previous" at bounding box center [275, 50] width 61 height 11
click at [290, 52] on button "Previous Previous" at bounding box center [276, 50] width 61 height 11
click at [290, 52] on button "Previous Previous" at bounding box center [275, 50] width 61 height 11
click at [290, 52] on button "Previous Previous" at bounding box center [276, 50] width 61 height 11
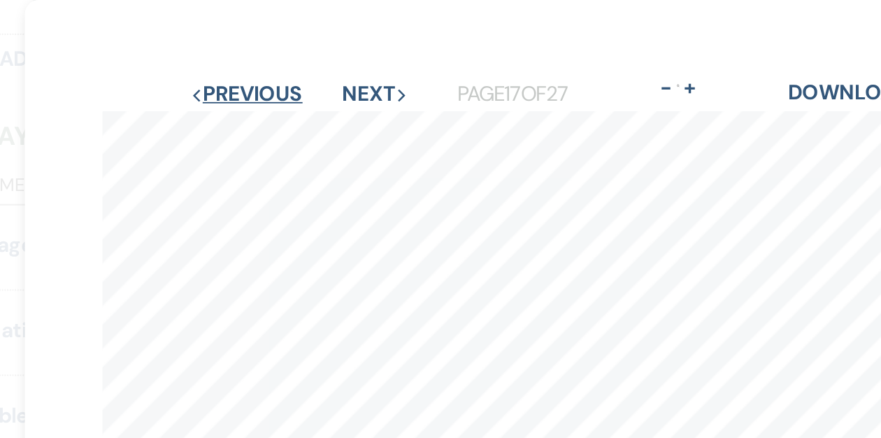
click at [290, 52] on button "Previous Previous" at bounding box center [276, 50] width 61 height 11
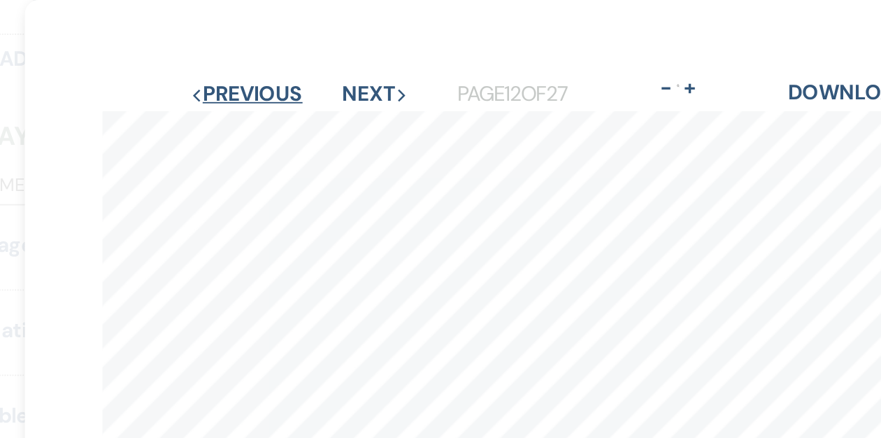
click at [290, 52] on button "Previous Previous" at bounding box center [276, 50] width 61 height 11
click at [290, 52] on button "Previous Previous" at bounding box center [277, 50] width 61 height 11
click at [290, 52] on button "Previous Previous" at bounding box center [276, 50] width 61 height 11
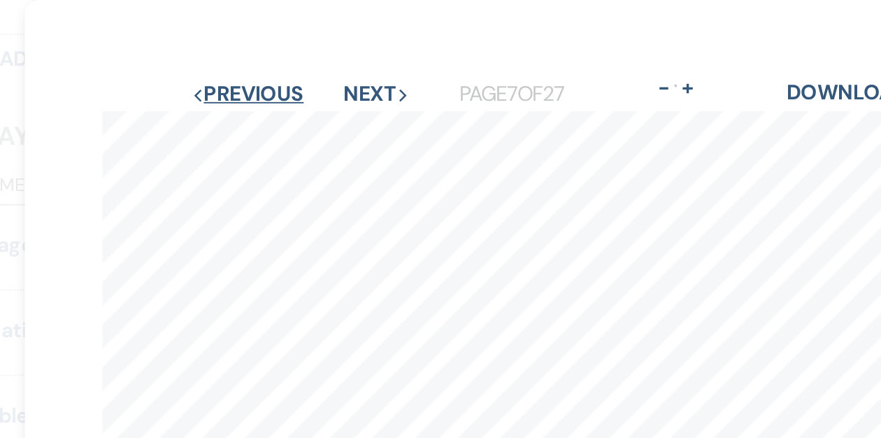
click at [290, 52] on button "Previous Previous" at bounding box center [277, 50] width 61 height 11
click at [290, 52] on button "Previous Previous" at bounding box center [276, 50] width 61 height 11
click at [290, 52] on button "Previous Previous" at bounding box center [277, 50] width 61 height 11
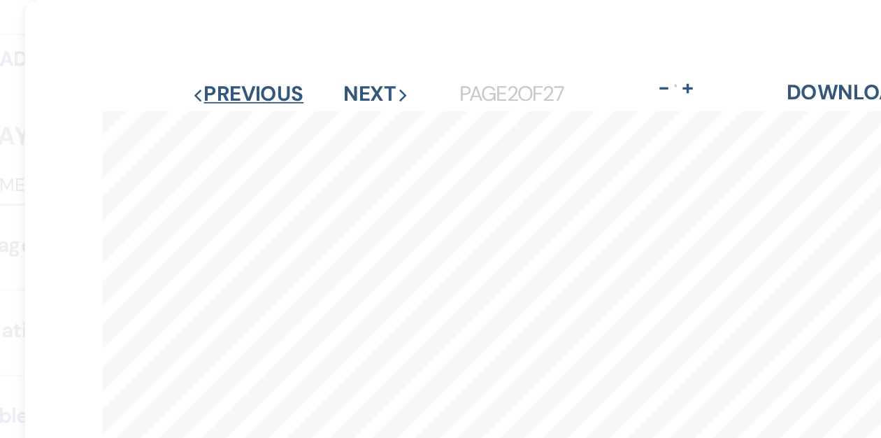
click at [290, 52] on button "Previous Previous" at bounding box center [277, 50] width 61 height 11
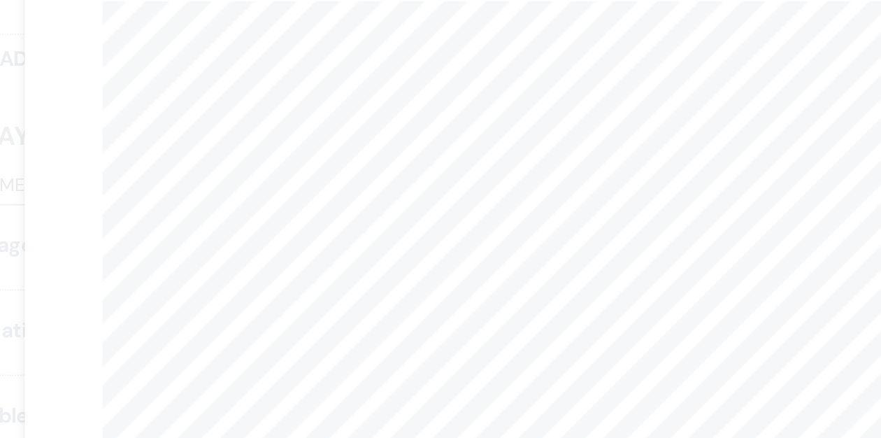
scroll to position [33, 0]
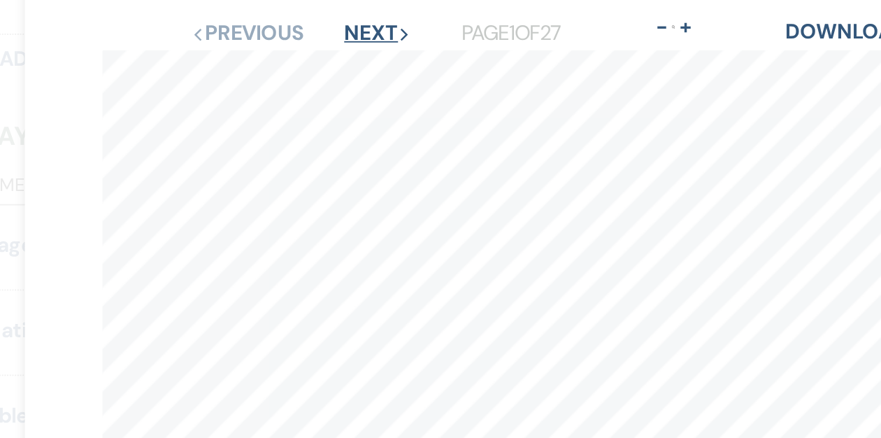
click at [348, 17] on button "Next Next" at bounding box center [347, 18] width 36 height 11
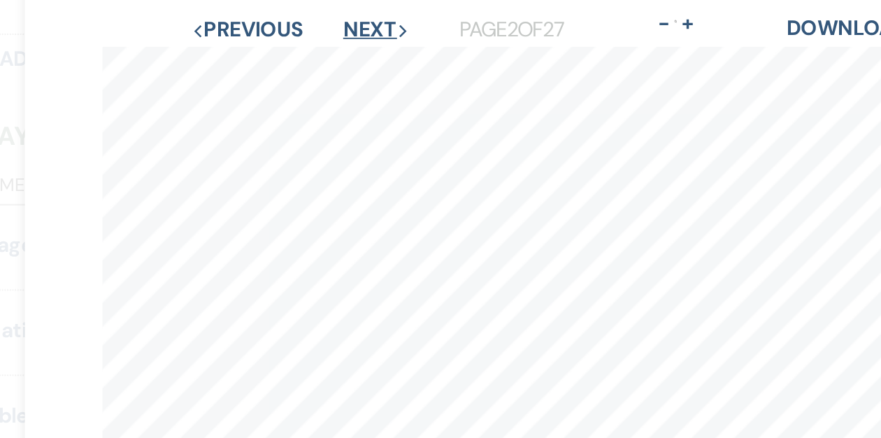
scroll to position [27, 0]
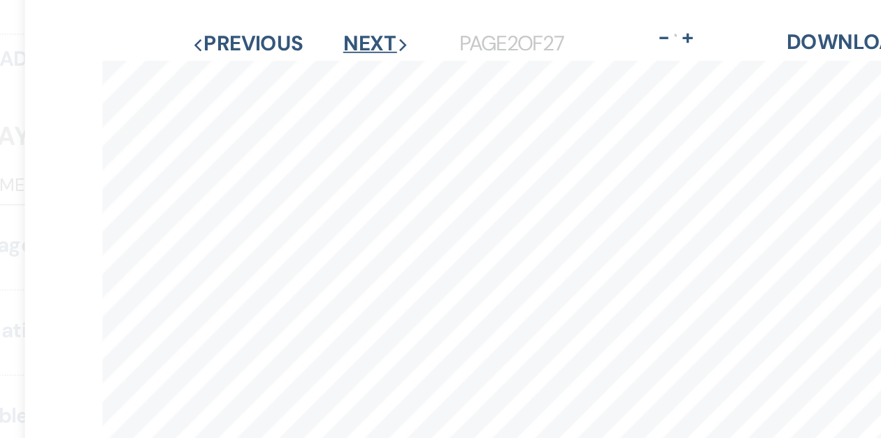
click at [351, 27] on button "Next Next" at bounding box center [347, 23] width 36 height 11
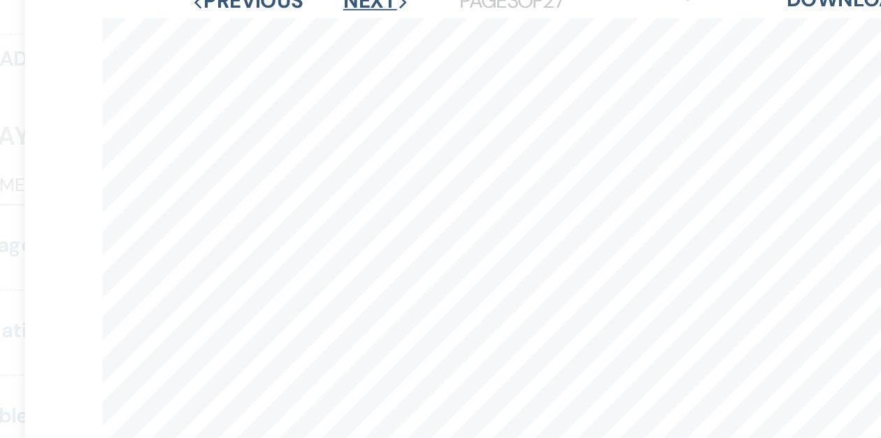
scroll to position [46, 0]
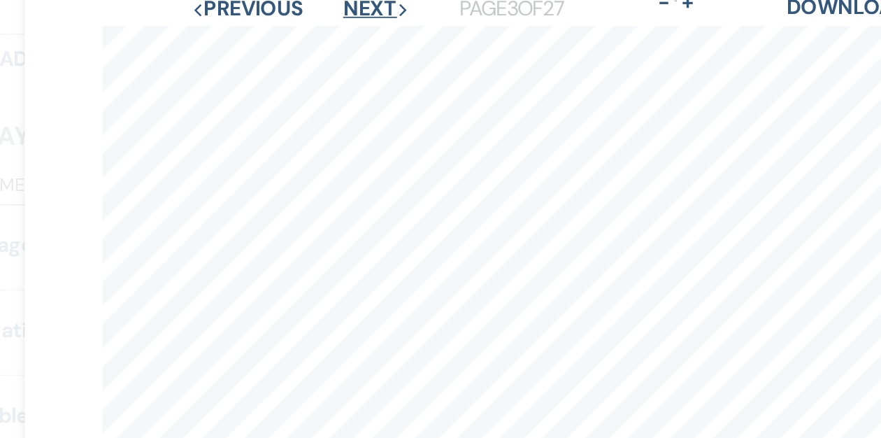
click at [350, 6] on button "Next Next" at bounding box center [347, 4] width 36 height 11
click at [341, 10] on button "Next Next" at bounding box center [347, 4] width 36 height 11
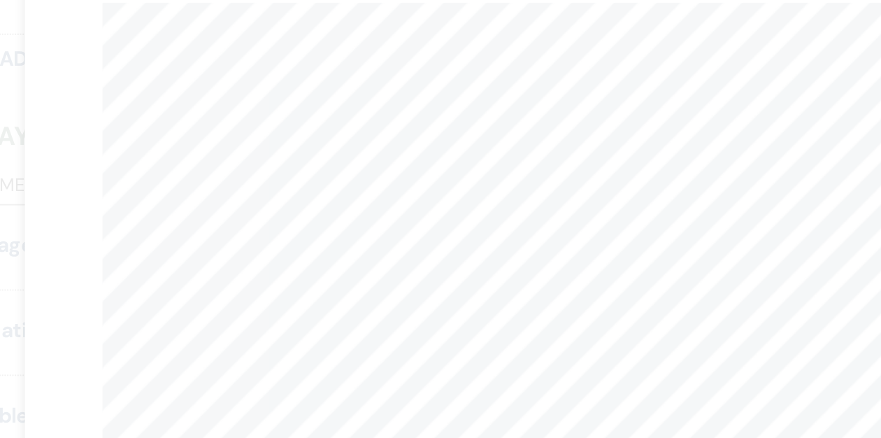
scroll to position [30, 0]
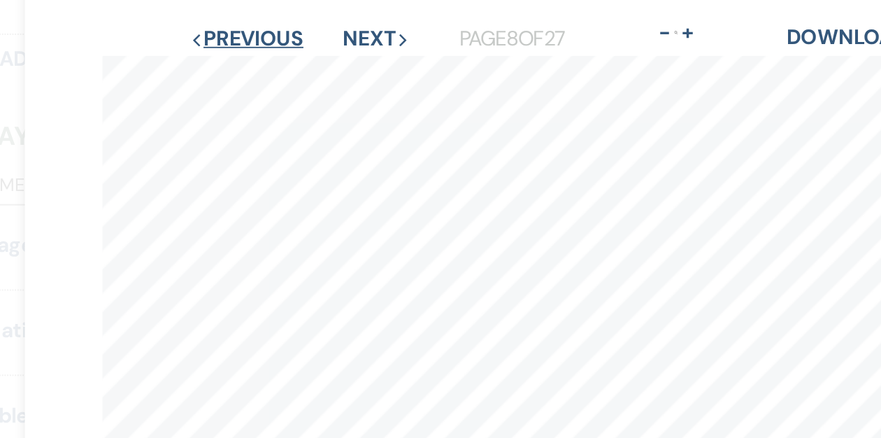
click at [294, 24] on button "Previous Previous" at bounding box center [276, 20] width 61 height 11
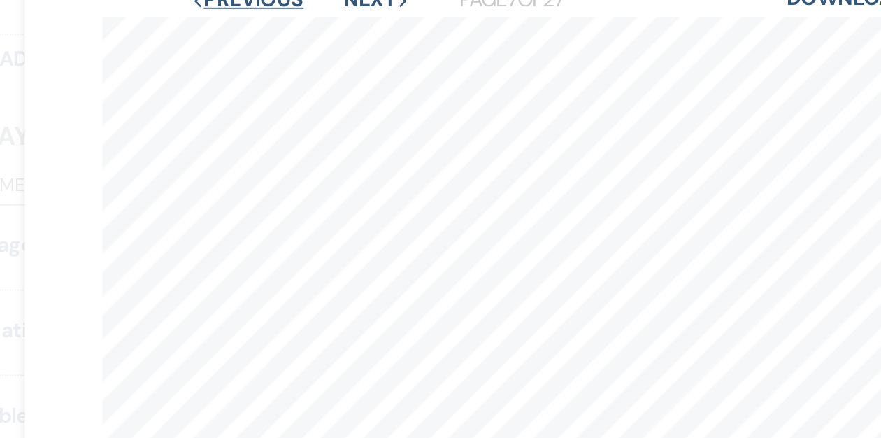
scroll to position [51, 0]
click at [290, 0] on button "Previous Previous" at bounding box center [277, -1] width 61 height 11
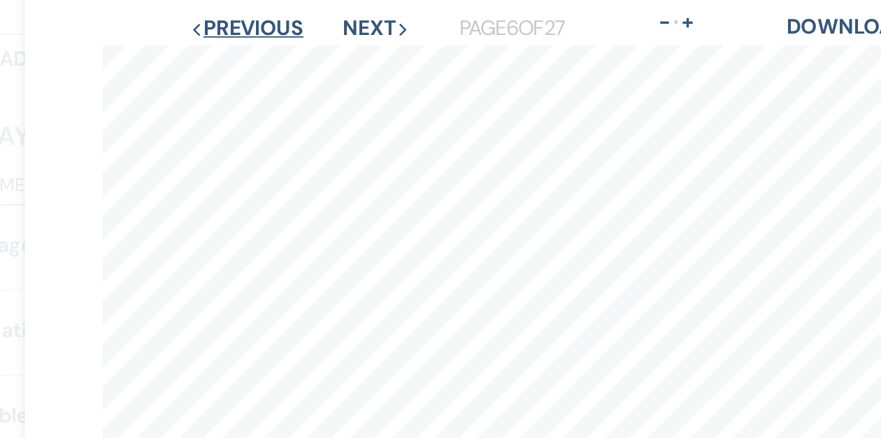
scroll to position [24, 0]
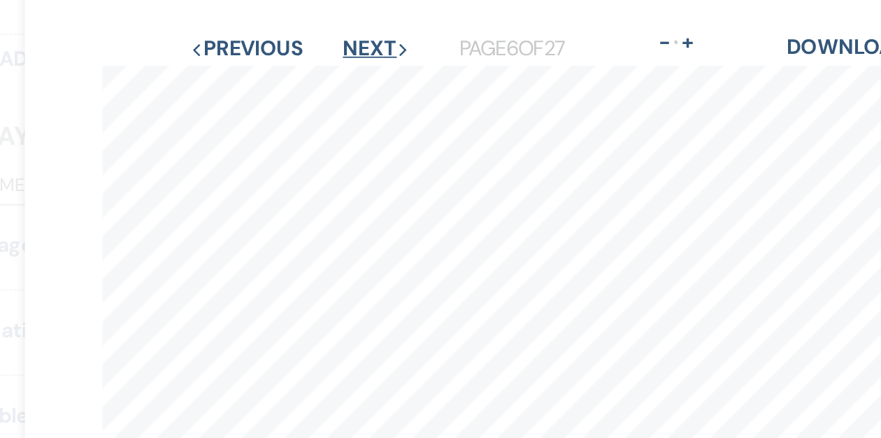
click at [342, 23] on button "Next Next" at bounding box center [347, 26] width 36 height 11
click at [342, 23] on button "Next Next" at bounding box center [346, 26] width 36 height 11
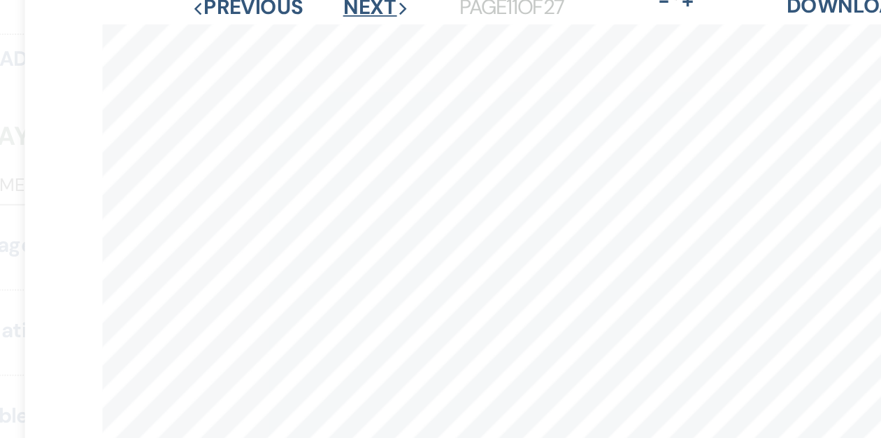
scroll to position [32, 0]
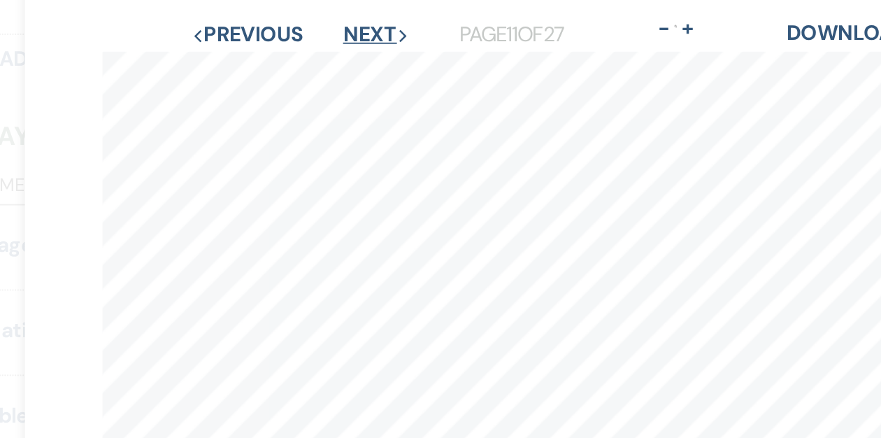
click at [343, 17] on button "Next Next" at bounding box center [347, 18] width 36 height 11
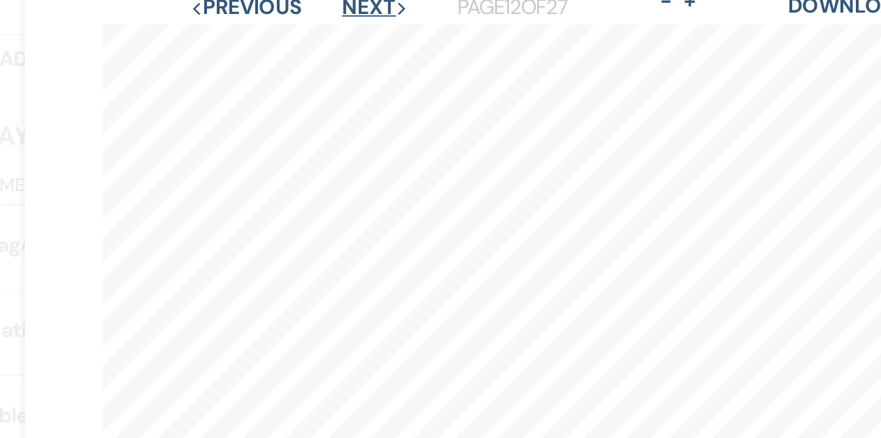
scroll to position [44, 0]
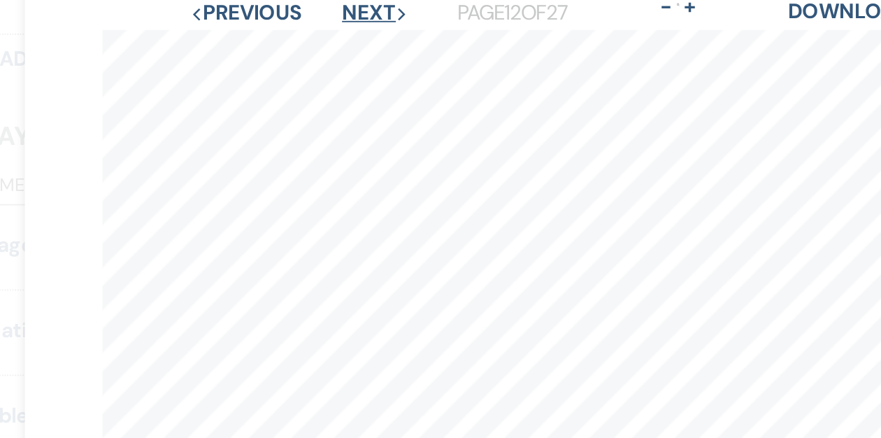
click at [351, 10] on button "Next Next" at bounding box center [347, 6] width 36 height 11
click at [348, 8] on button "Next Next" at bounding box center [347, 6] width 36 height 11
click at [348, 8] on button "Next Next" at bounding box center [346, 6] width 36 height 11
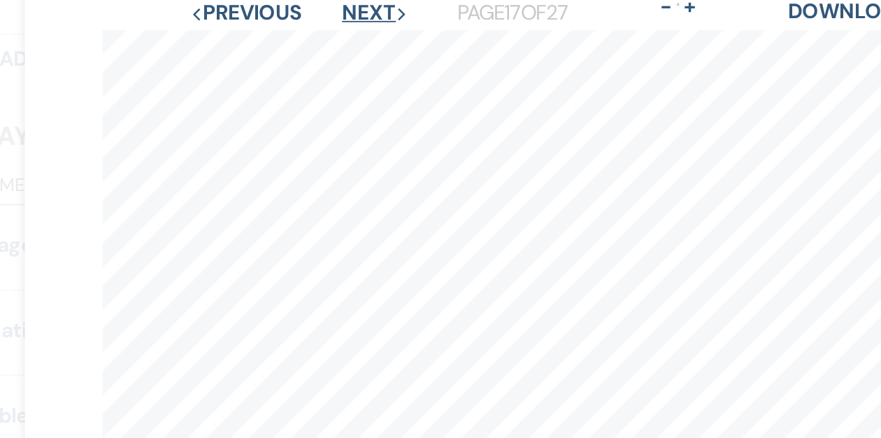
click at [348, 8] on button "Next Next" at bounding box center [347, 6] width 36 height 11
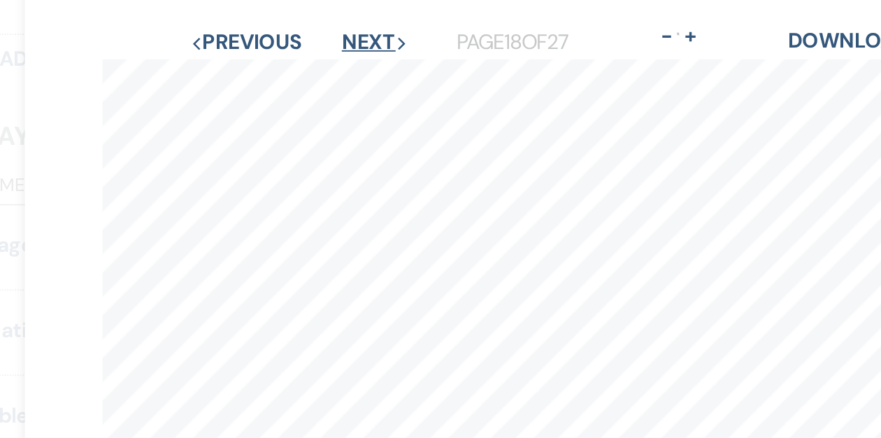
scroll to position [26, 0]
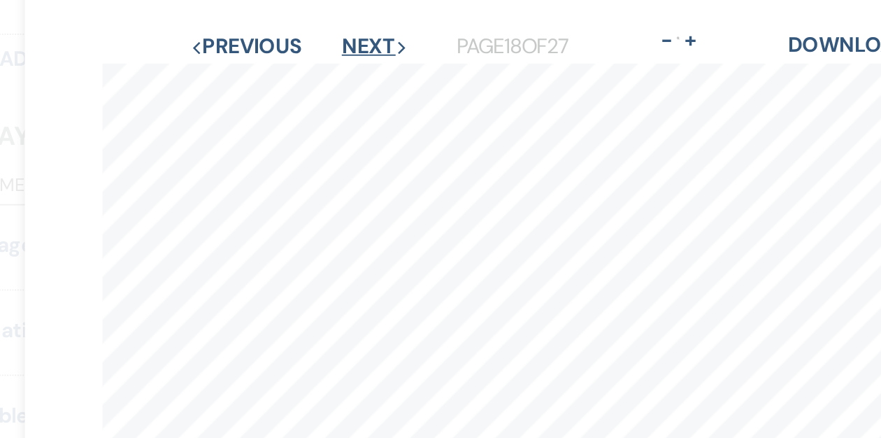
click at [345, 21] on button "Next Next" at bounding box center [346, 25] width 36 height 11
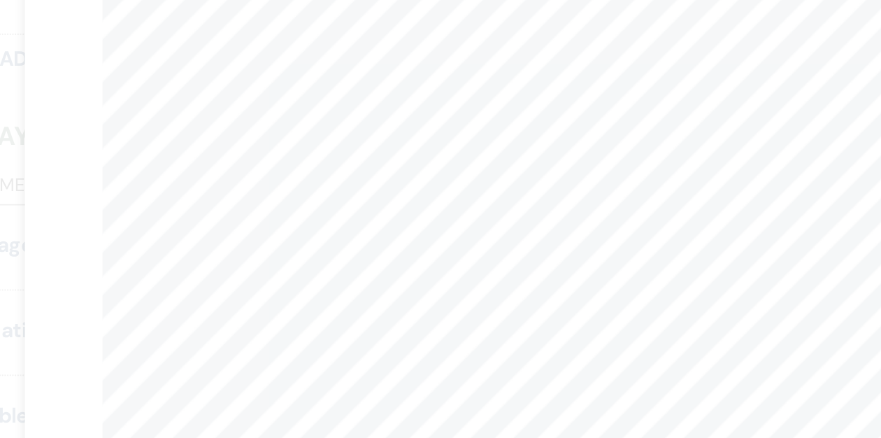
scroll to position [53, 0]
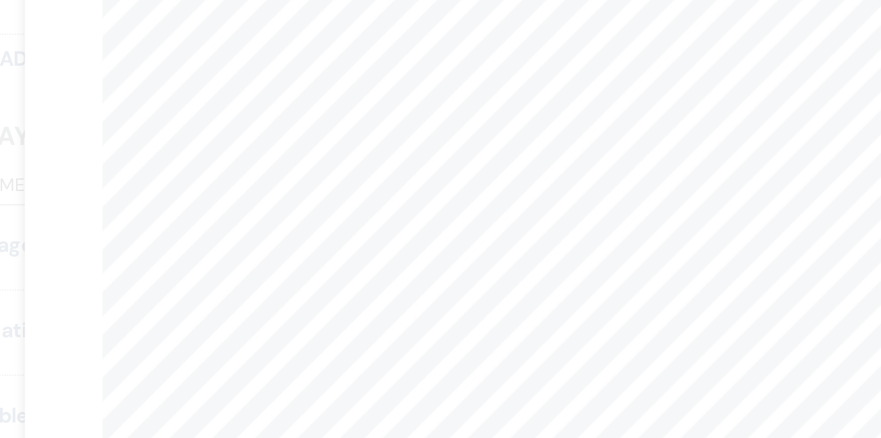
scroll to position [46, 0]
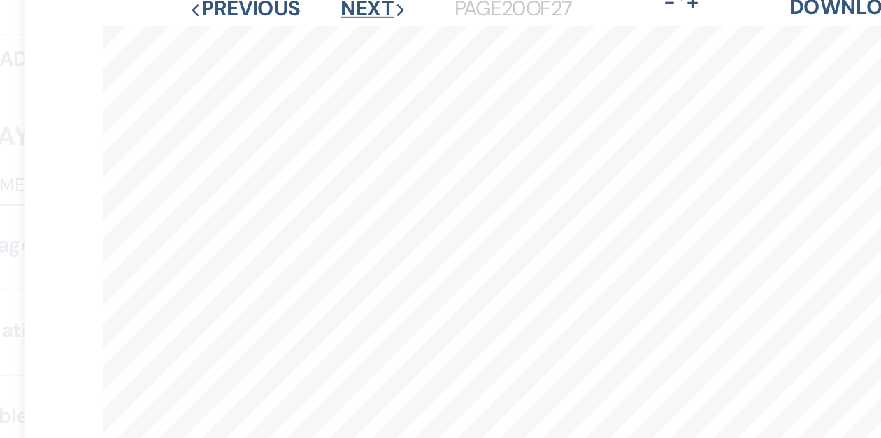
click at [347, 8] on button "Next Next" at bounding box center [345, 4] width 36 height 11
click at [347, 8] on button "Next Next" at bounding box center [347, 4] width 36 height 11
click at [347, 8] on button "Next Next" at bounding box center [346, 4] width 36 height 11
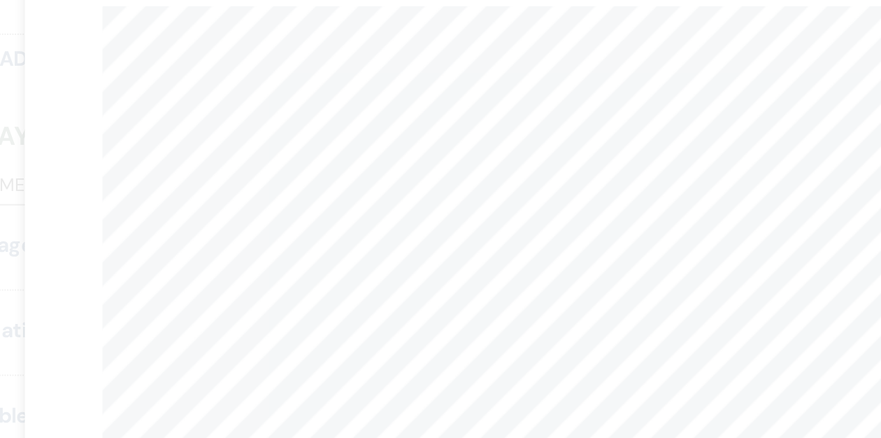
scroll to position [54, 0]
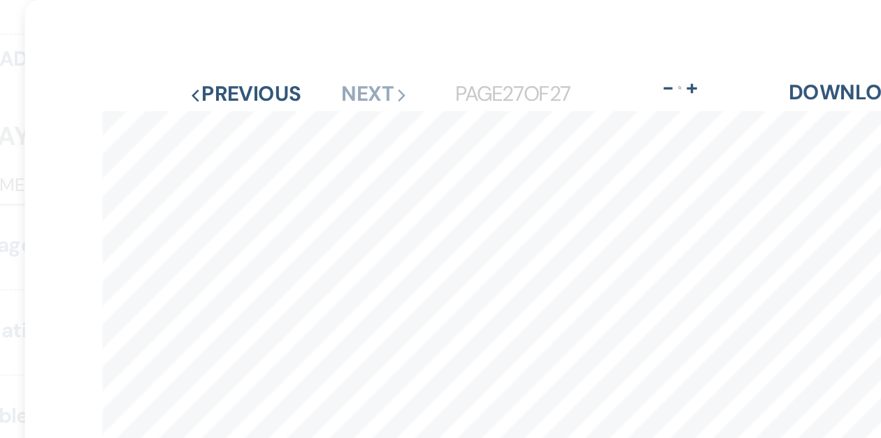
scroll to position [1, 0]
click at [280, 50] on button "Previous Previous" at bounding box center [275, 50] width 61 height 11
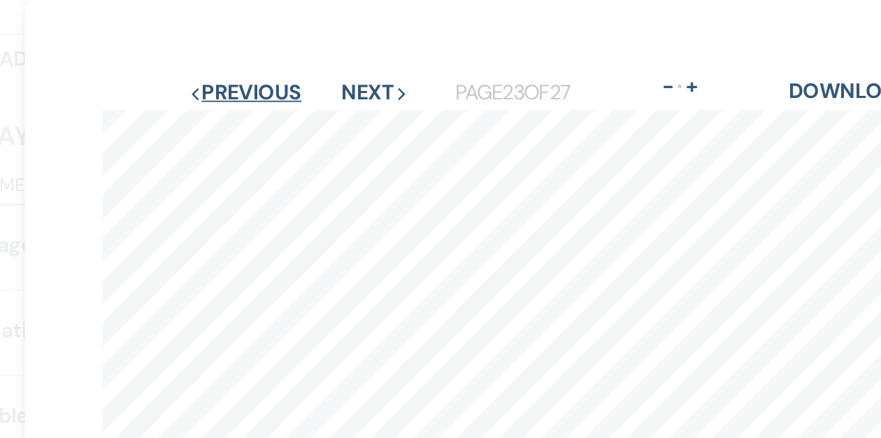
click at [280, 50] on button "Previous Previous" at bounding box center [275, 50] width 61 height 11
click at [280, 50] on button "Previous Previous" at bounding box center [276, 50] width 61 height 11
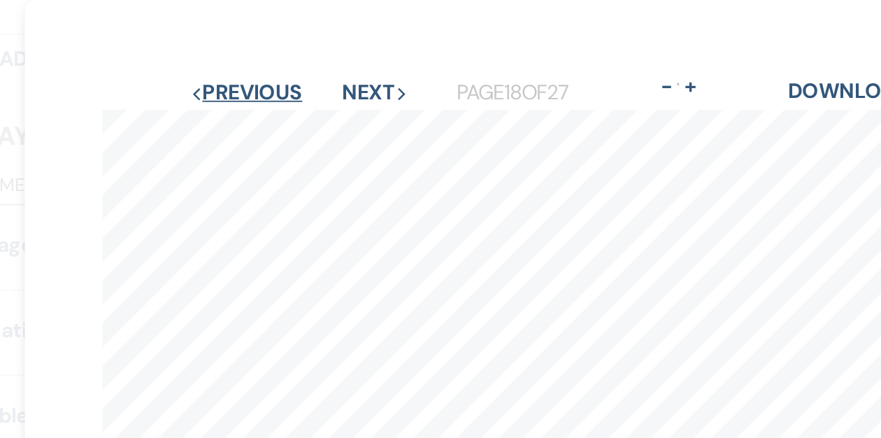
click at [280, 50] on button "Previous Previous" at bounding box center [276, 50] width 61 height 11
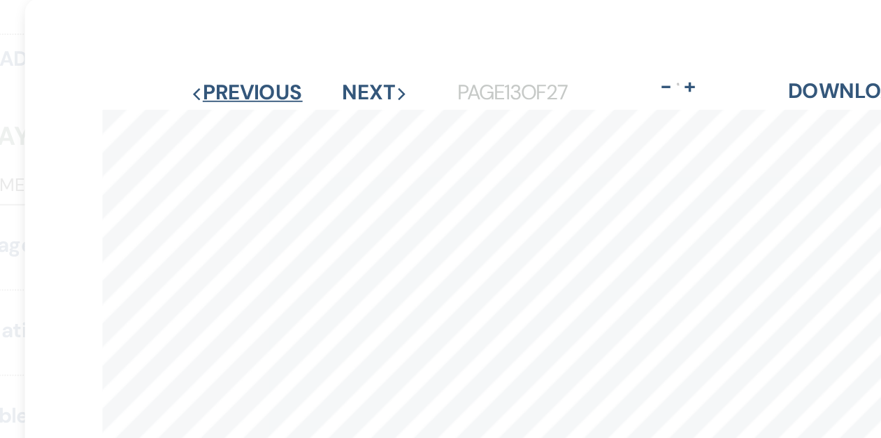
click at [280, 50] on button "Previous Previous" at bounding box center [276, 50] width 61 height 11
click at [280, 50] on button "Previous Previous" at bounding box center [275, 50] width 61 height 11
click at [280, 50] on button "Previous Previous" at bounding box center [276, 50] width 61 height 11
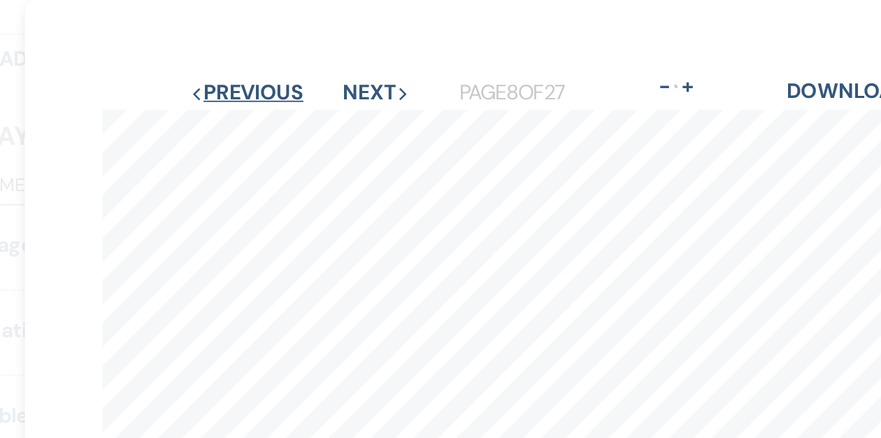
click at [280, 50] on button "Previous Previous" at bounding box center [276, 50] width 61 height 11
click at [280, 50] on button "Previous Previous" at bounding box center [277, 50] width 61 height 11
click at [280, 50] on button "Previous Previous" at bounding box center [276, 50] width 61 height 11
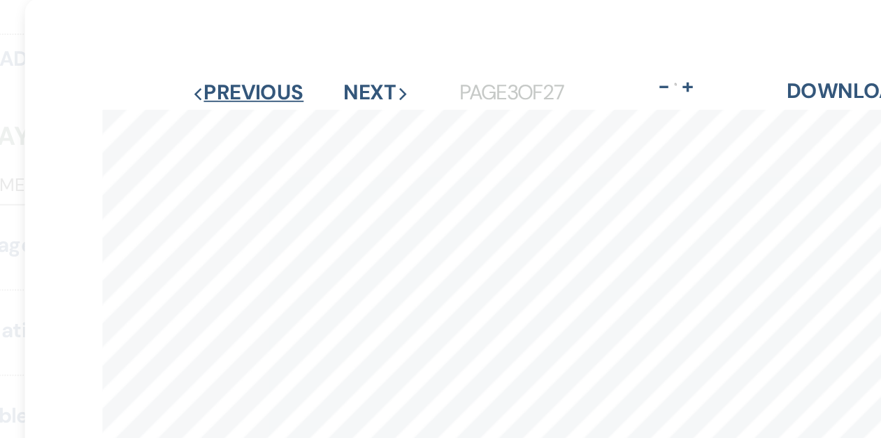
click at [280, 50] on button "Previous Previous" at bounding box center [277, 50] width 61 height 11
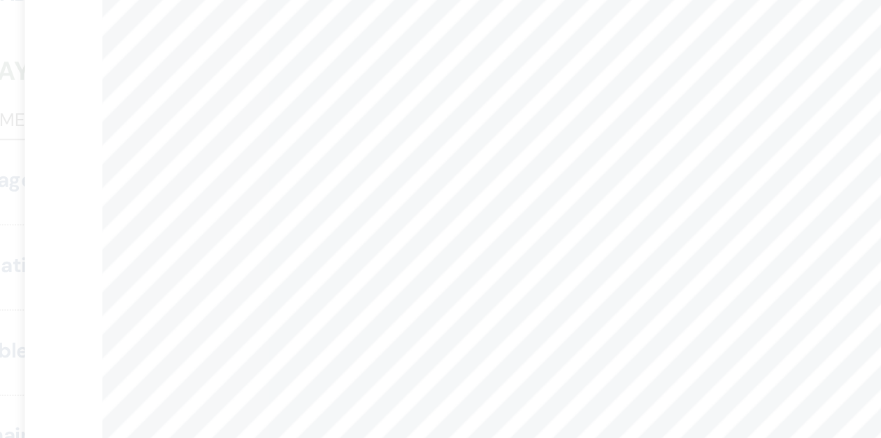
scroll to position [0, 0]
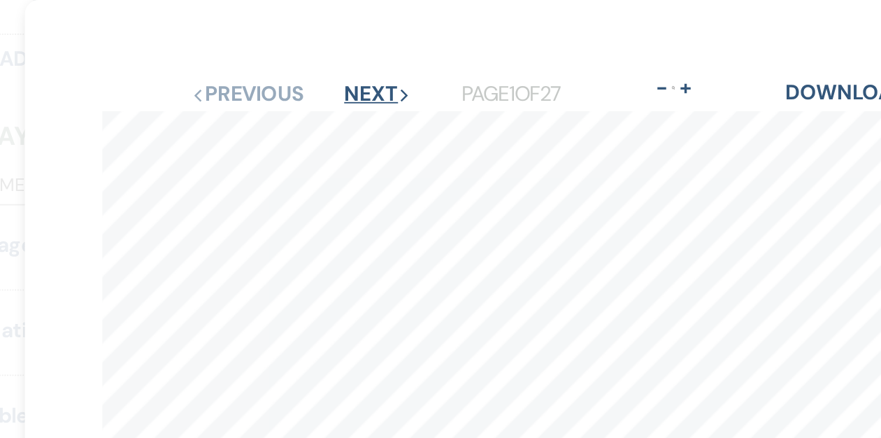
click at [338, 48] on button "Next Next" at bounding box center [347, 50] width 36 height 11
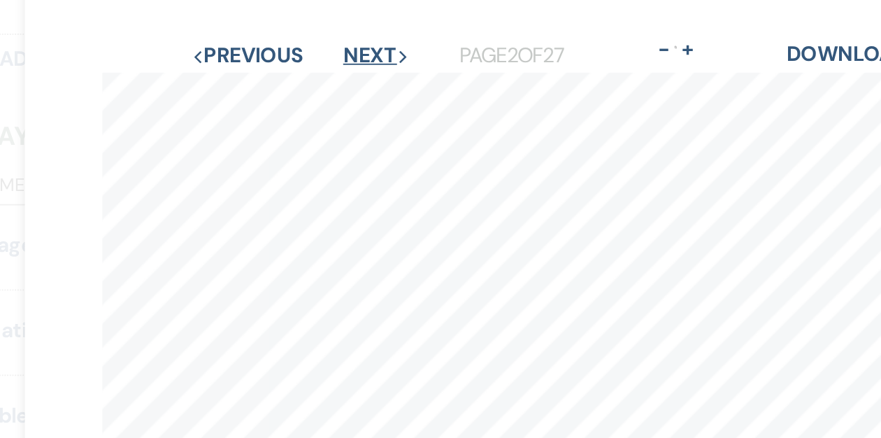
scroll to position [19, 0]
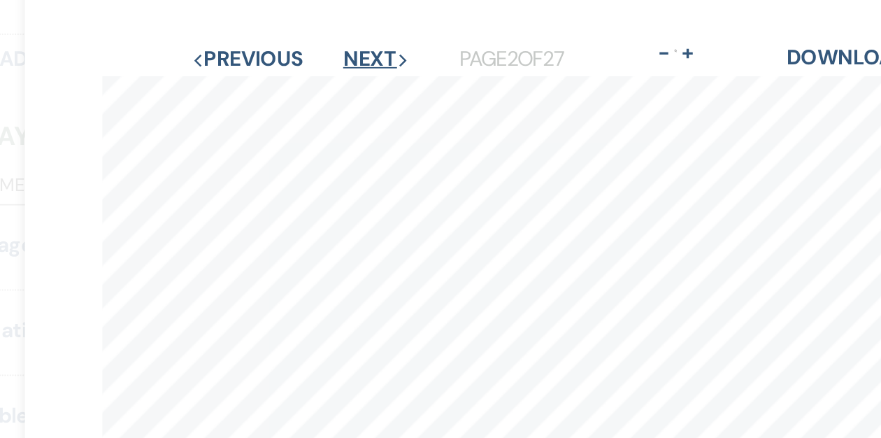
click at [348, 33] on button "Next Next" at bounding box center [347, 32] width 36 height 11
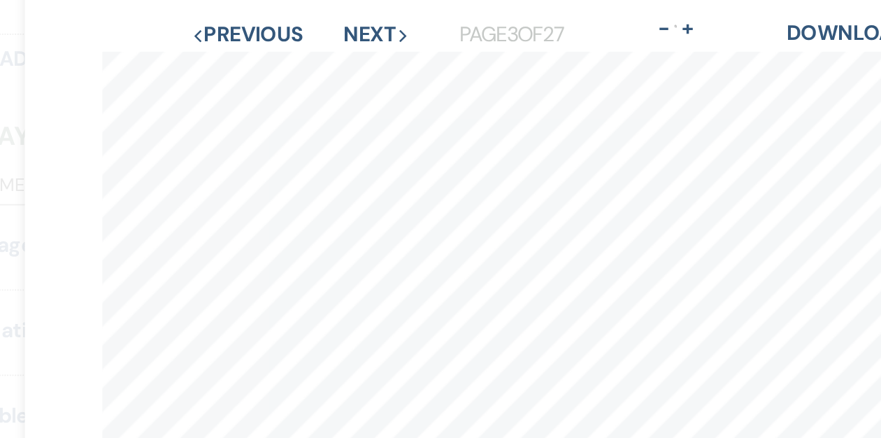
scroll to position [33, 0]
click at [287, 15] on button "Previous Previous" at bounding box center [277, 18] width 61 height 11
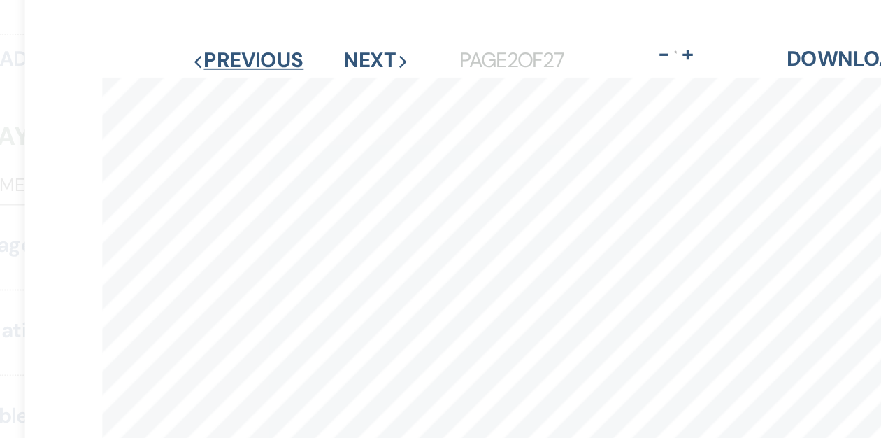
scroll to position [17, 0]
click at [339, 34] on button "Next Next" at bounding box center [347, 34] width 36 height 11
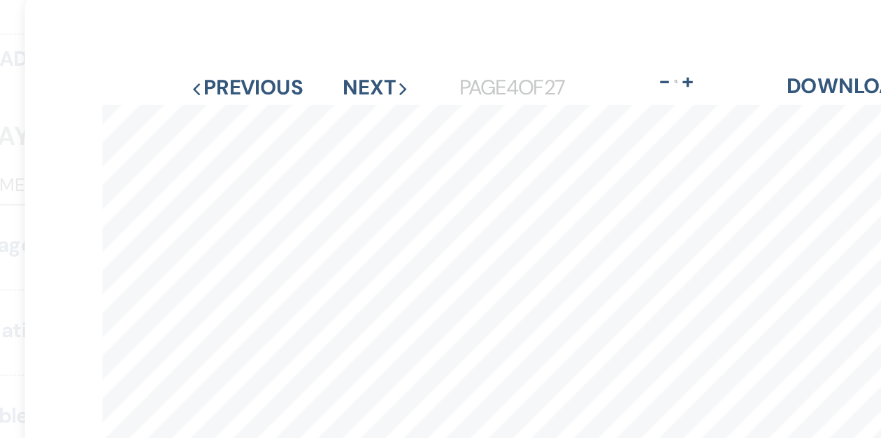
scroll to position [0, 0]
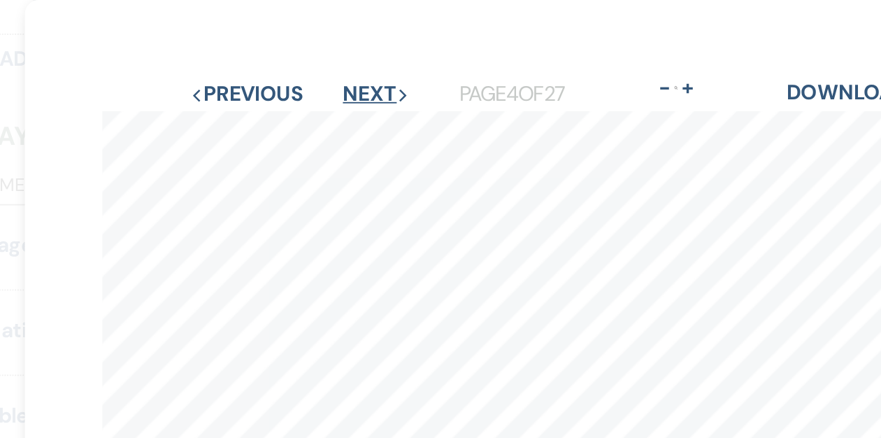
click at [341, 50] on button "Next Next" at bounding box center [347, 50] width 36 height 11
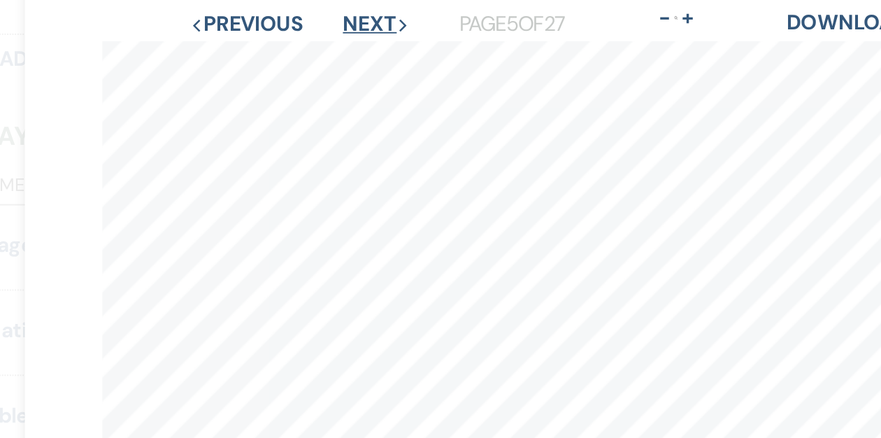
click at [348, 14] on button "Next Next" at bounding box center [347, 13] width 36 height 11
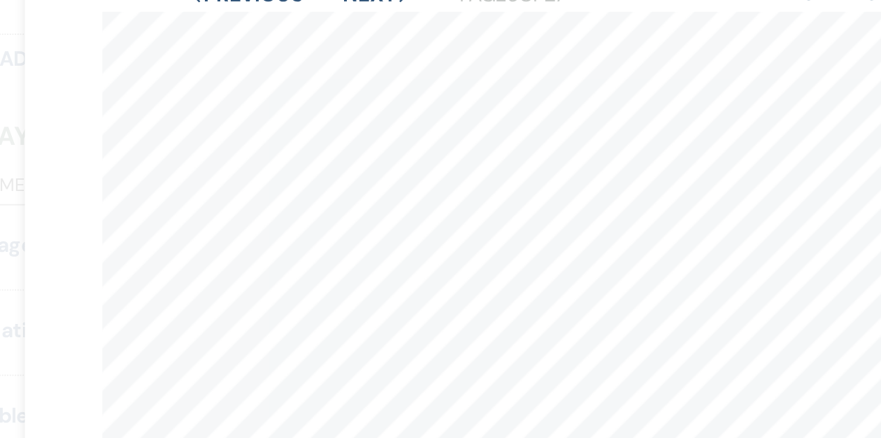
scroll to position [53, 0]
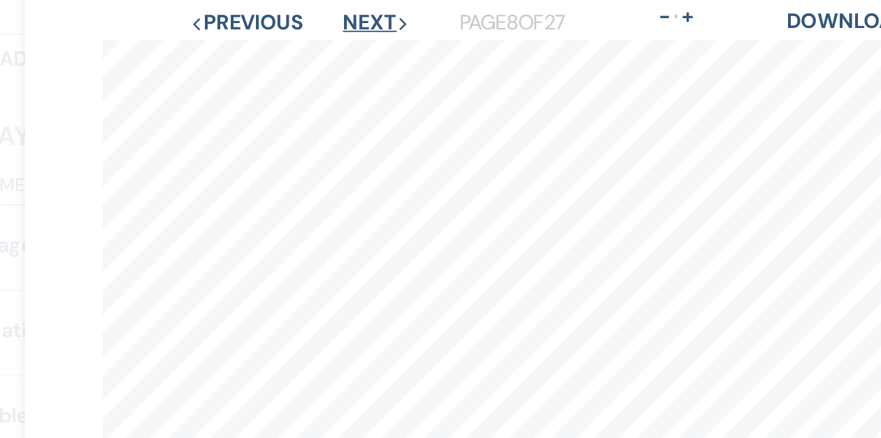
scroll to position [34, 0]
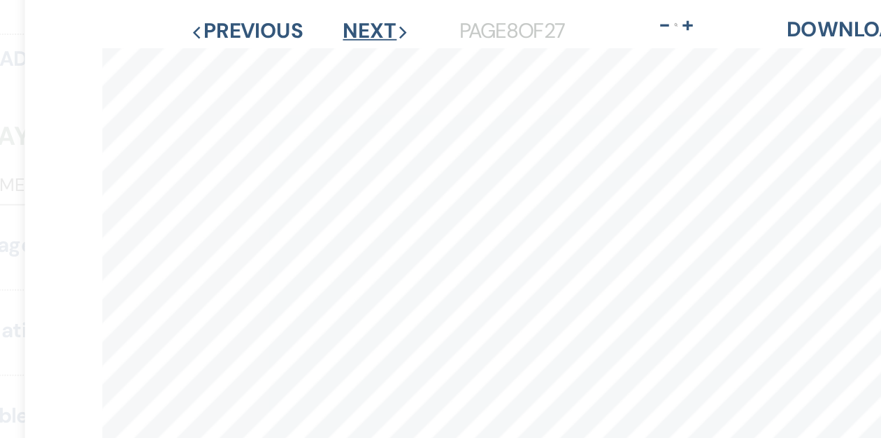
click at [348, 16] on button "Next Next" at bounding box center [347, 16] width 36 height 11
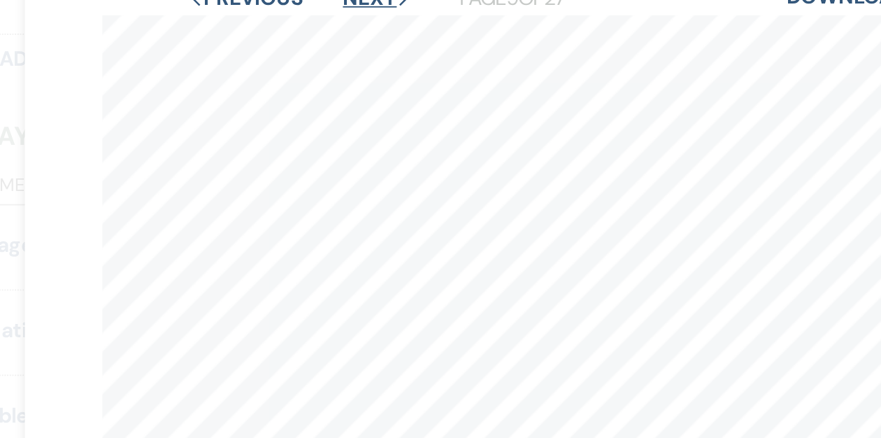
scroll to position [42, 0]
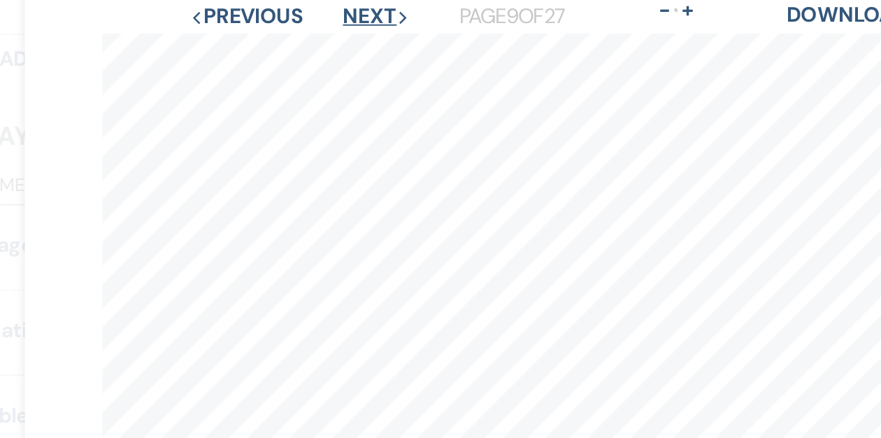
click at [344, 10] on button "Next Next" at bounding box center [347, 8] width 36 height 11
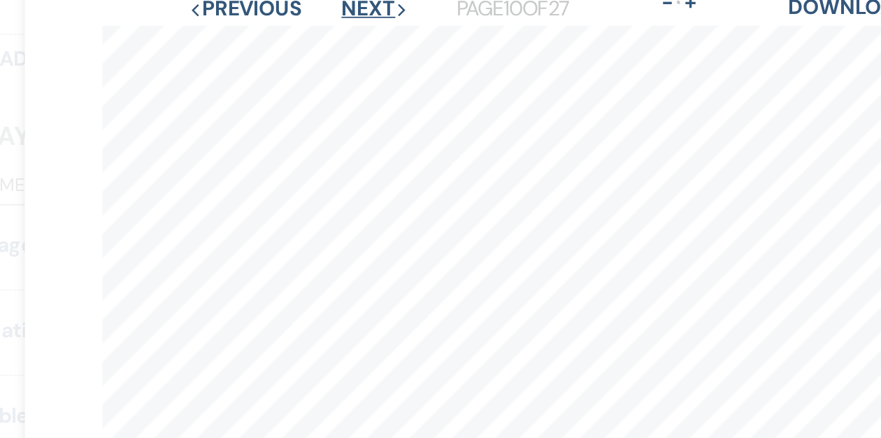
scroll to position [39, 0]
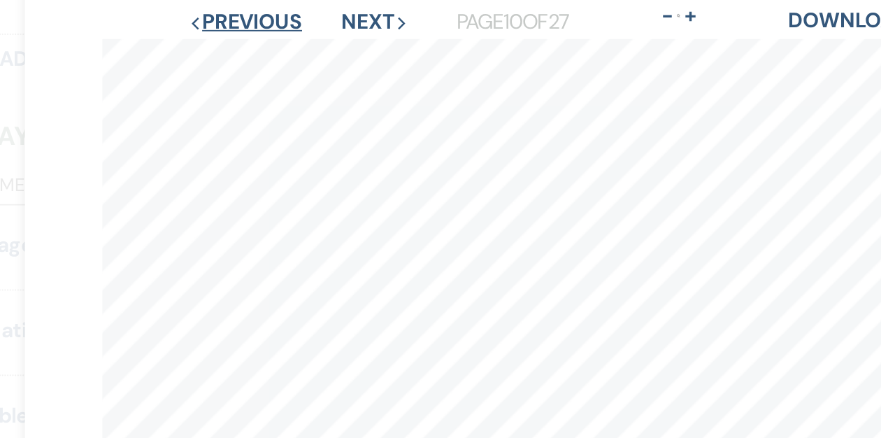
click at [282, 17] on button "Previous Previous" at bounding box center [275, 11] width 61 height 11
click at [282, 17] on button "Previous Previous" at bounding box center [276, 11] width 61 height 11
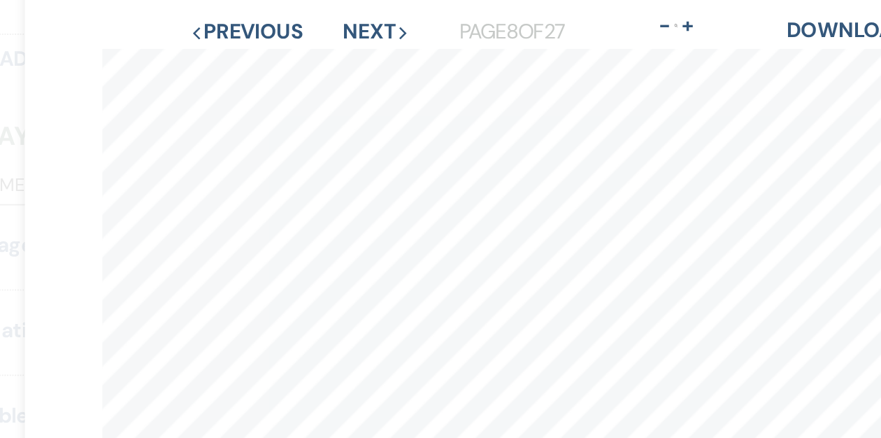
scroll to position [0, 0]
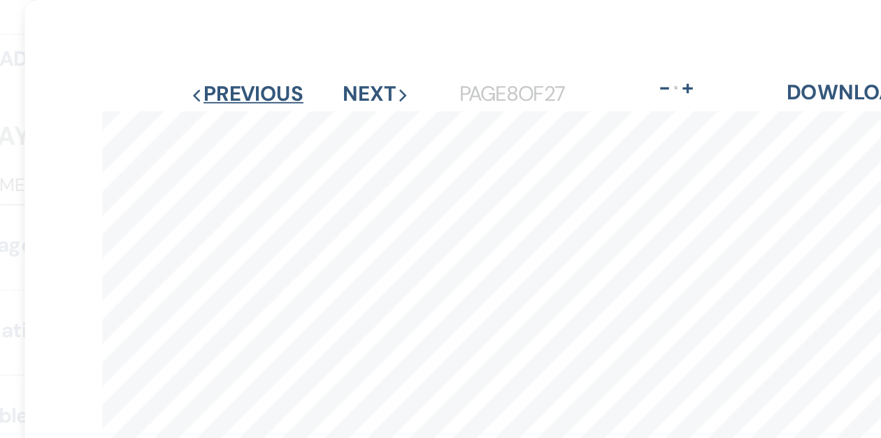
click at [284, 50] on button "Previous Previous" at bounding box center [276, 50] width 61 height 11
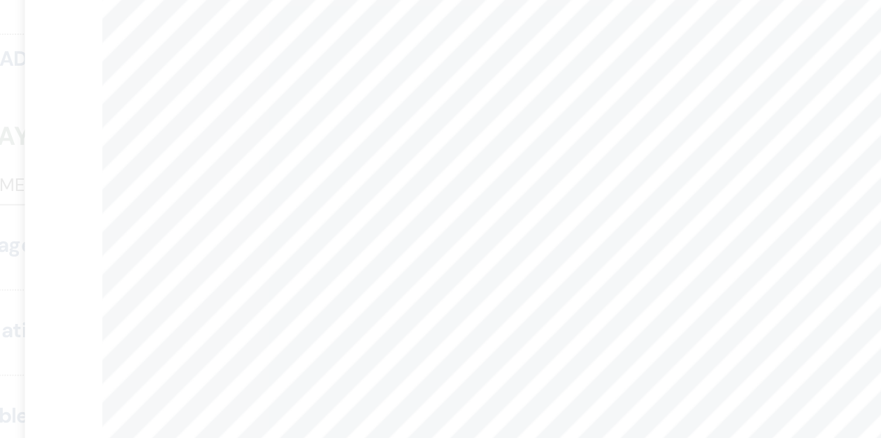
scroll to position [45, 0]
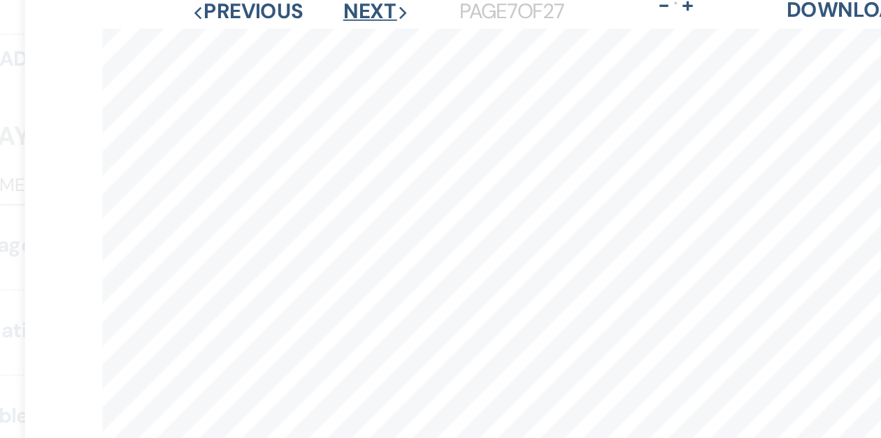
click at [343, 3] on button "Next Next" at bounding box center [347, 6] width 36 height 11
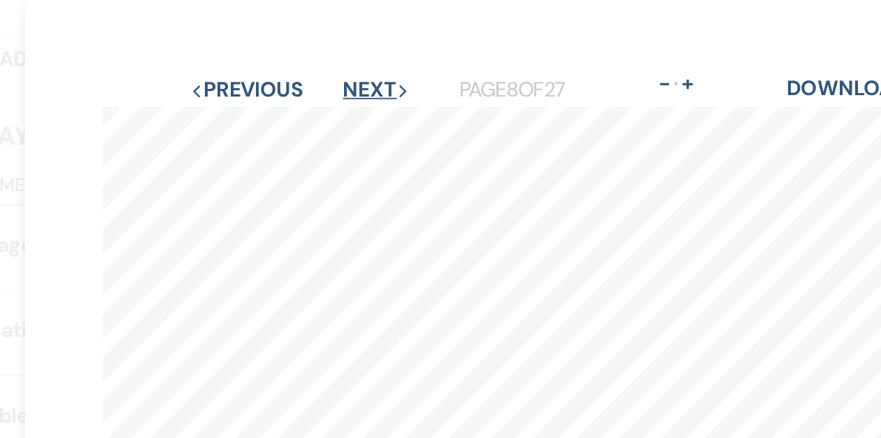
scroll to position [0, 0]
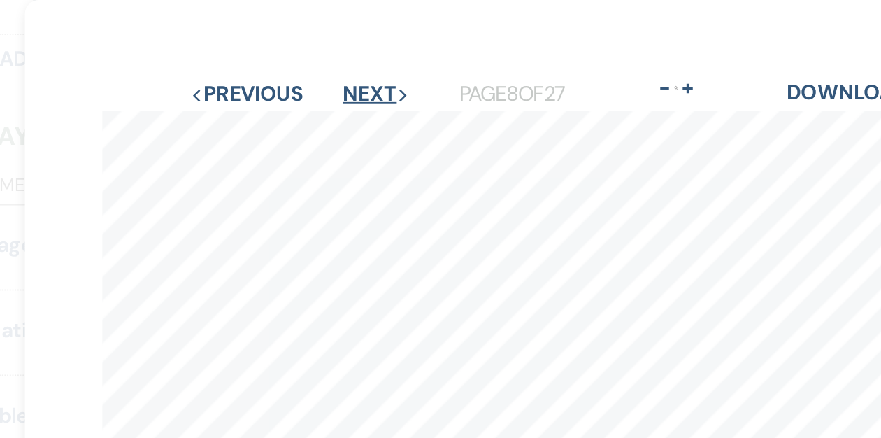
click at [334, 49] on button "Next Next" at bounding box center [347, 50] width 36 height 11
click at [341, 48] on button "Next Next" at bounding box center [347, 50] width 36 height 11
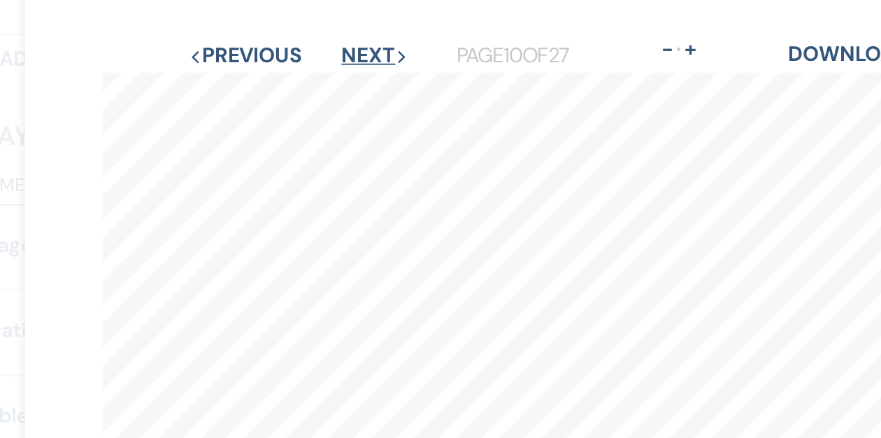
scroll to position [21, 0]
click at [343, 25] on button "Next Next" at bounding box center [346, 29] width 36 height 11
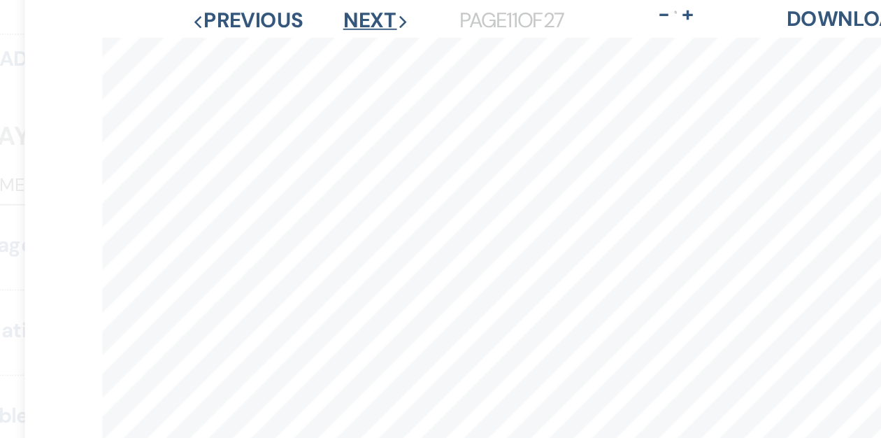
scroll to position [41, 0]
click at [349, 8] on button "Next Next" at bounding box center [347, 10] width 36 height 11
click at [343, 8] on button "Next Next" at bounding box center [347, 10] width 36 height 11
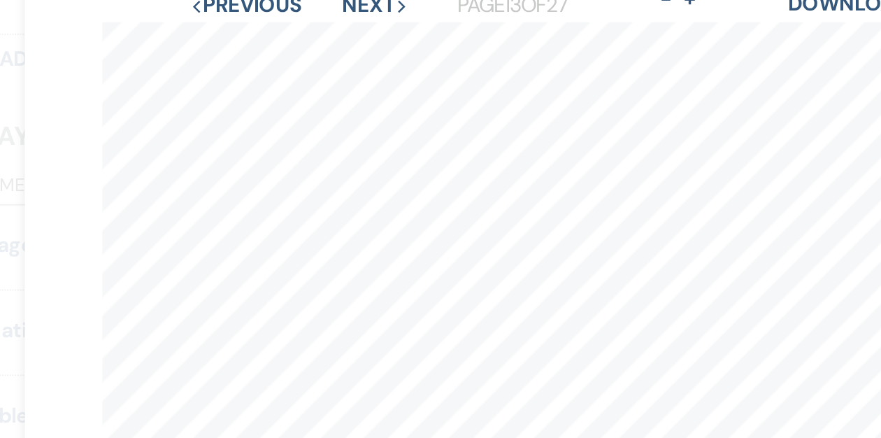
scroll to position [46, 0]
click at [341, 4] on button "Next Next" at bounding box center [347, 4] width 36 height 11
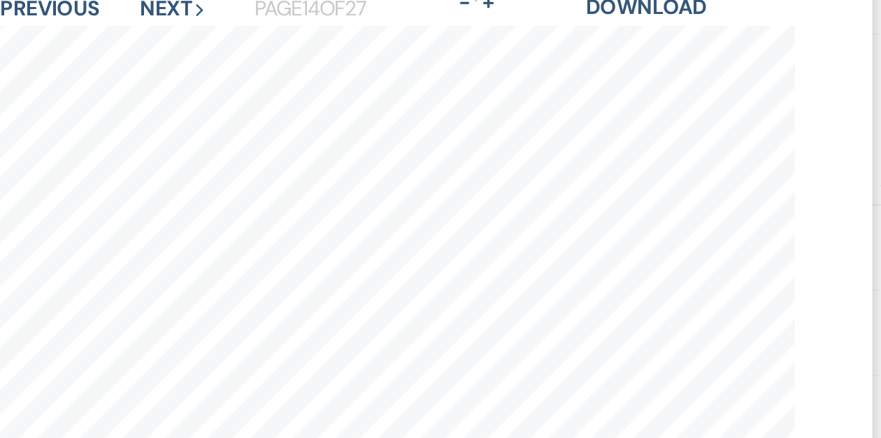
scroll to position [0, 0]
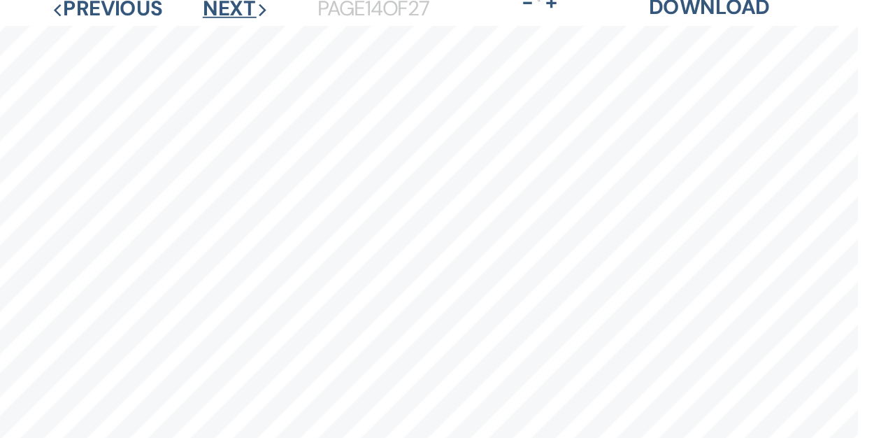
click at [338, 3] on button "Next Next" at bounding box center [346, 4] width 36 height 11
click at [341, 6] on button "Next Next" at bounding box center [346, 4] width 36 height 11
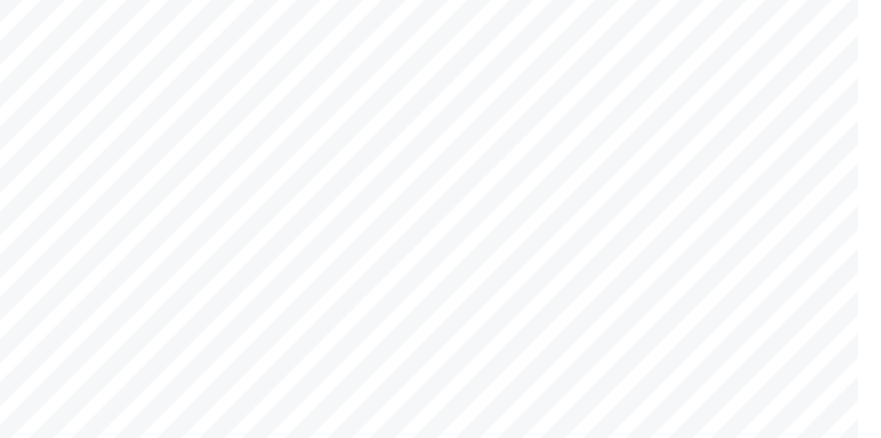
scroll to position [30, 0]
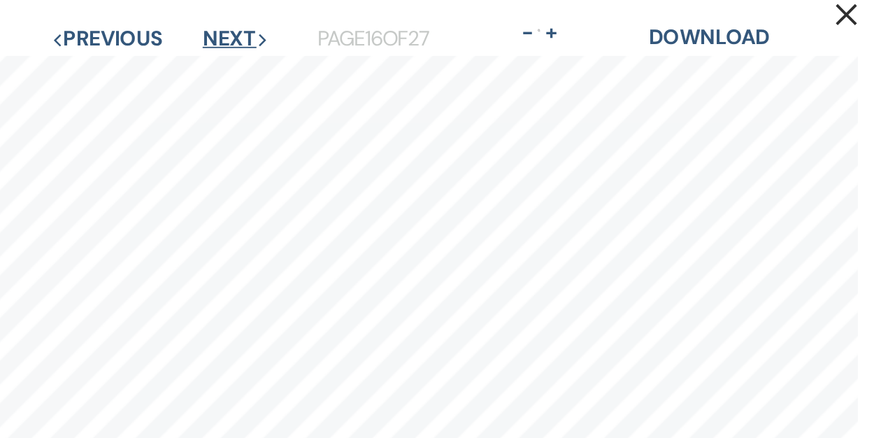
click at [340, 22] on button "Next Next" at bounding box center [346, 20] width 36 height 11
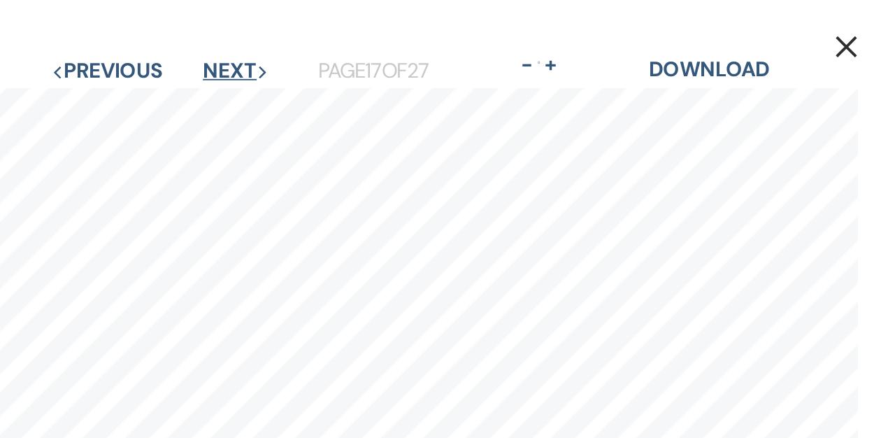
click at [345, 35] on button "Next Next" at bounding box center [347, 38] width 36 height 11
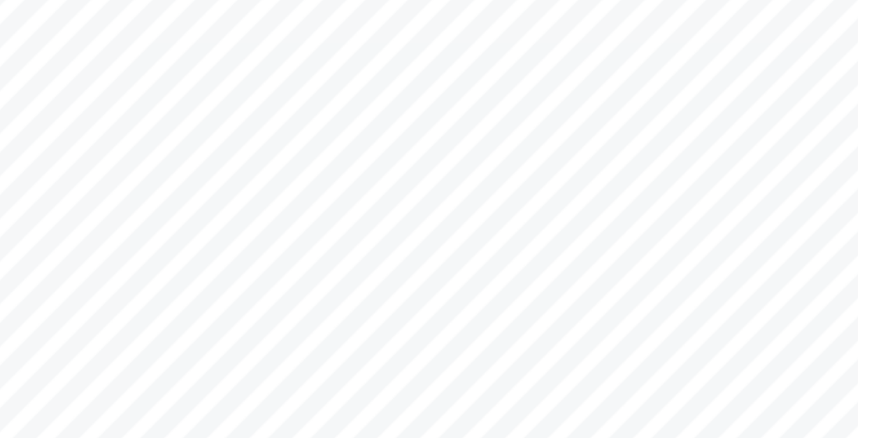
scroll to position [47, 0]
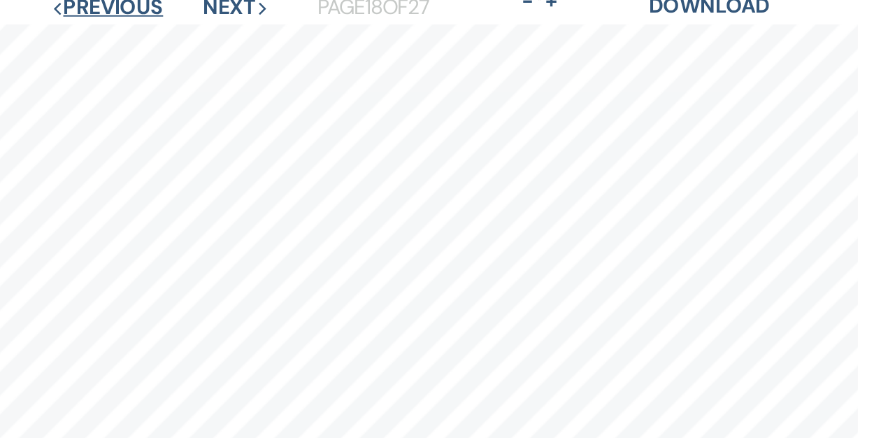
click at [293, 4] on button "Previous Previous" at bounding box center [276, 4] width 61 height 11
click at [293, 5] on button "Previous Previous" at bounding box center [276, 4] width 61 height 11
click at [335, 2] on button "Next Next" at bounding box center [346, 2] width 36 height 11
click at [335, 2] on button "Next Next" at bounding box center [347, 2] width 36 height 11
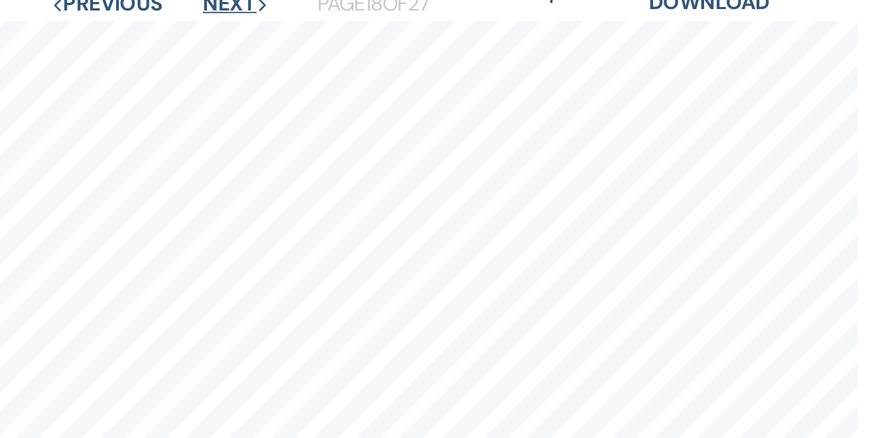
click at [335, 3] on button "Next Next" at bounding box center [346, 2] width 36 height 11
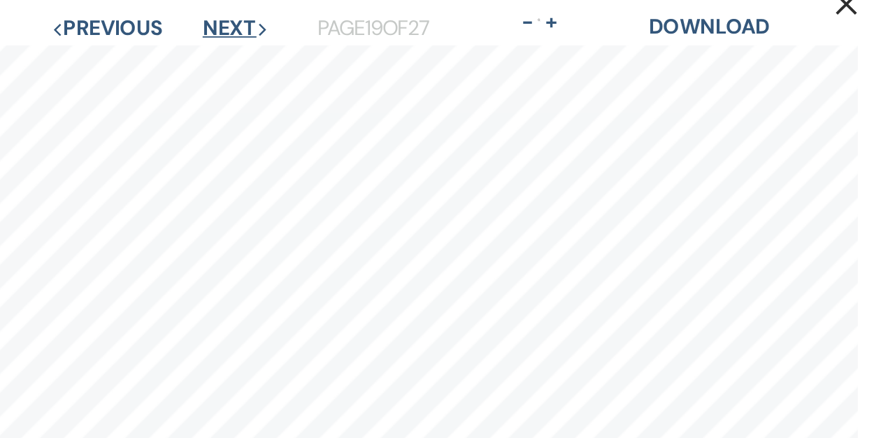
click at [347, 16] on button "Next Next" at bounding box center [346, 15] width 36 height 11
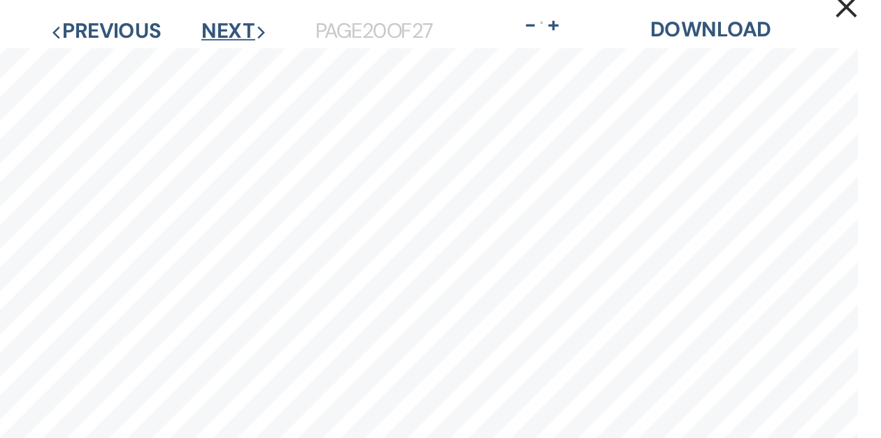
scroll to position [34, 0]
click at [343, 18] on button "Next Next" at bounding box center [345, 17] width 36 height 11
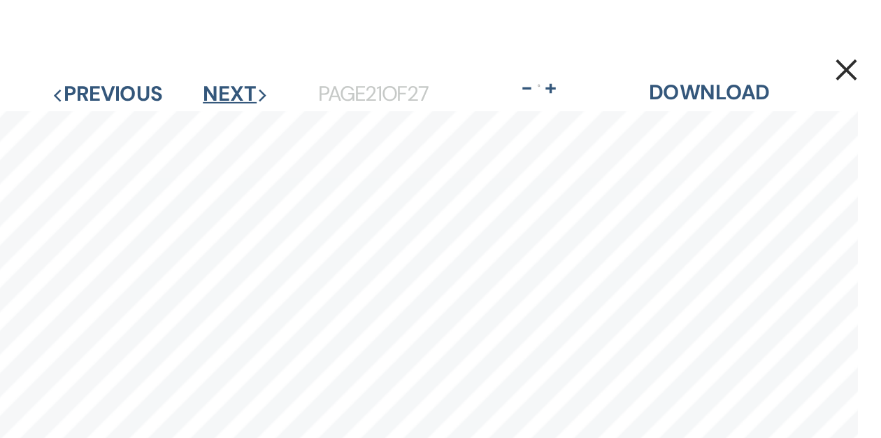
click at [344, 50] on button "Next Next" at bounding box center [347, 50] width 36 height 11
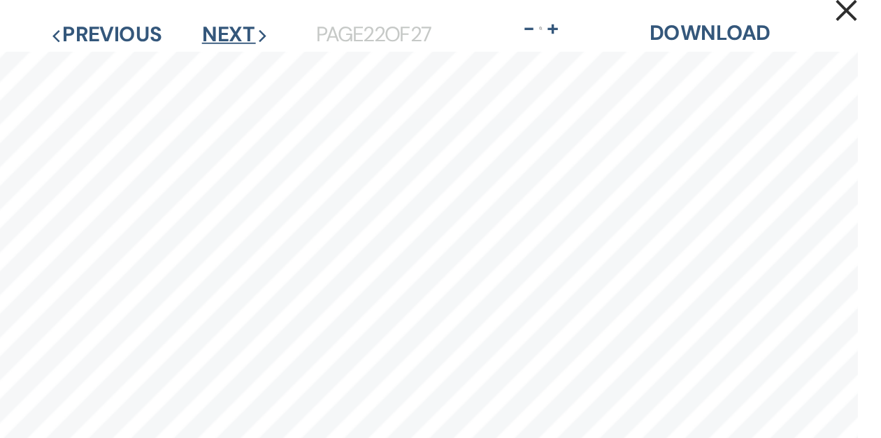
scroll to position [33, 0]
click at [355, 15] on button "Next Next" at bounding box center [346, 18] width 36 height 11
click at [350, 16] on button "Next Next" at bounding box center [346, 18] width 36 height 11
click at [350, 15] on button "Next Next" at bounding box center [346, 18] width 36 height 11
click at [342, 15] on button "Next Next" at bounding box center [346, 18] width 36 height 11
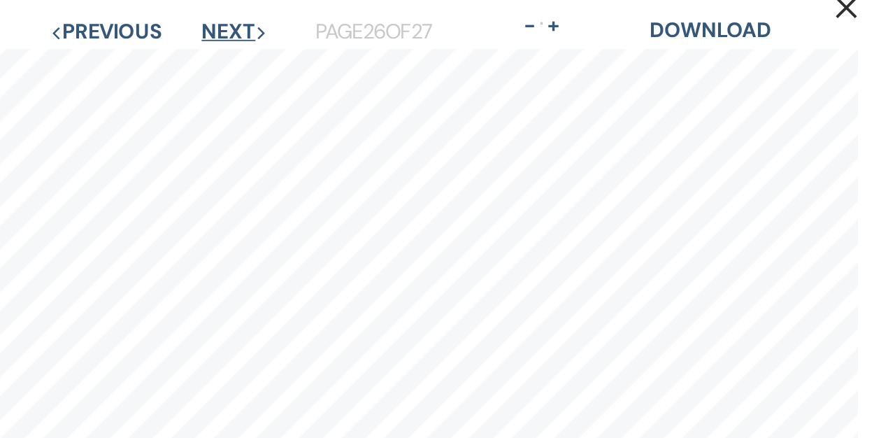
scroll to position [36, 0]
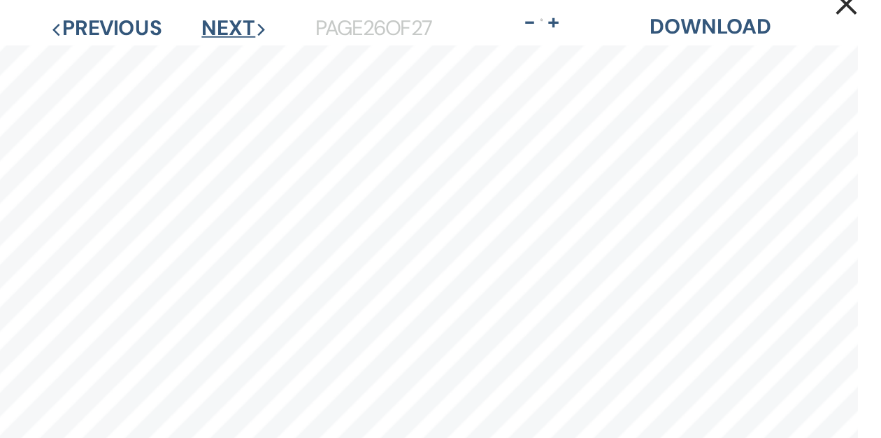
click at [341, 17] on button "Next Next" at bounding box center [346, 15] width 36 height 11
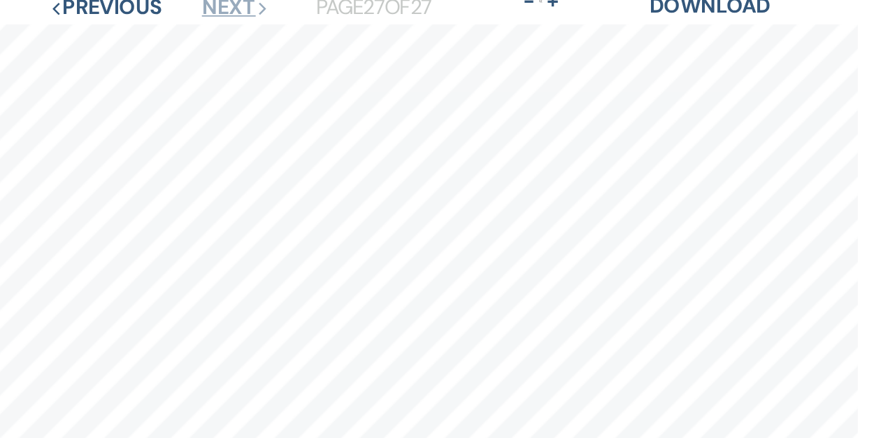
scroll to position [0, 7]
click at [328, 0] on button "Next Next" at bounding box center [346, 4] width 36 height 11
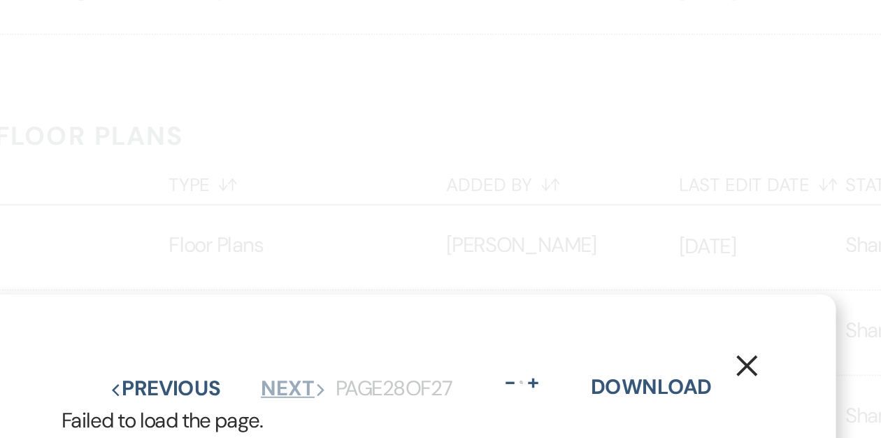
scroll to position [0, 0]
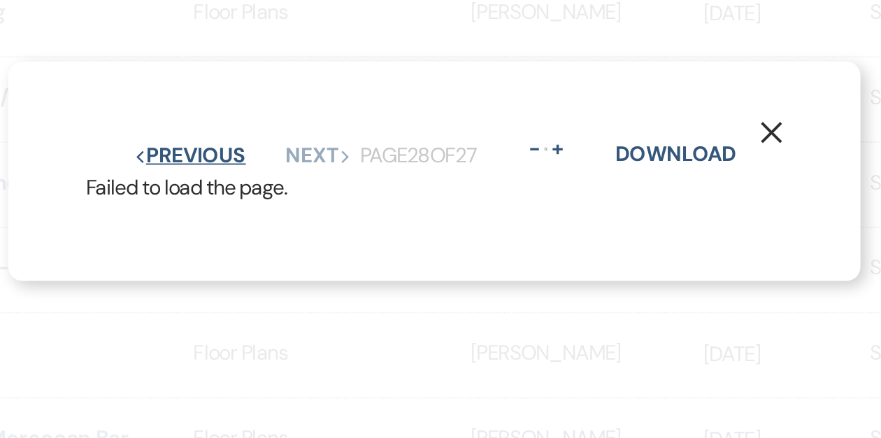
click at [309, 211] on button "Previous Previous" at bounding box center [308, 210] width 61 height 11
